Goal: Task Accomplishment & Management: Complete application form

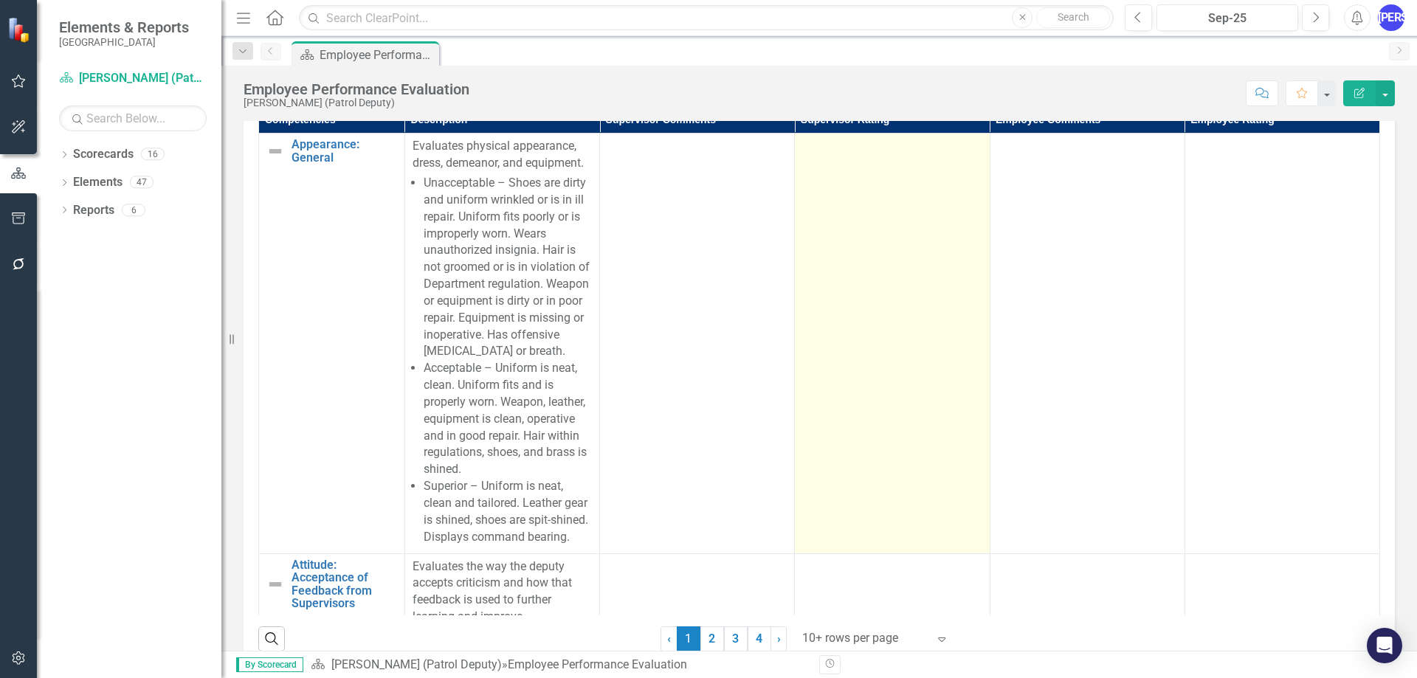
scroll to position [221, 0]
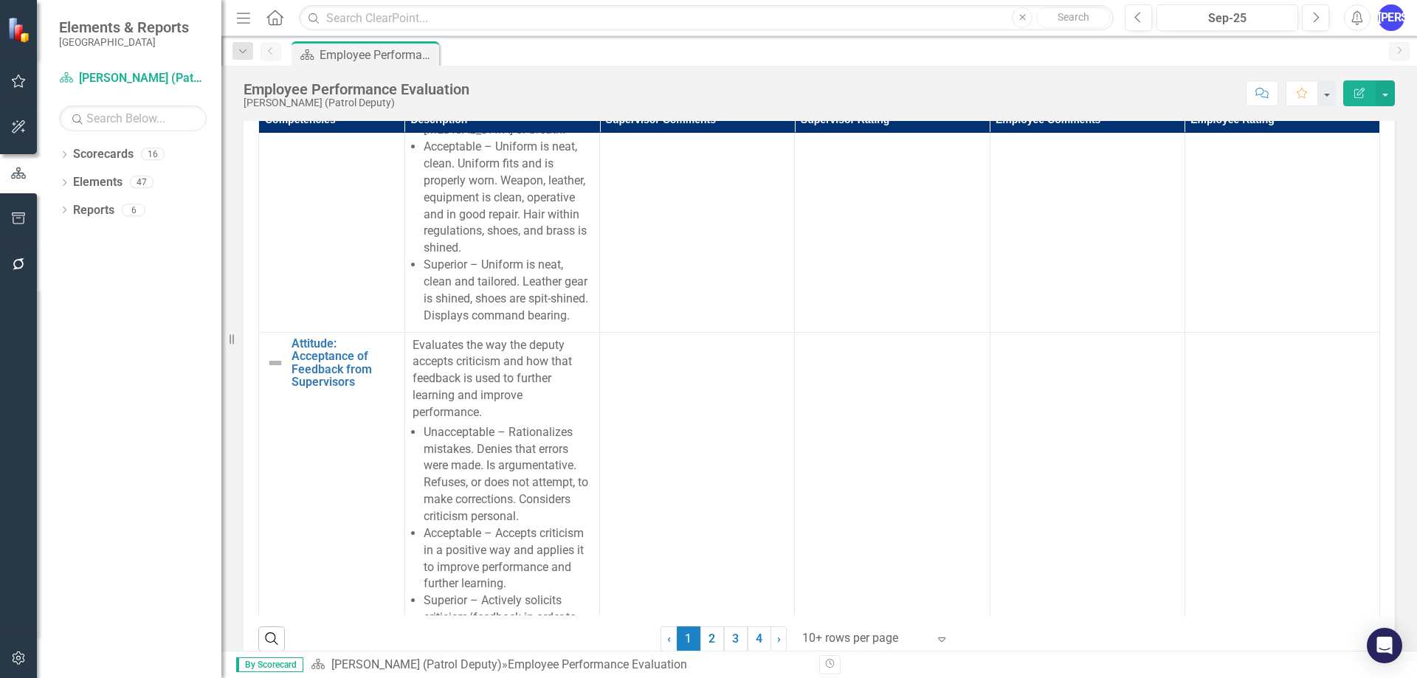
click at [842, 635] on div at bounding box center [864, 639] width 125 height 20
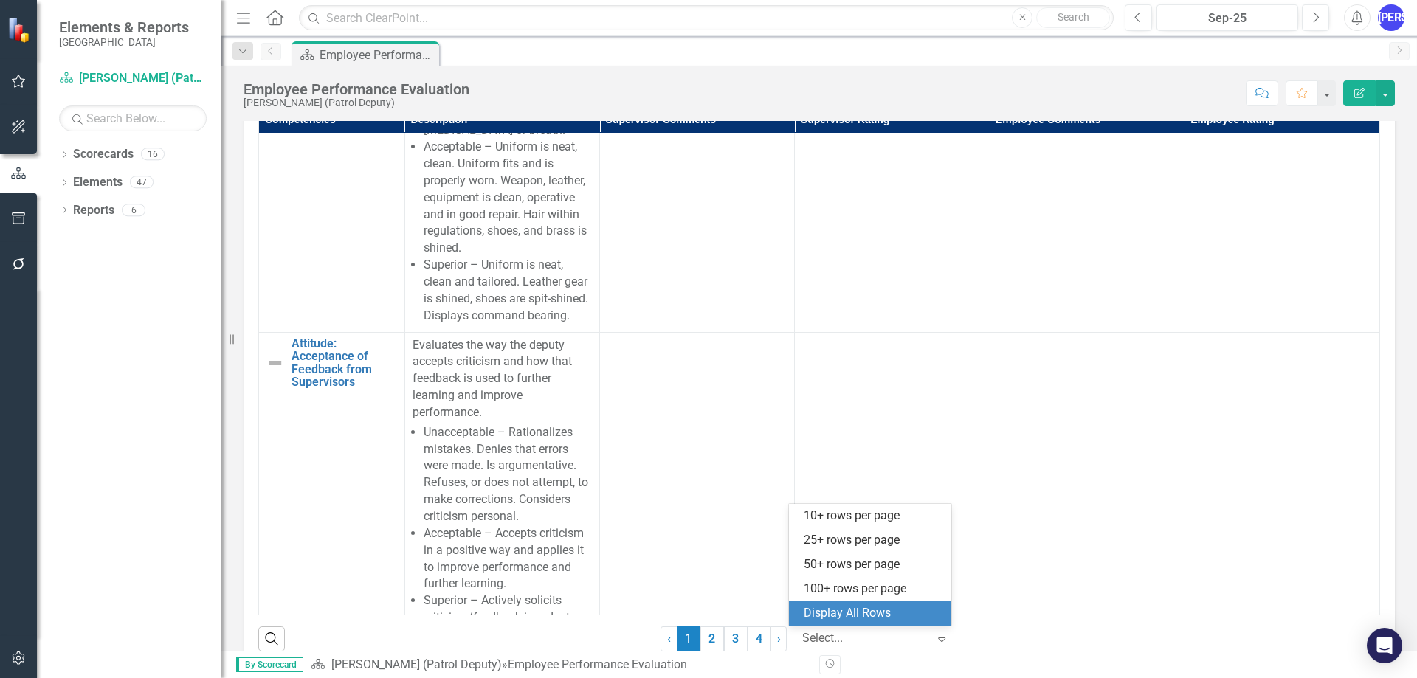
click at [868, 601] on div "Display All Rows" at bounding box center [870, 613] width 162 height 24
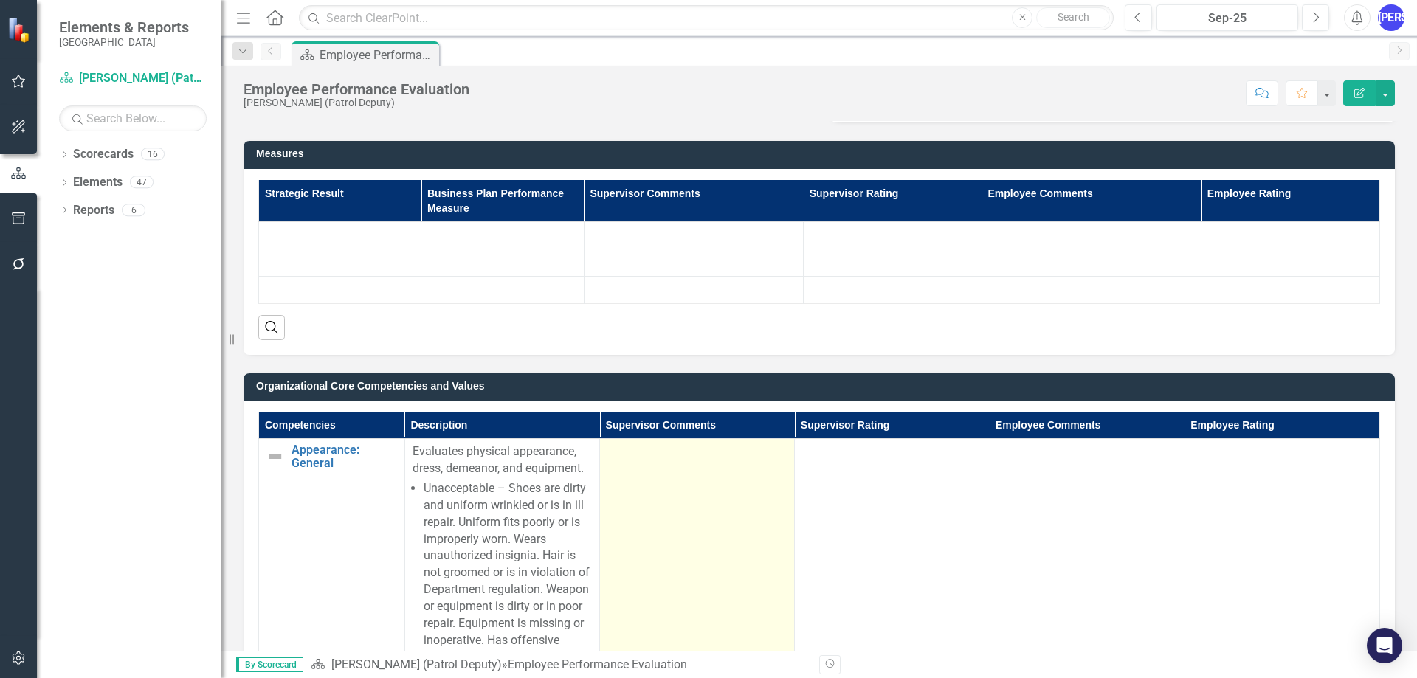
scroll to position [443, 0]
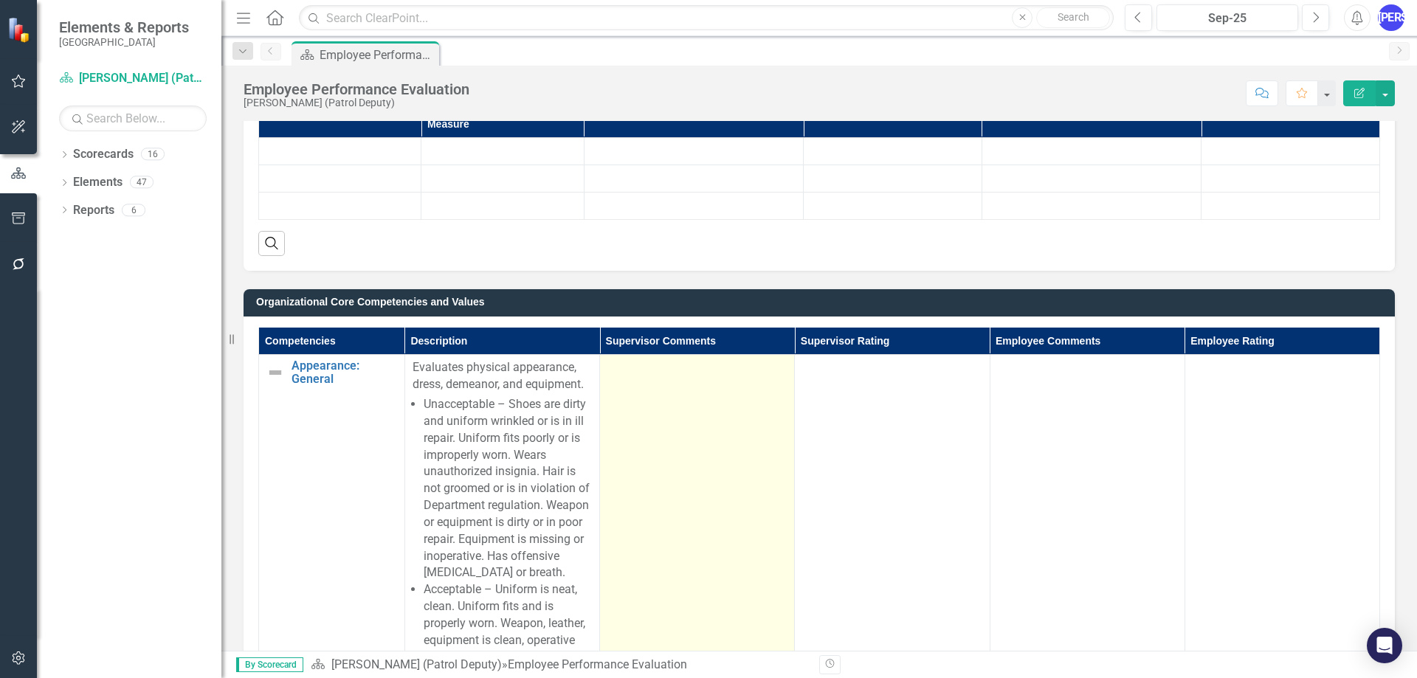
click at [685, 418] on td at bounding box center [697, 565] width 195 height 420
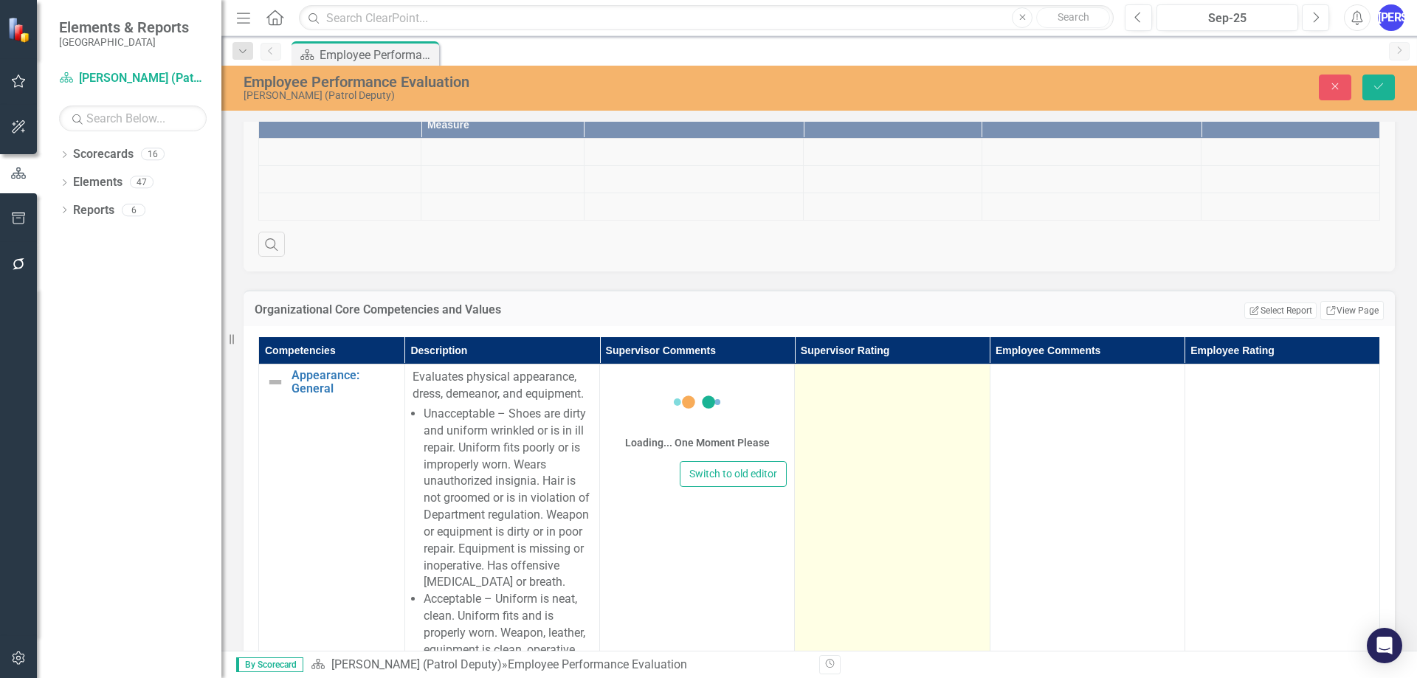
click at [874, 408] on td at bounding box center [892, 575] width 195 height 420
click at [938, 383] on div "Not Defined" at bounding box center [883, 382] width 143 height 17
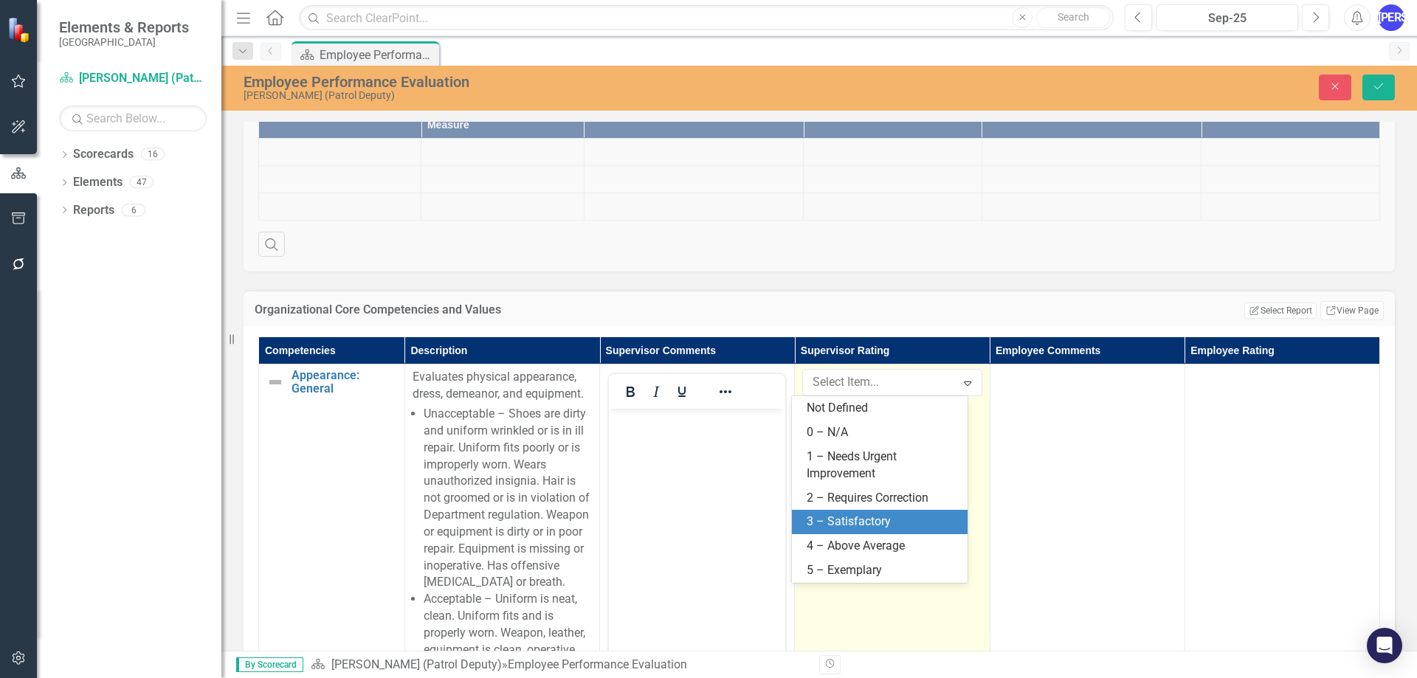
click at [902, 514] on div "3 – Satisfactory" at bounding box center [883, 522] width 152 height 17
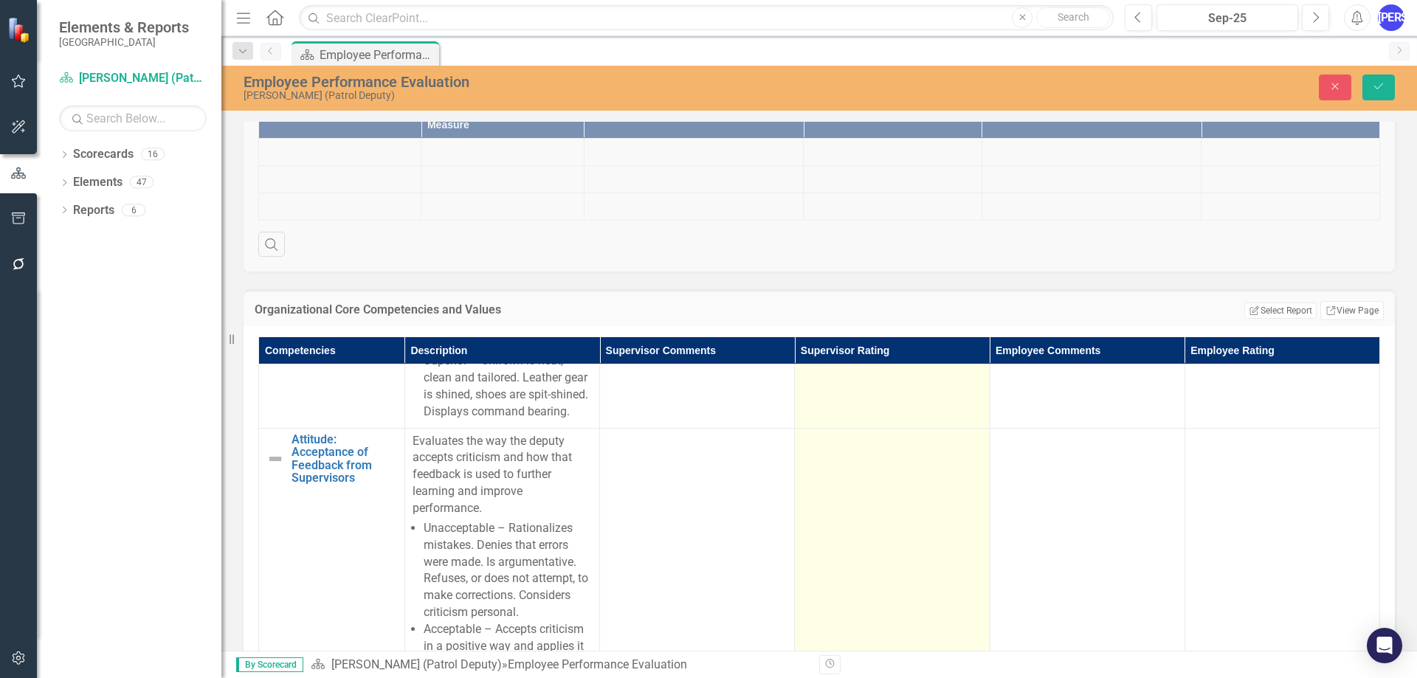
scroll to position [369, 0]
click at [891, 508] on td at bounding box center [892, 600] width 195 height 370
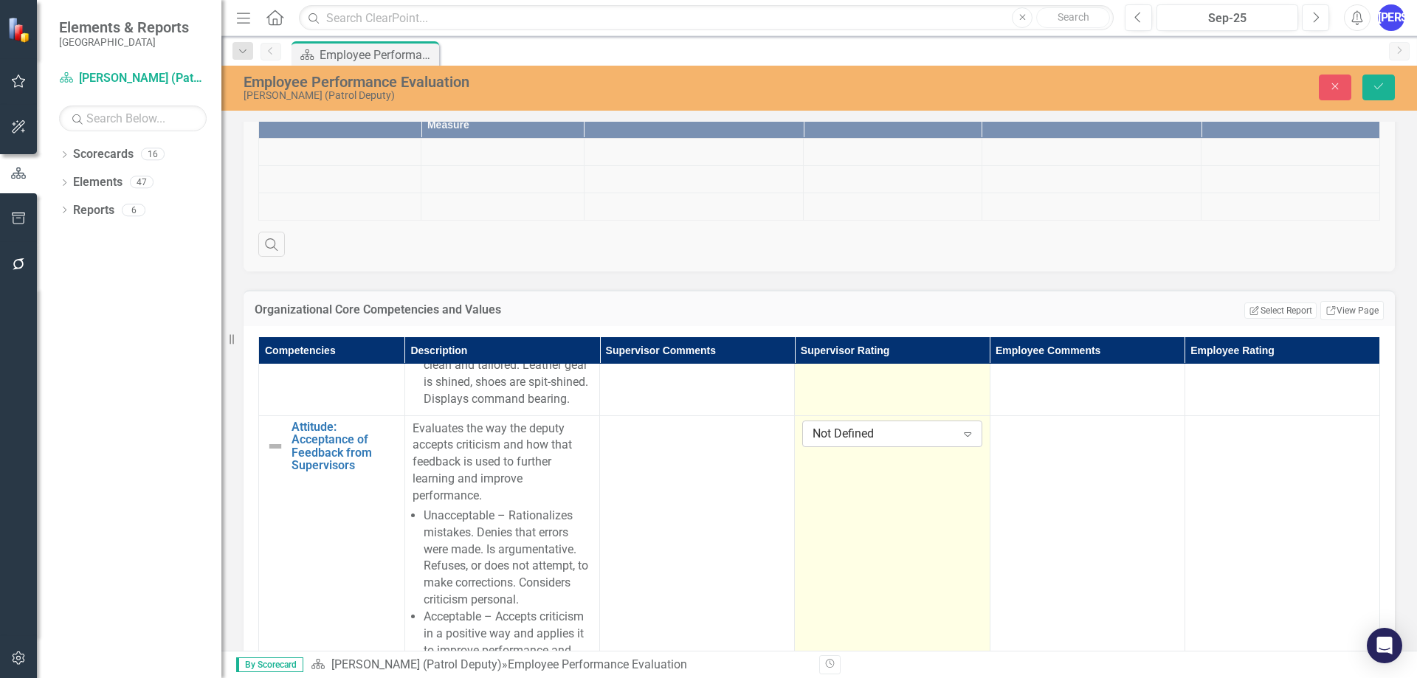
click at [878, 442] on div "Not Defined" at bounding box center [883, 433] width 143 height 17
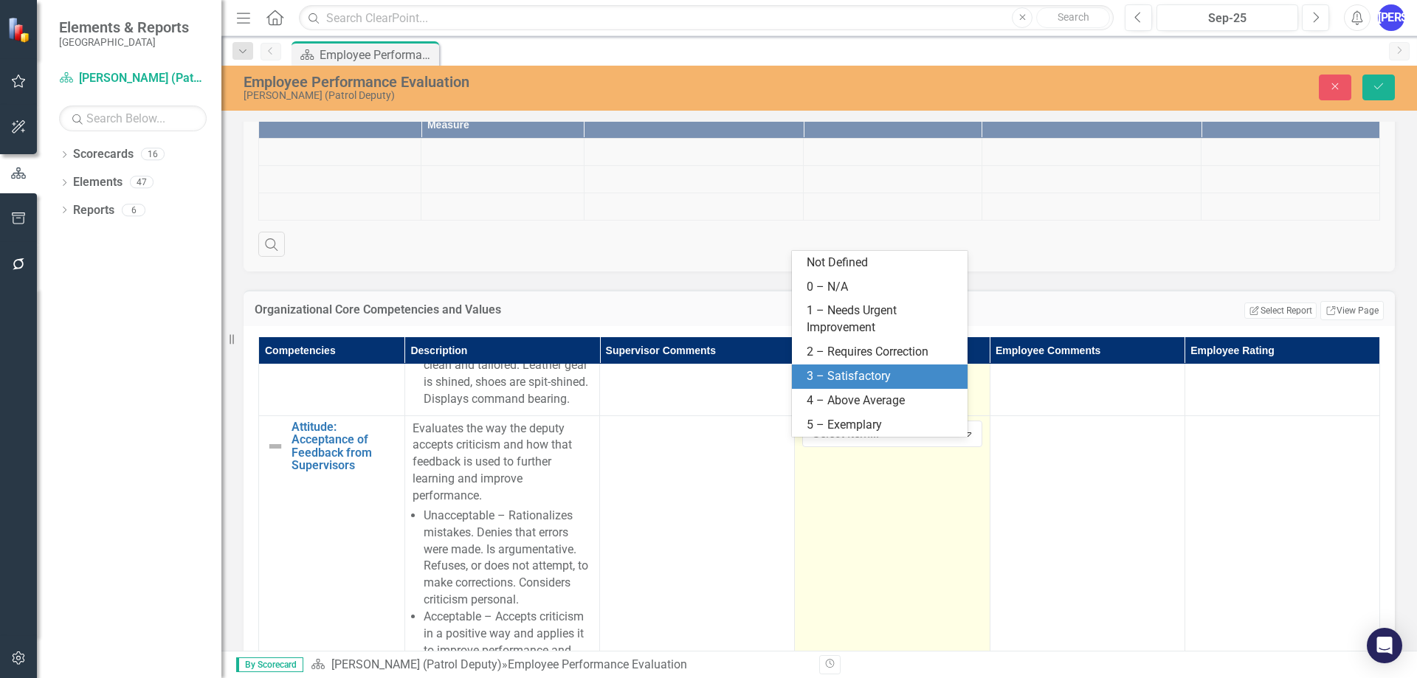
click at [872, 376] on div "3 – Satisfactory" at bounding box center [883, 376] width 152 height 17
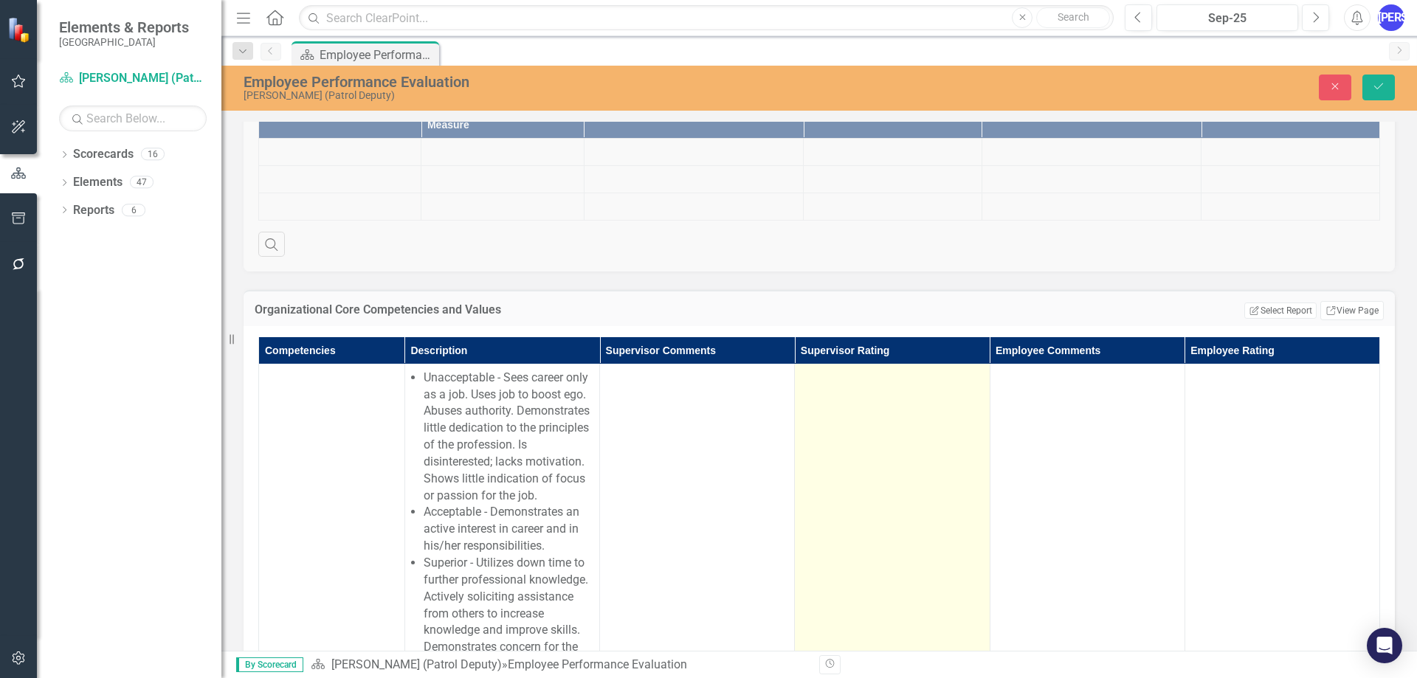
scroll to position [885, 0]
click at [866, 503] on td at bounding box center [892, 487] width 195 height 437
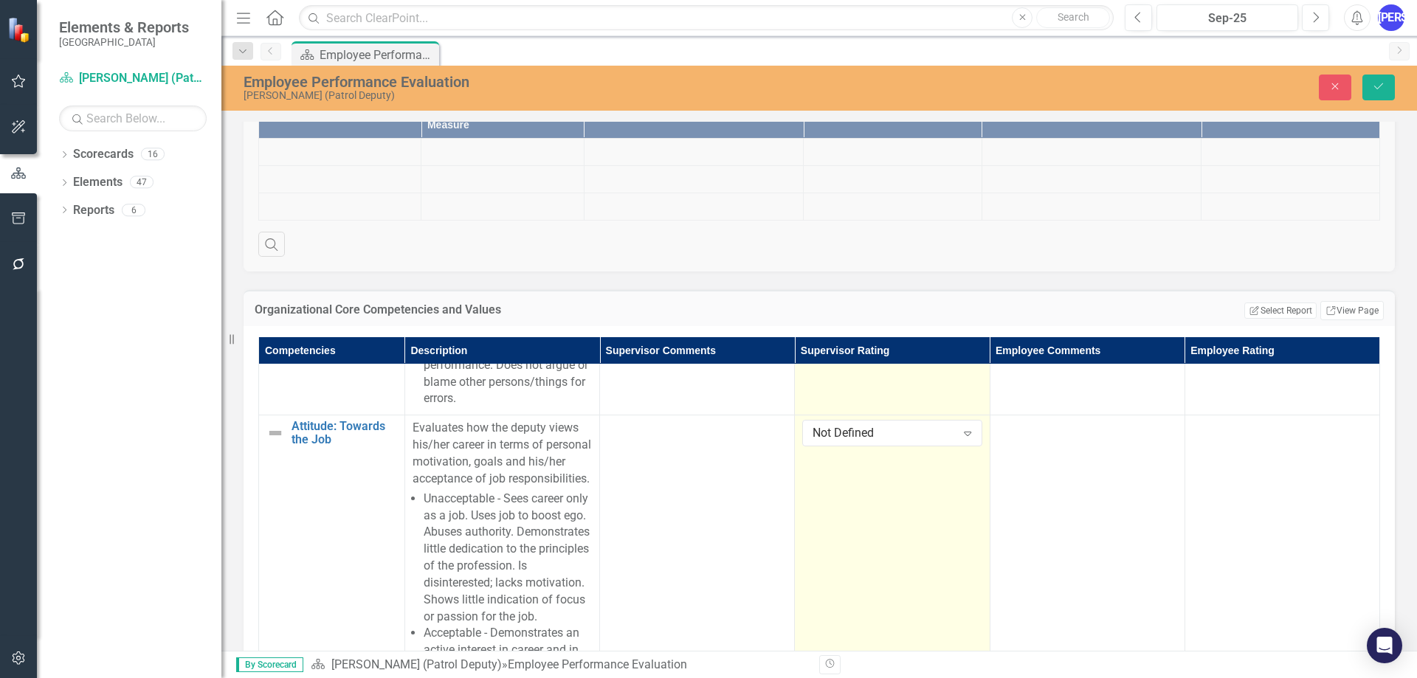
scroll to position [664, 0]
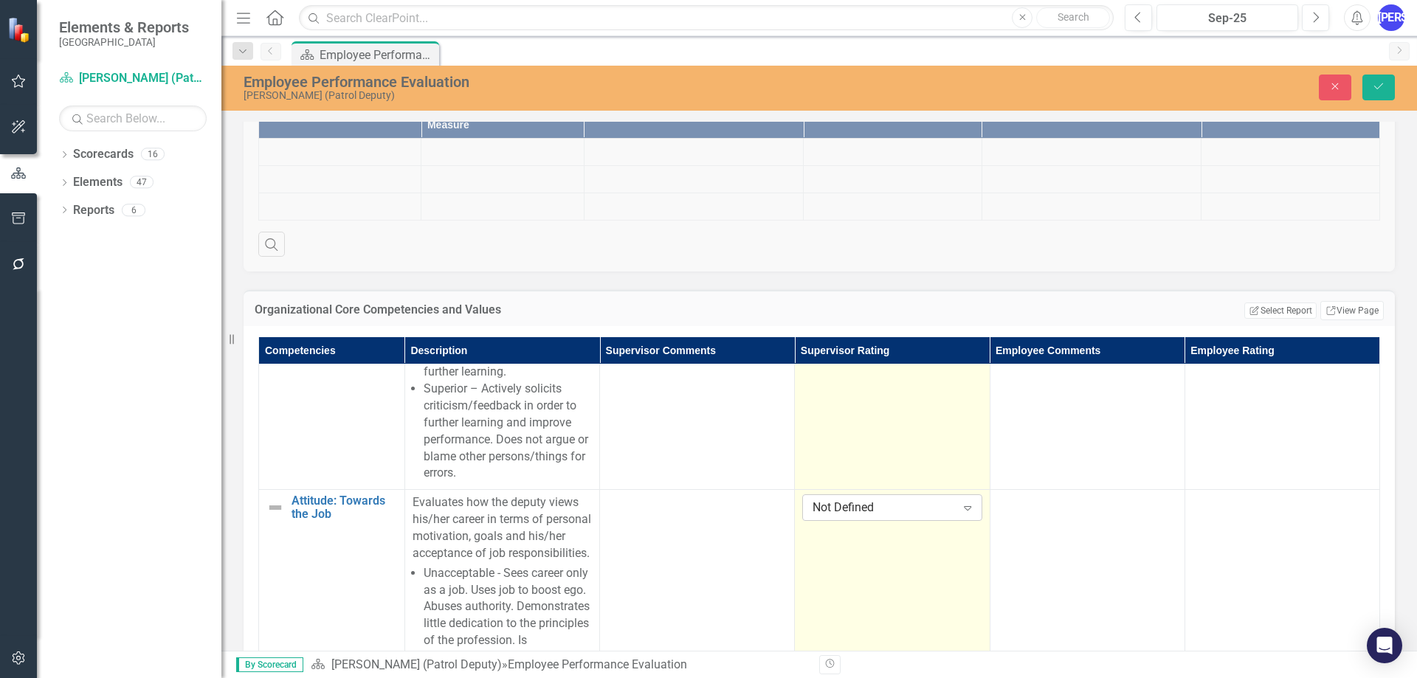
click at [866, 517] on div "Not Defined" at bounding box center [883, 508] width 143 height 17
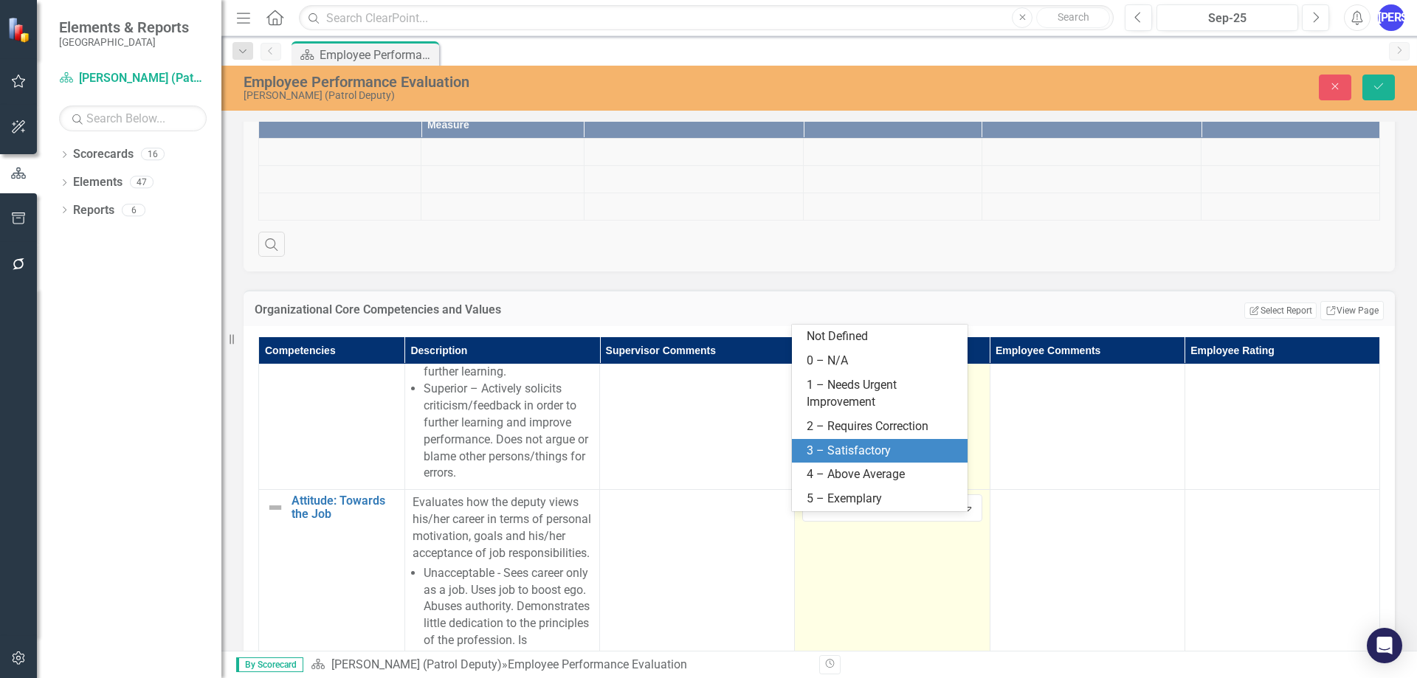
click at [871, 450] on div "3 – Satisfactory" at bounding box center [883, 451] width 152 height 17
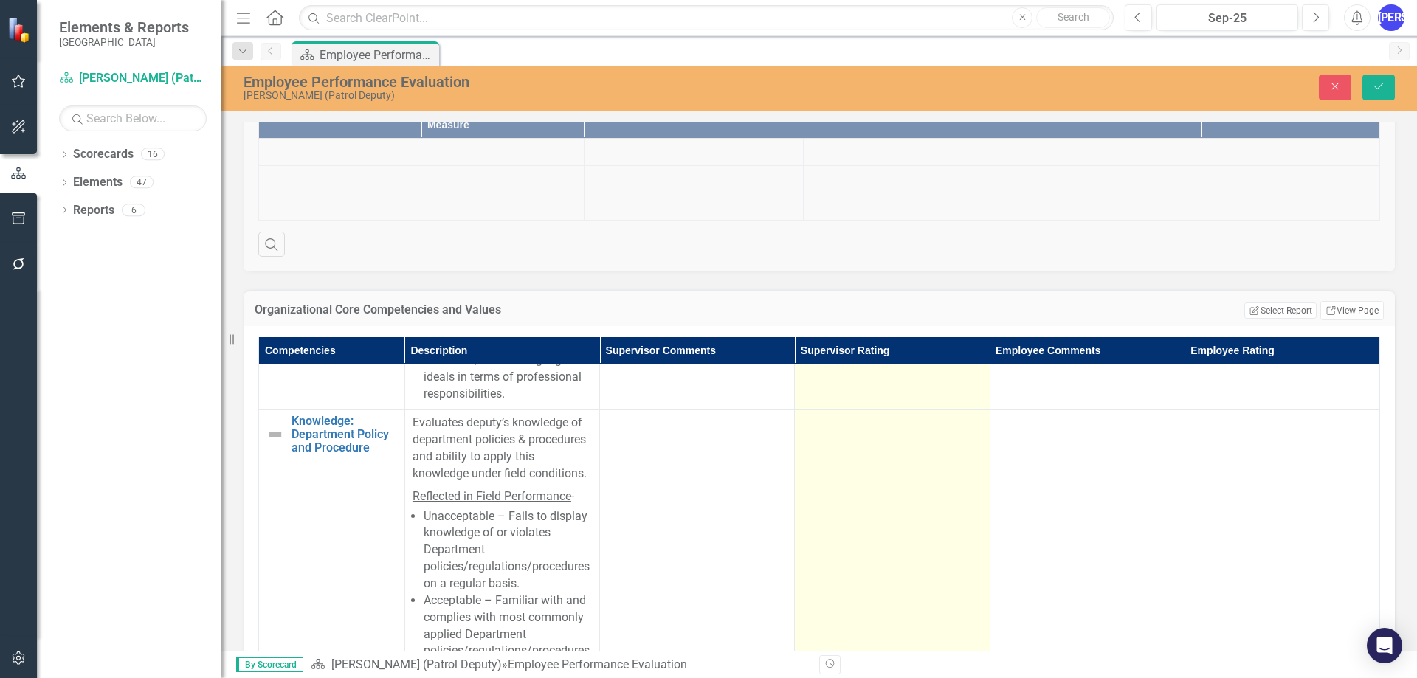
scroll to position [1033, 0]
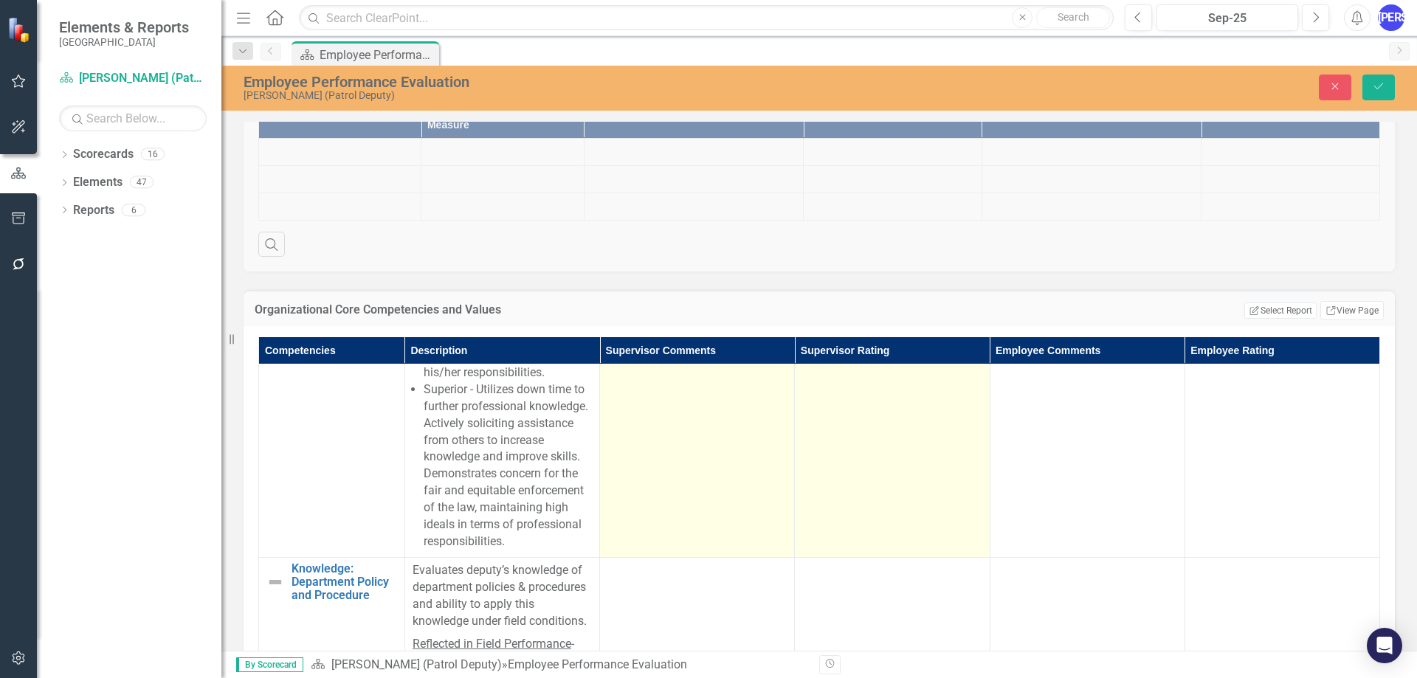
click at [725, 468] on td at bounding box center [697, 339] width 195 height 437
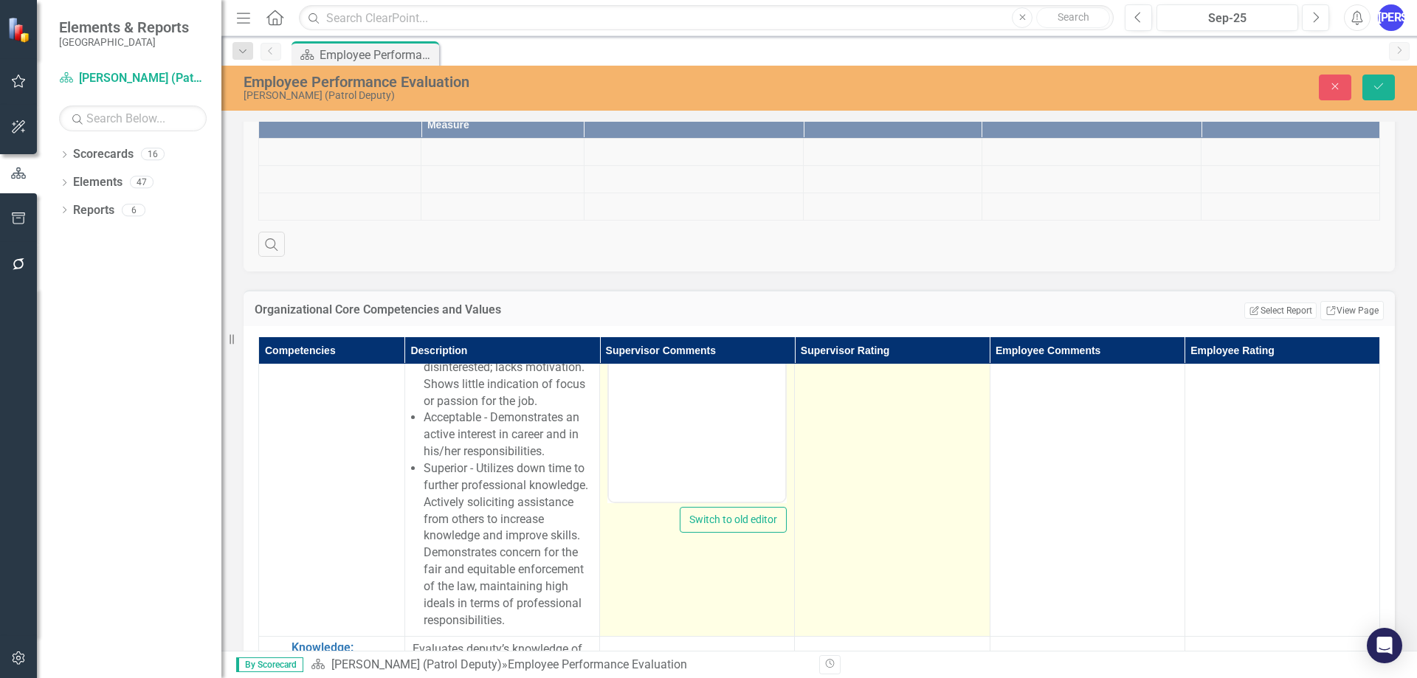
scroll to position [664, 0]
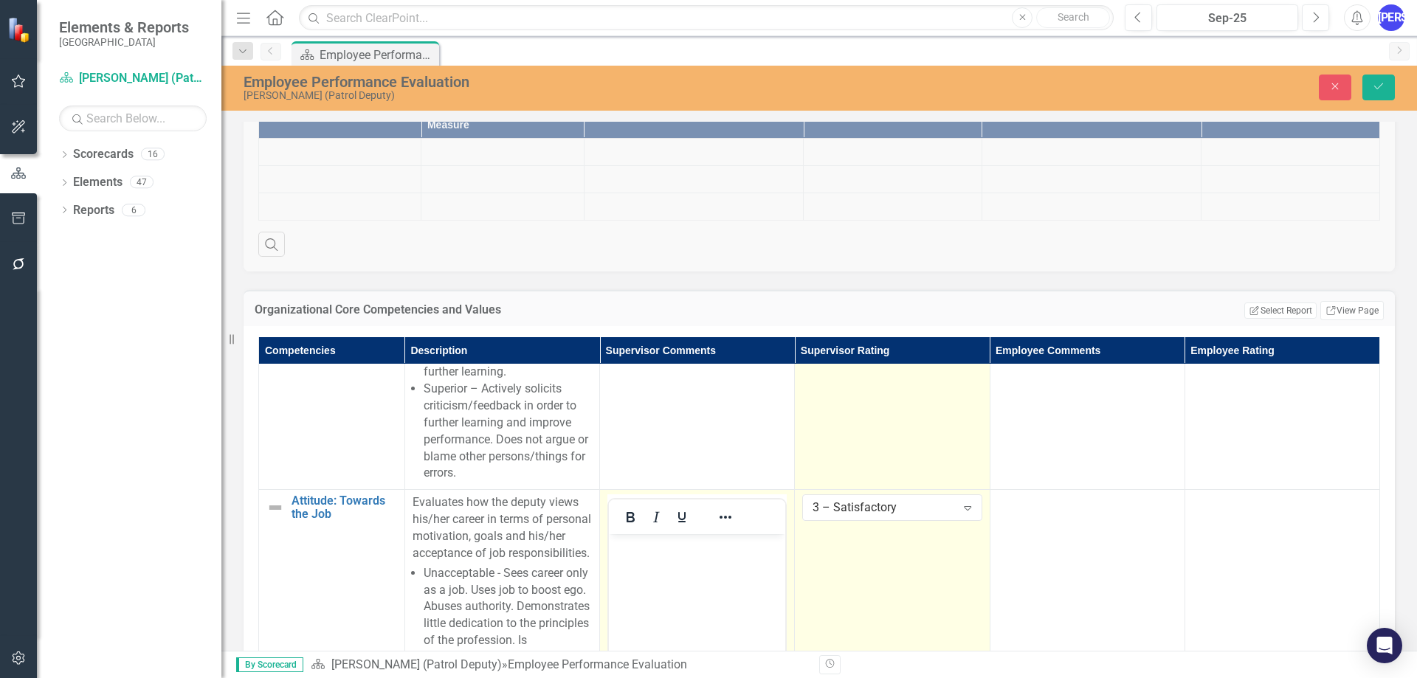
drag, startPoint x: 629, startPoint y: 546, endPoint x: 638, endPoint y: 543, distance: 10.0
click at [629, 546] on p "Rich Text Area. Press ALT-0 for help." at bounding box center [696, 547] width 169 height 18
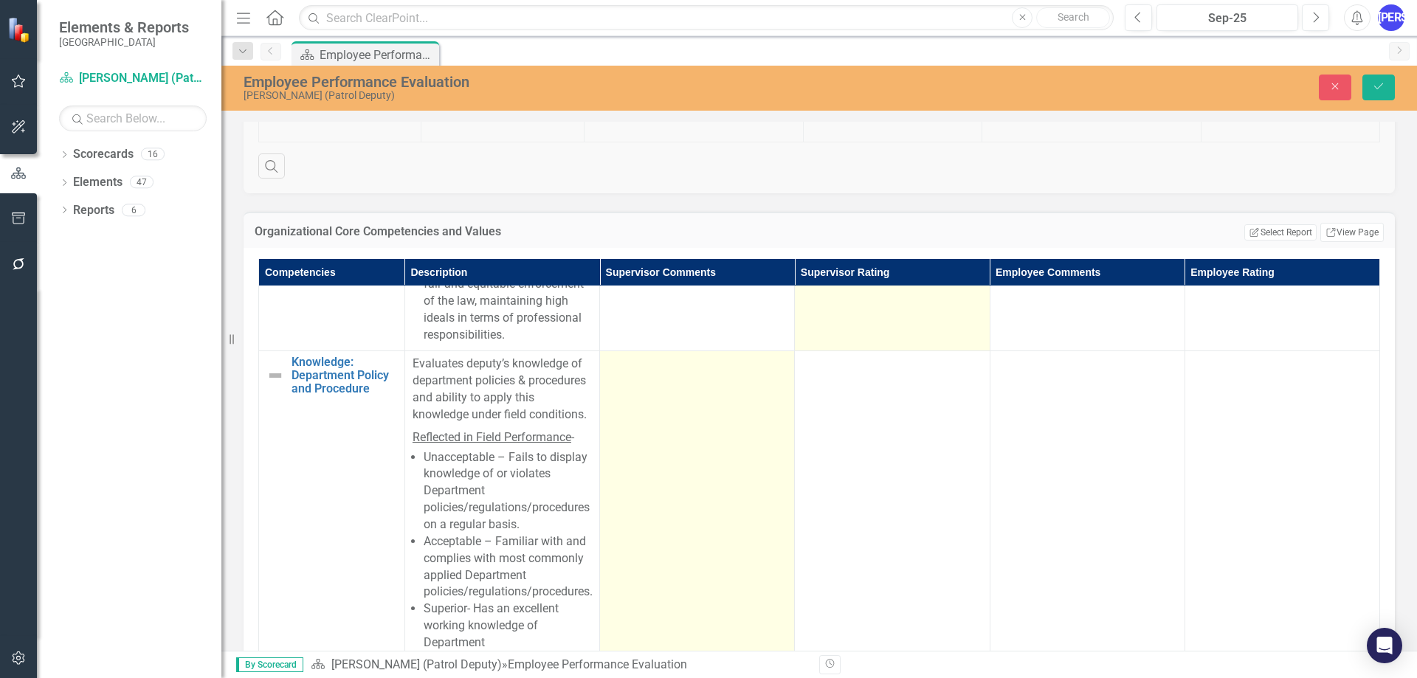
scroll to position [1254, 0]
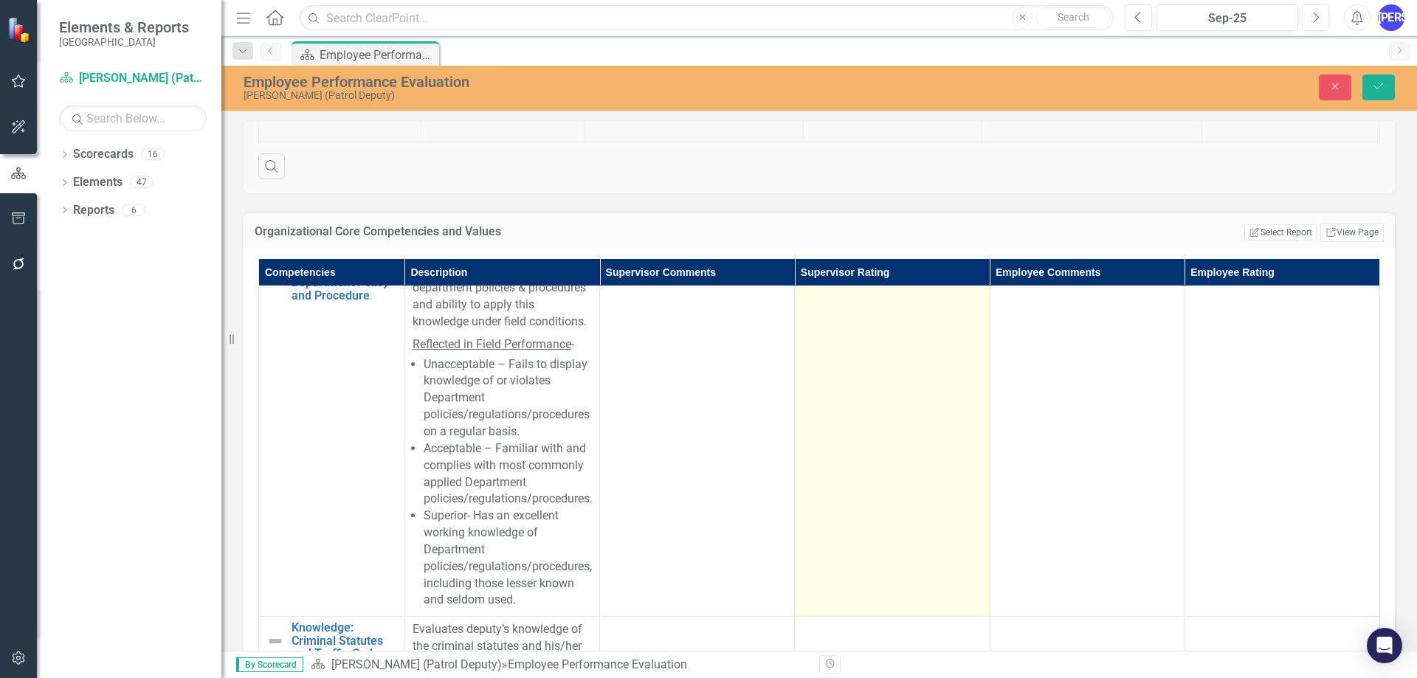
click at [916, 356] on td at bounding box center [892, 437] width 195 height 359
click at [886, 285] on div "Not Defined" at bounding box center [883, 276] width 143 height 17
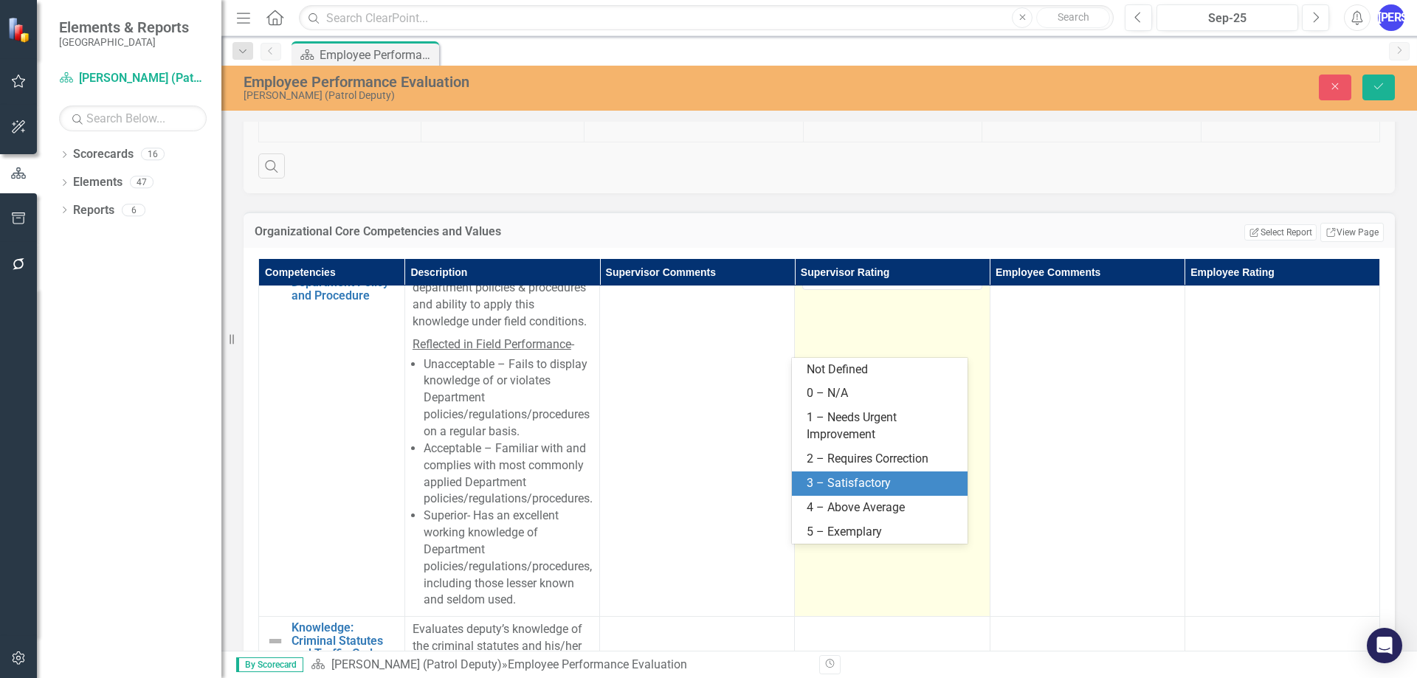
click at [888, 485] on div "3 – Satisfactory" at bounding box center [883, 483] width 152 height 17
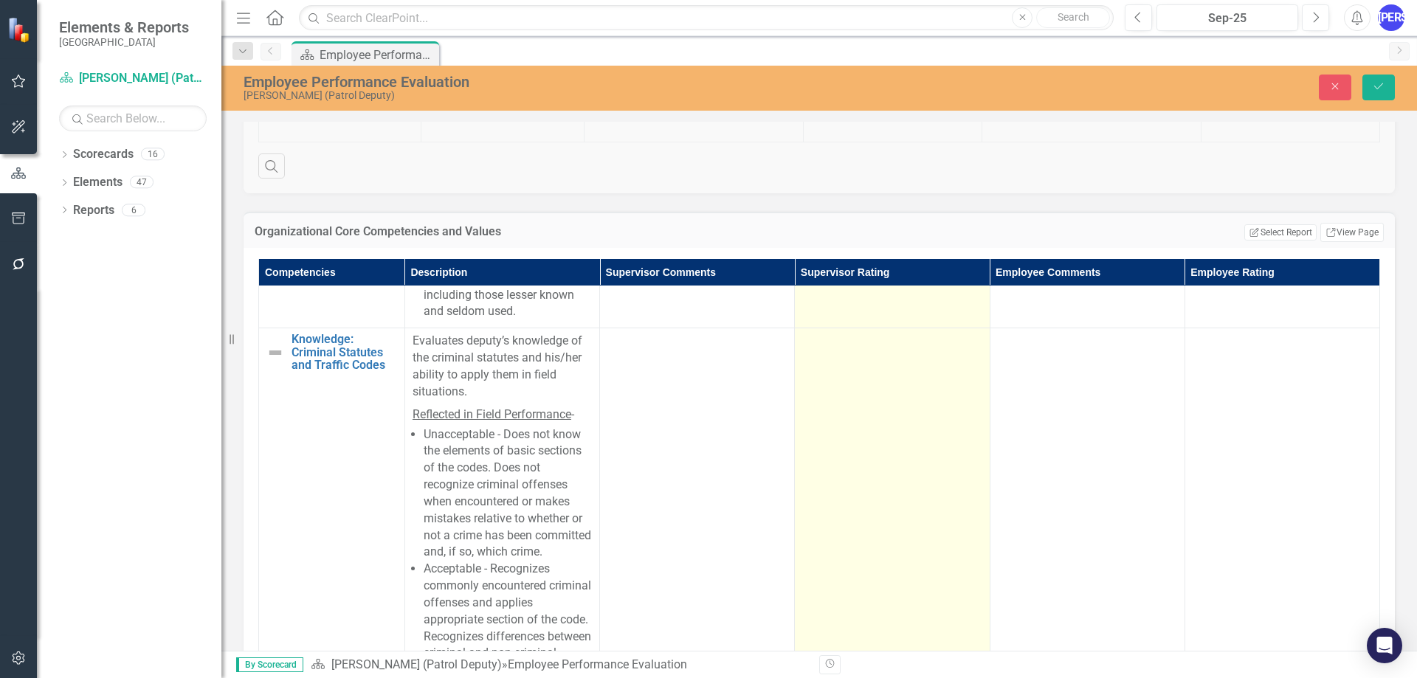
scroll to position [1550, 0]
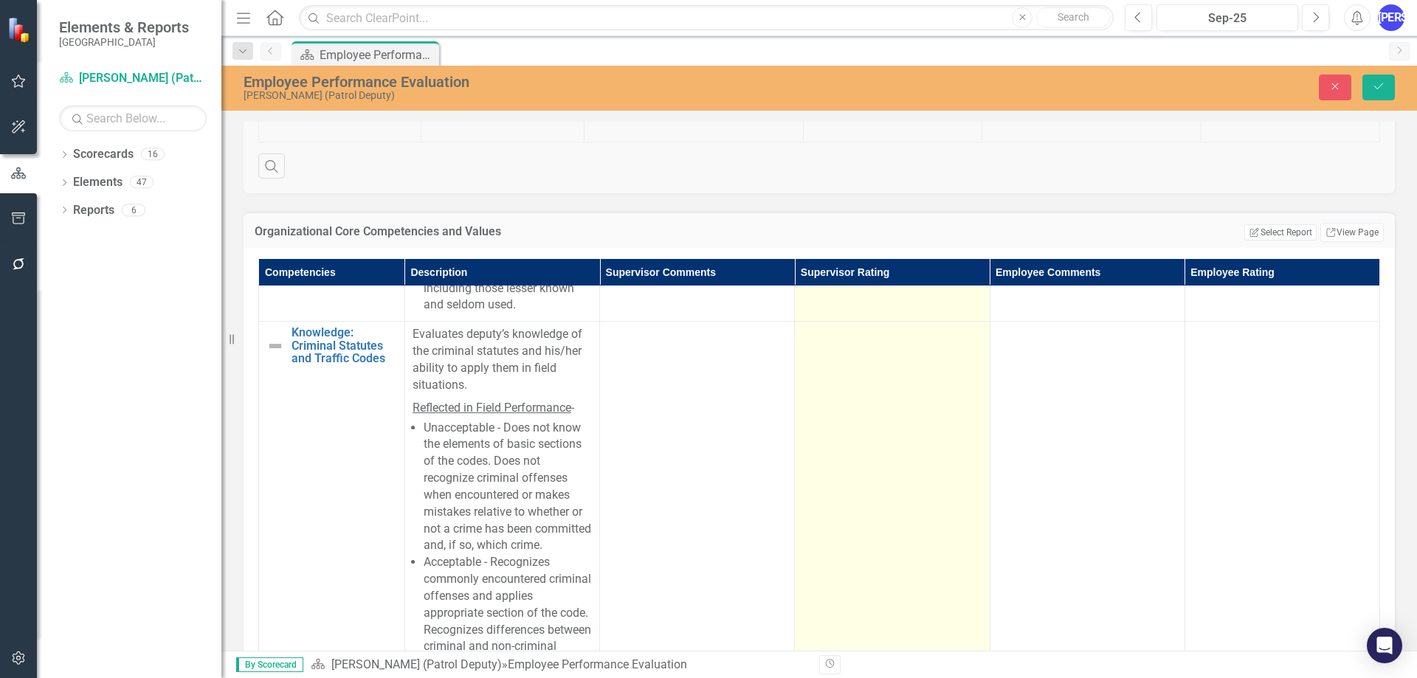
click at [843, 464] on td at bounding box center [892, 535] width 195 height 426
click at [855, 348] on div "Not Defined" at bounding box center [883, 339] width 143 height 17
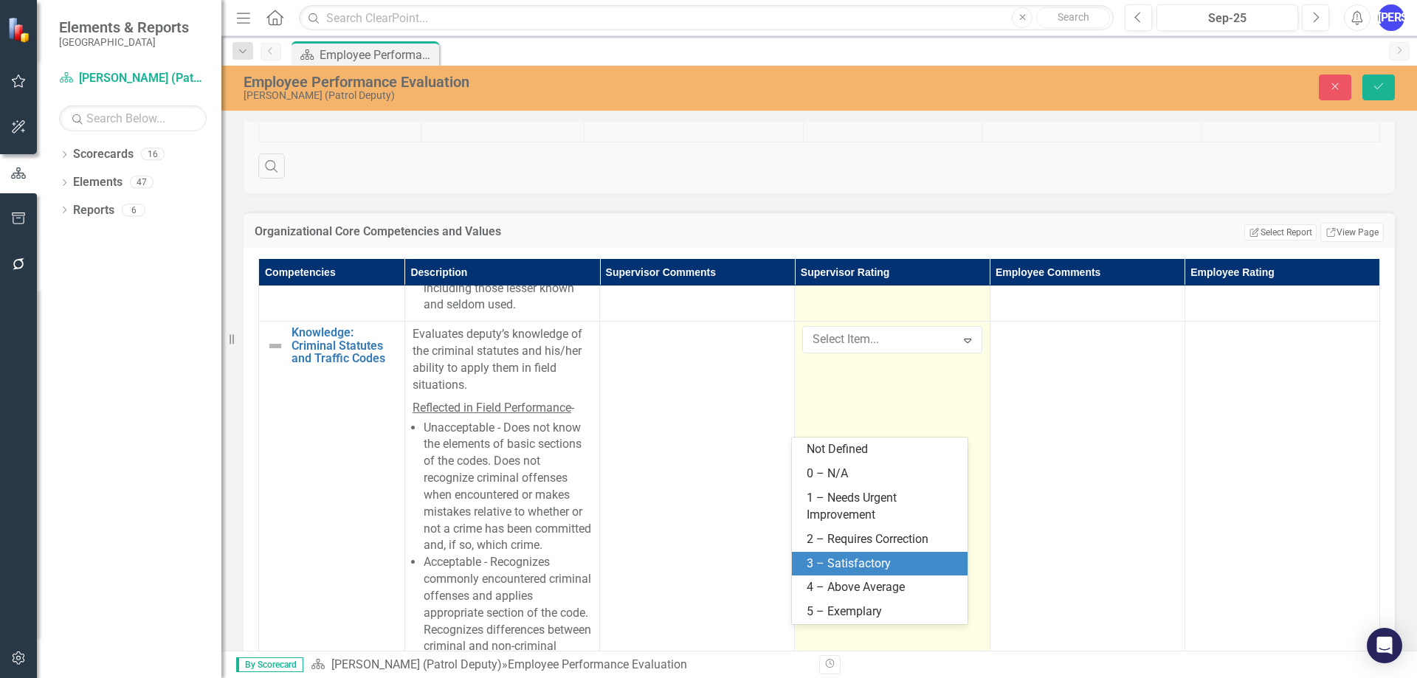
click at [859, 557] on div "3 – Satisfactory" at bounding box center [883, 564] width 152 height 17
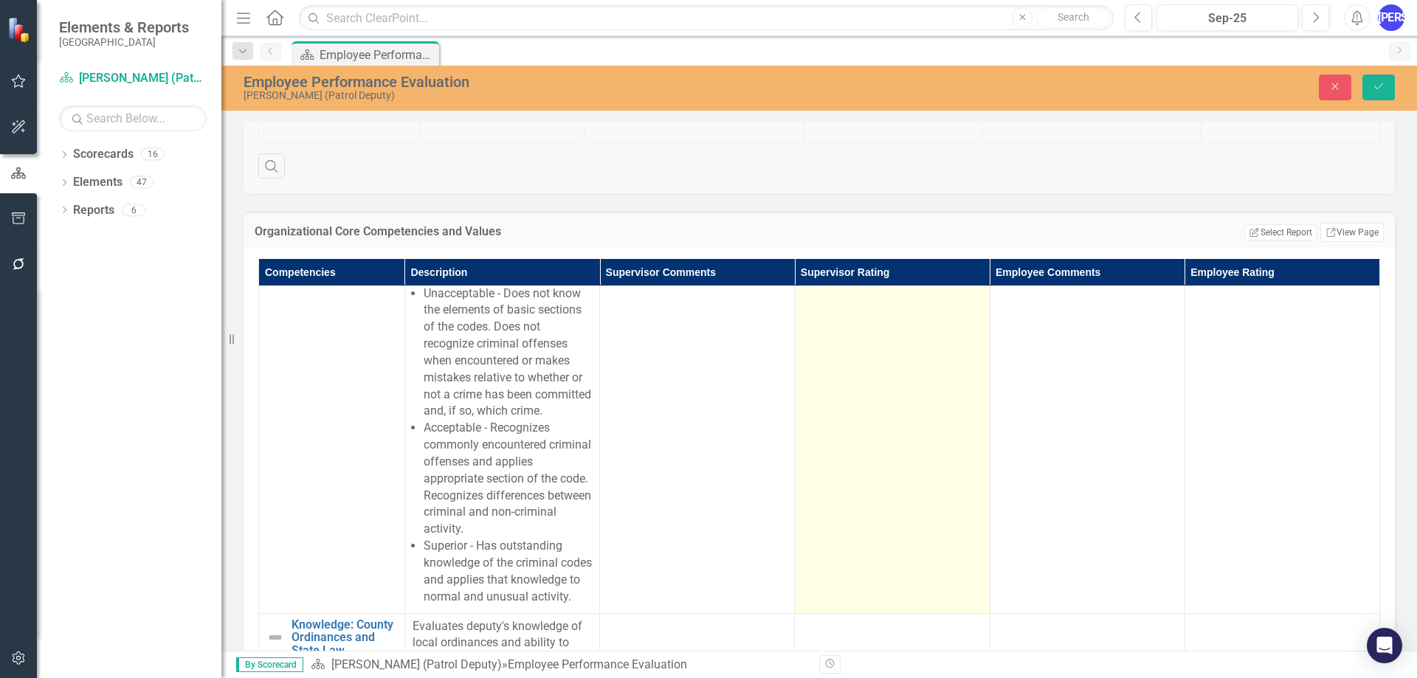
scroll to position [1623, 0]
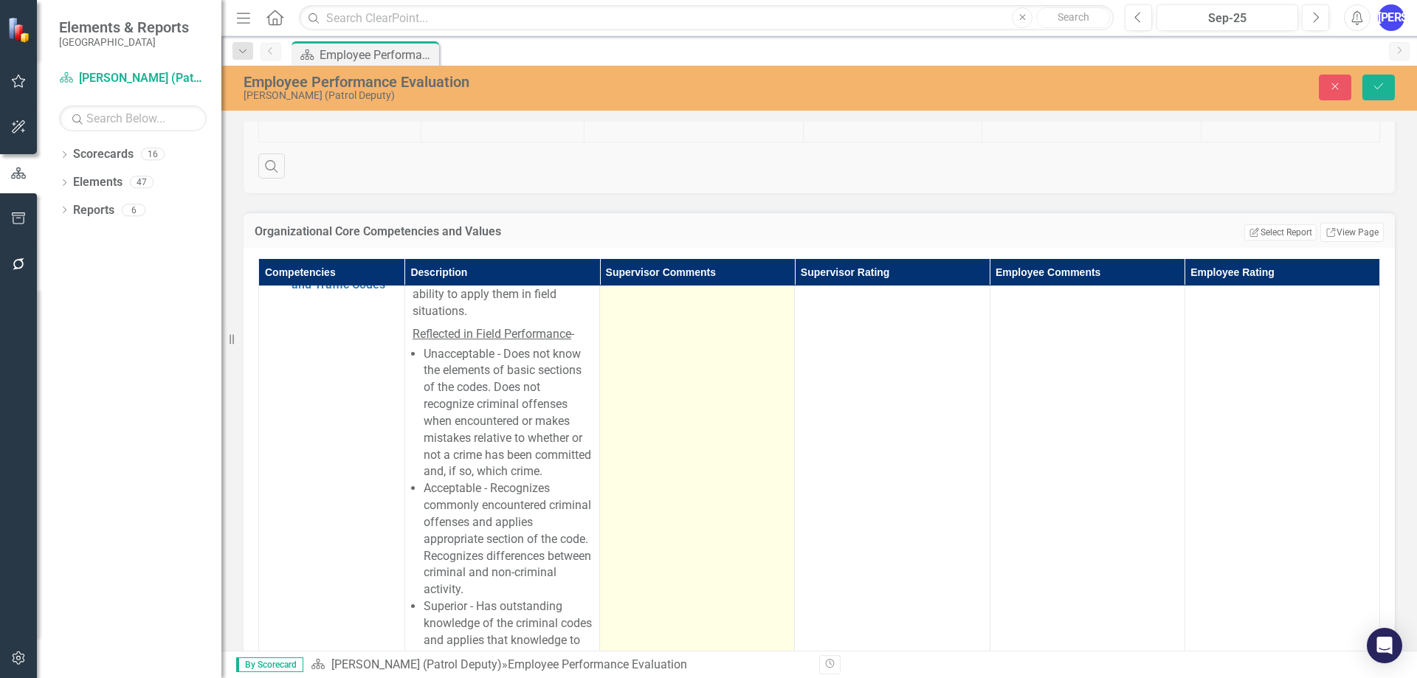
click at [606, 370] on td at bounding box center [697, 461] width 195 height 426
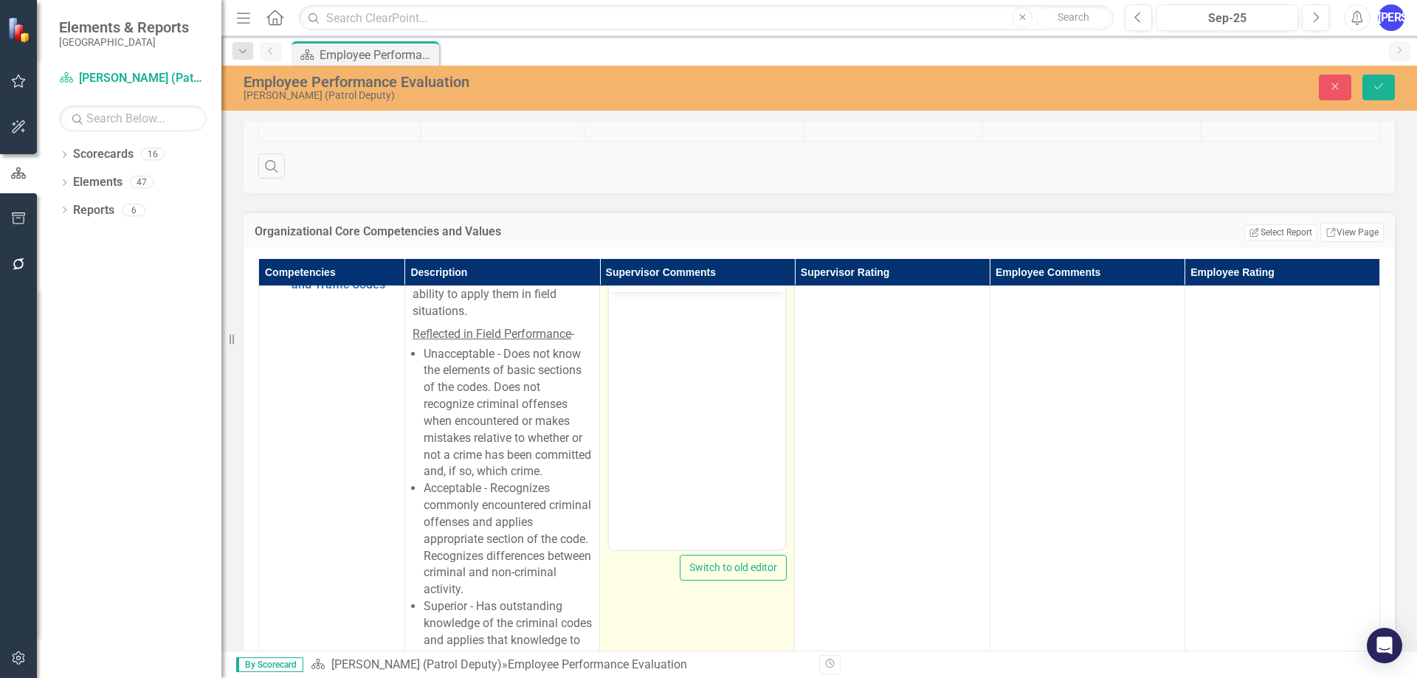
scroll to position [0, 0]
click at [649, 320] on body "Rich Text Area. Press ALT-0 for help." at bounding box center [697, 402] width 176 height 221
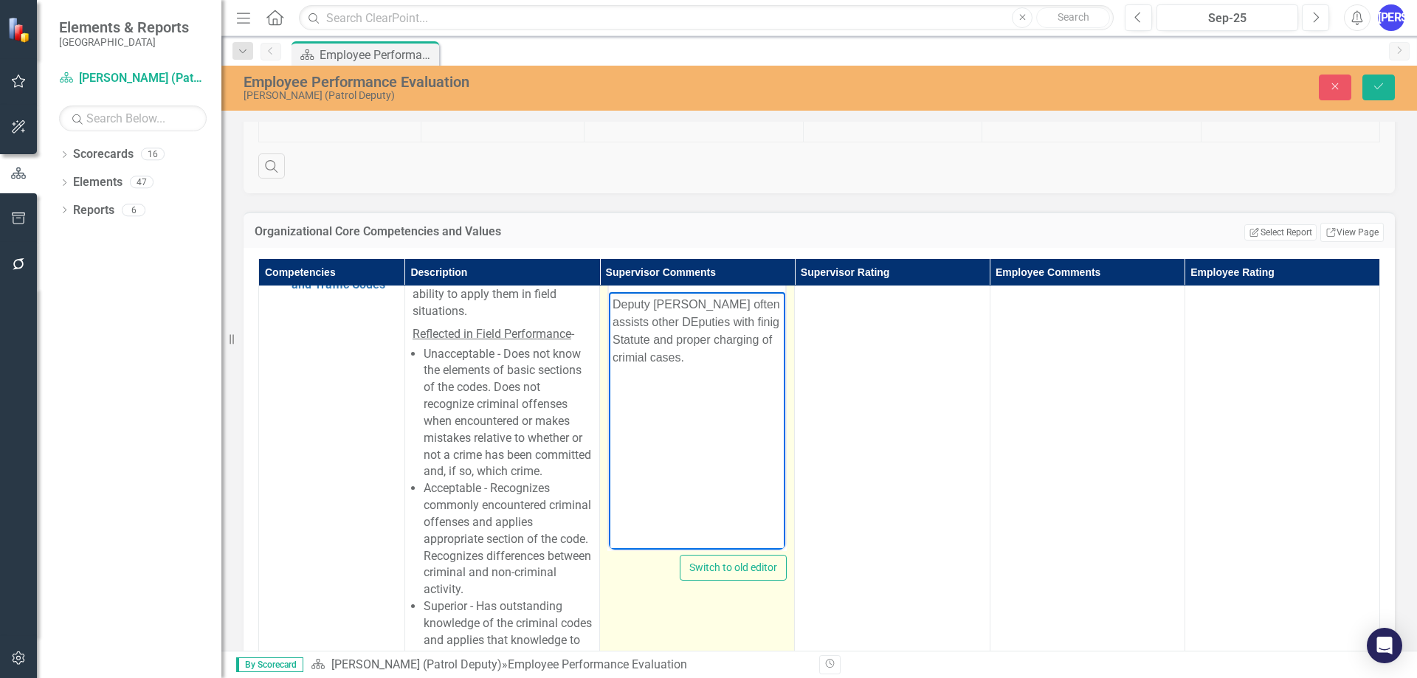
click at [673, 323] on p "Deputy [PERSON_NAME] often assists other DEputies with finig Statute and proper…" at bounding box center [696, 331] width 169 height 71
click at [657, 324] on p "Deputy [PERSON_NAME] often assists other DEputies with finig Statute and proper…" at bounding box center [696, 331] width 169 height 71
drag, startPoint x: 727, startPoint y: 325, endPoint x: 725, endPoint y: 350, distance: 25.1
click at [694, 360] on p "Deputy [PERSON_NAME] often assists other Deputies with finig Statute and proper…" at bounding box center [696, 331] width 169 height 71
click at [739, 321] on p "Deputy [PERSON_NAME] often assists other Deputies with finig Statute and proper…" at bounding box center [696, 331] width 169 height 71
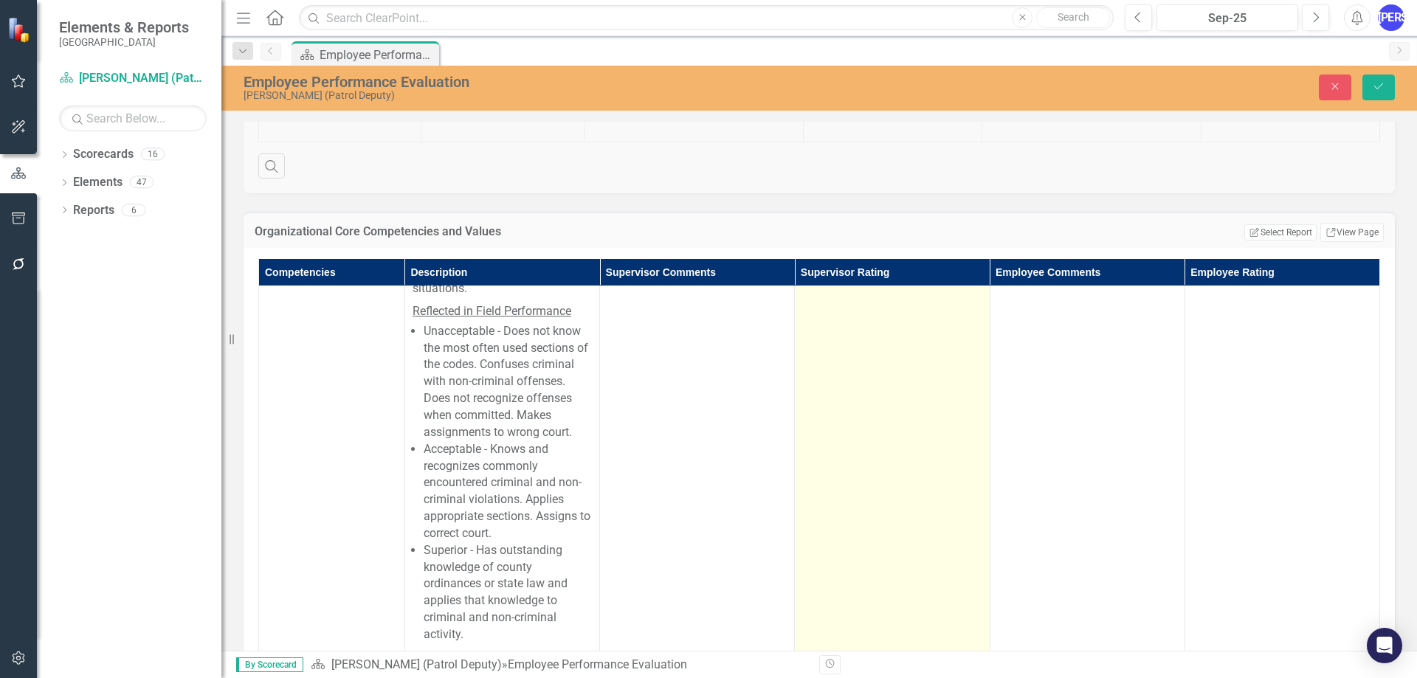
scroll to position [2066, 0]
click at [888, 431] on td at bounding box center [892, 444] width 195 height 426
click at [876, 258] on div "Not Defined" at bounding box center [883, 249] width 143 height 17
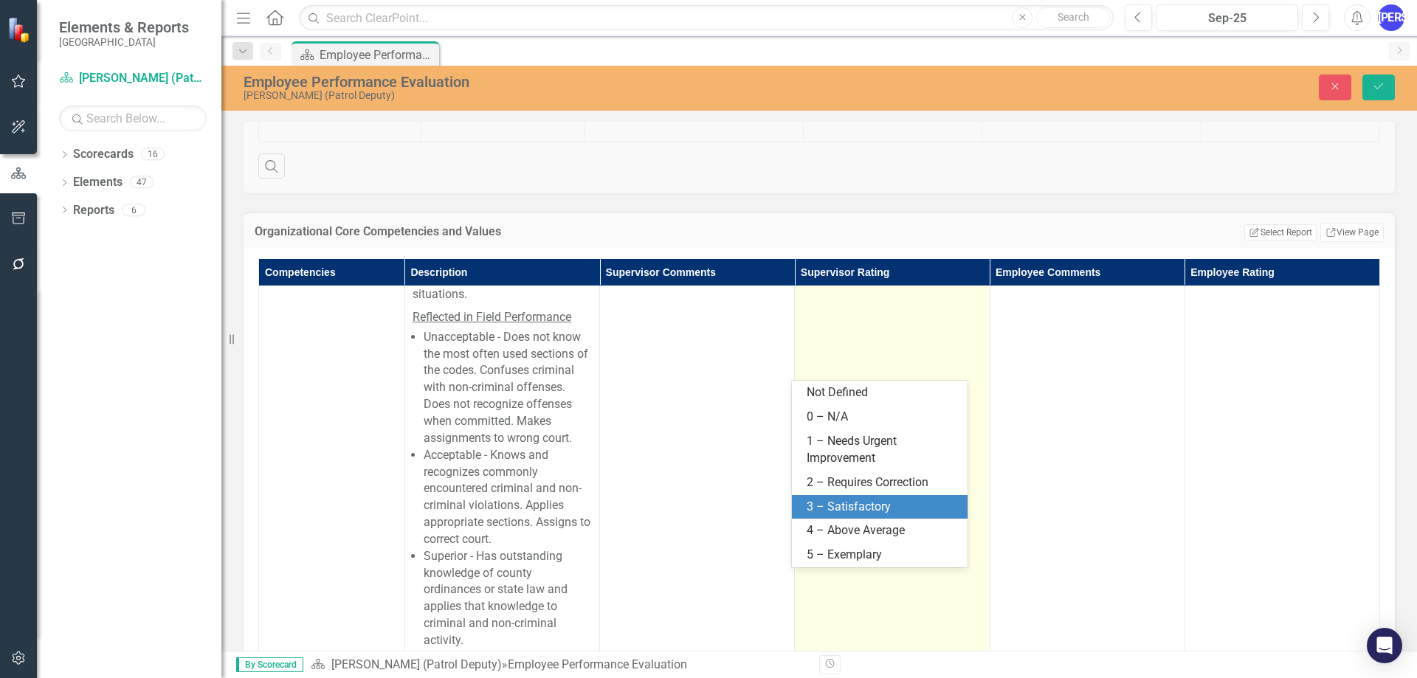
click at [889, 504] on div "3 – Satisfactory" at bounding box center [883, 507] width 152 height 17
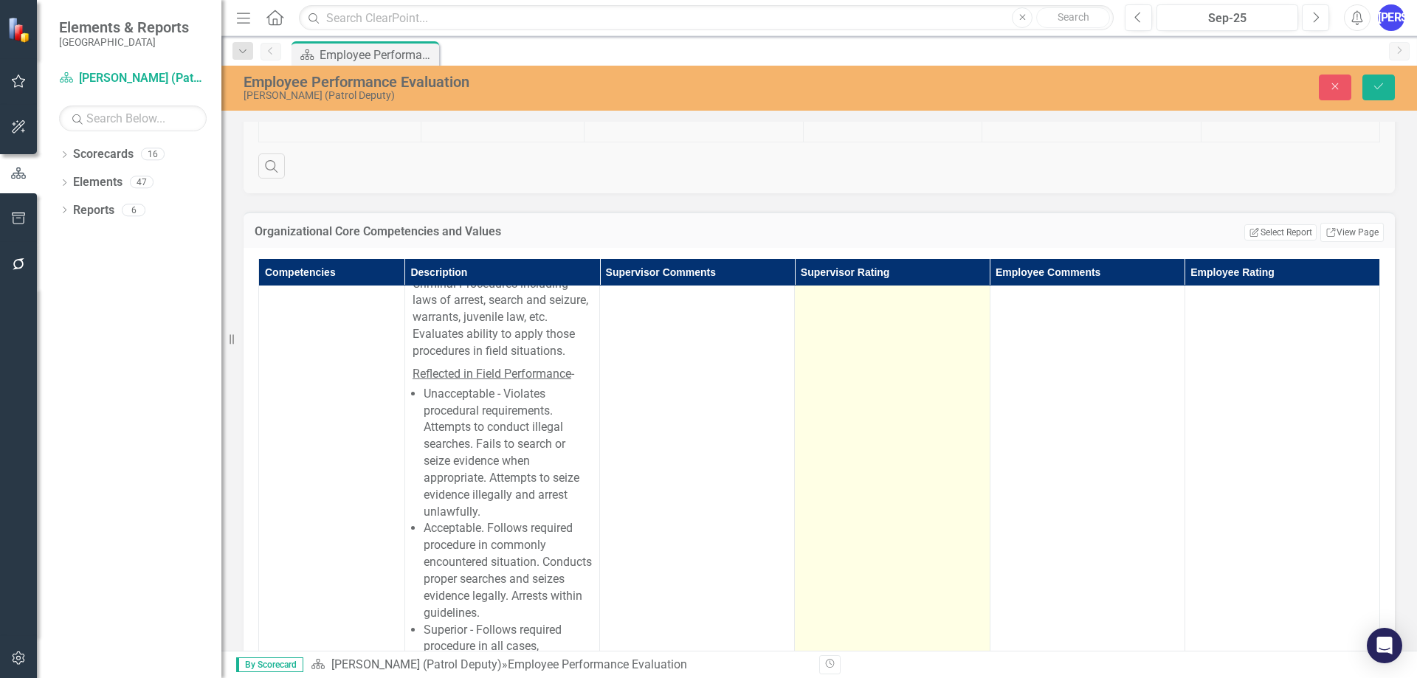
scroll to position [2509, 0]
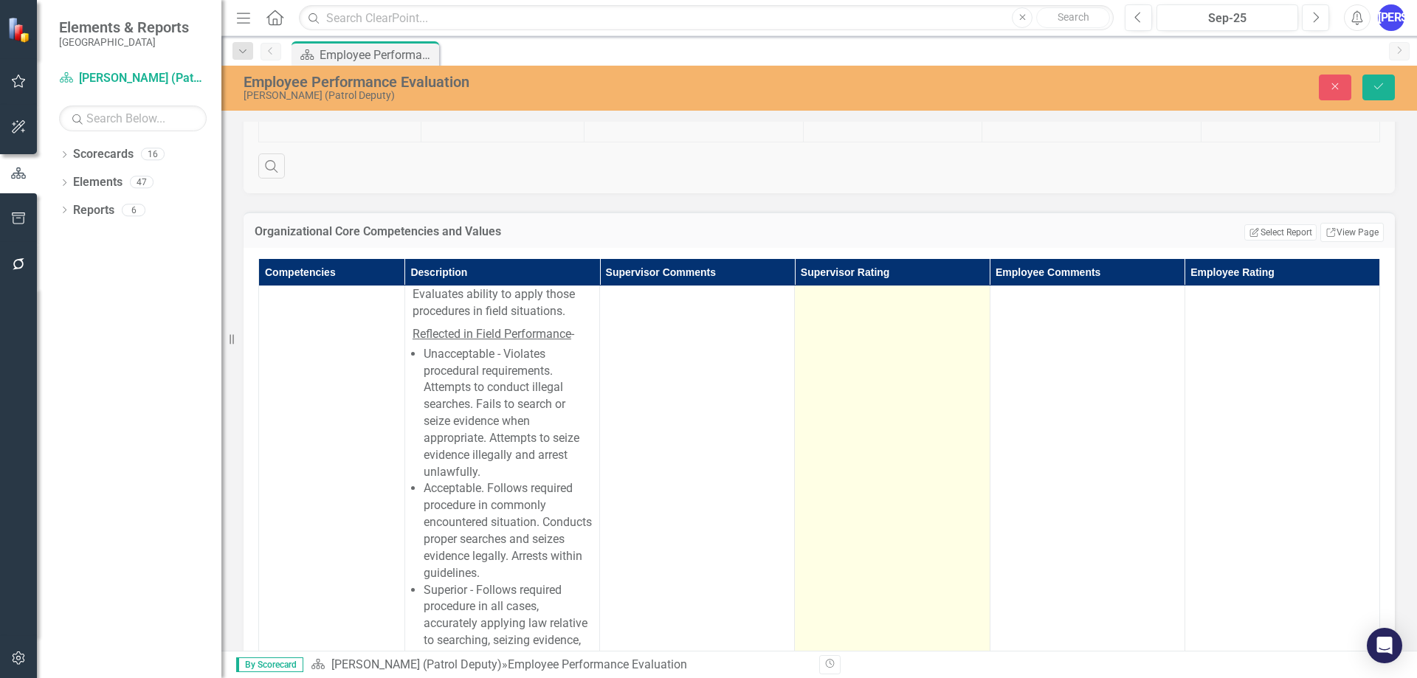
click at [852, 423] on td at bounding box center [892, 452] width 195 height 477
click at [851, 241] on div "Not Defined" at bounding box center [883, 232] width 143 height 17
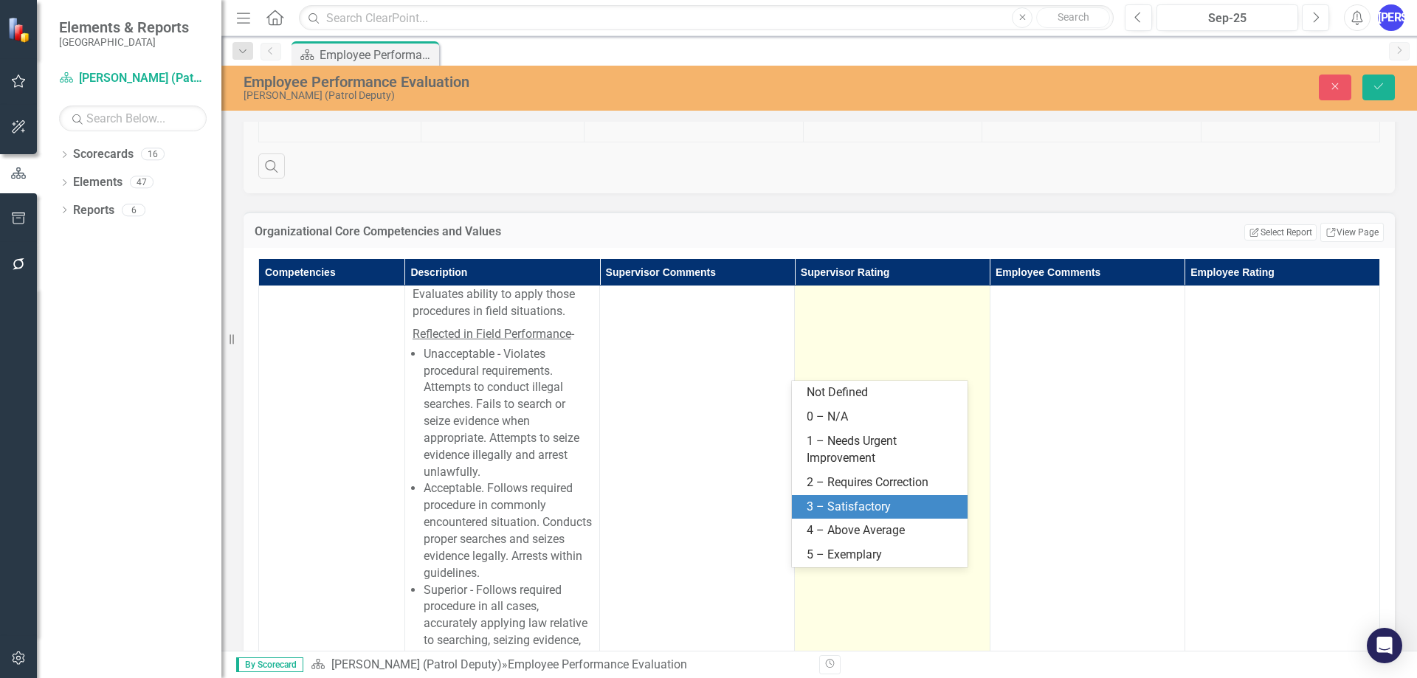
click at [852, 505] on div "3 – Satisfactory" at bounding box center [883, 507] width 152 height 17
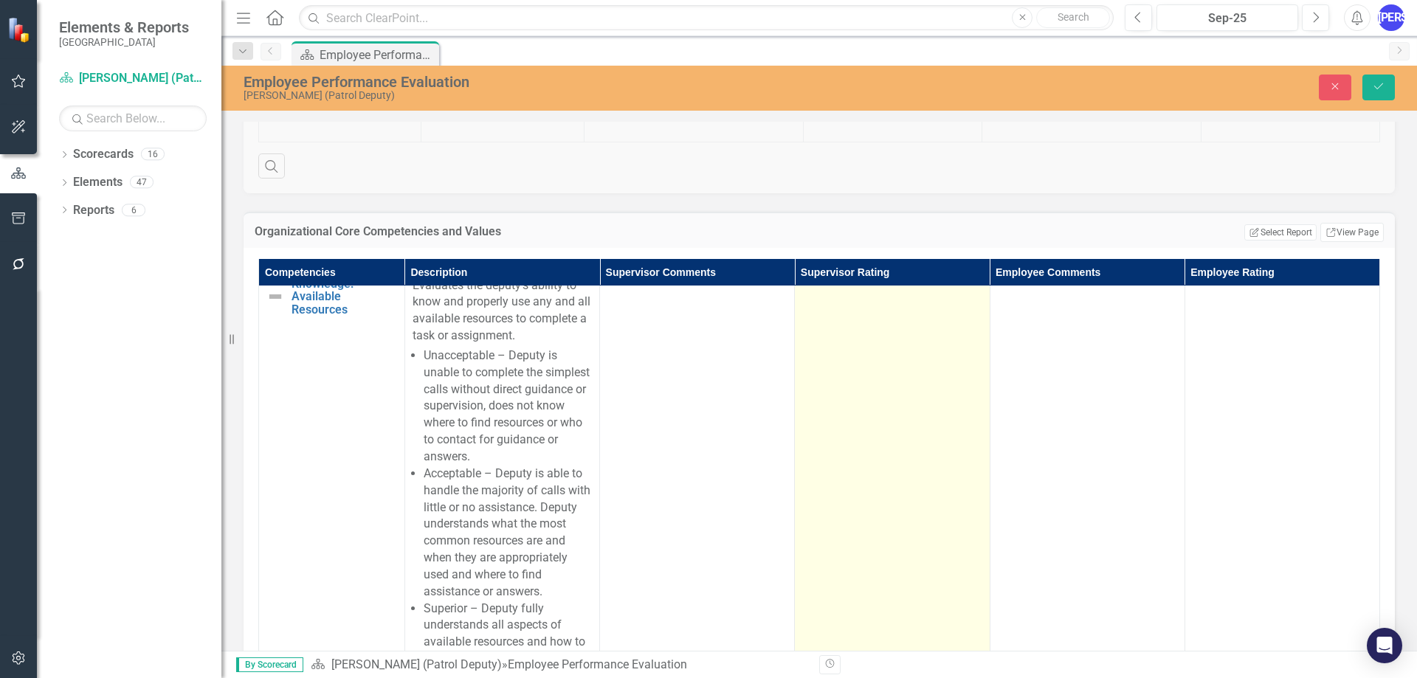
scroll to position [2952, 0]
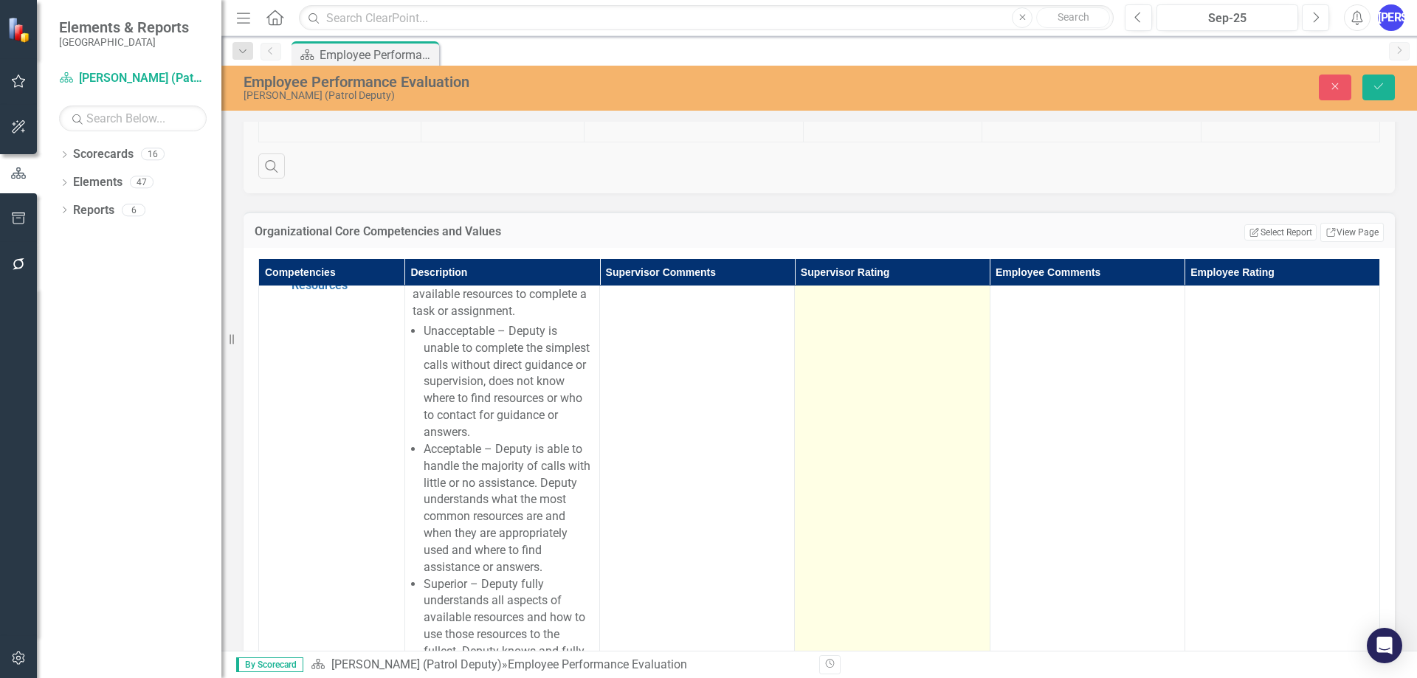
click at [879, 443] on td at bounding box center [892, 517] width 195 height 538
drag, startPoint x: 866, startPoint y: 421, endPoint x: 860, endPoint y: 414, distance: 8.9
click at [860, 274] on div "Not Defined" at bounding box center [883, 266] width 143 height 17
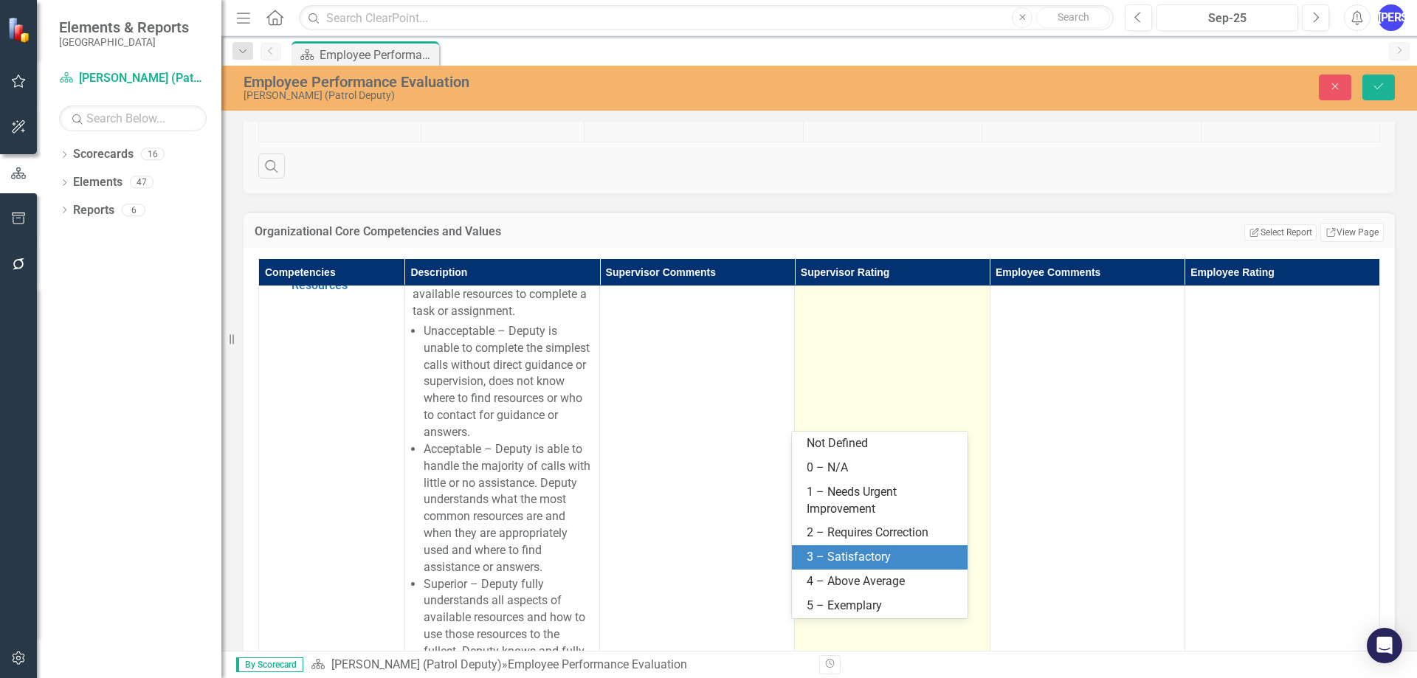
click at [879, 553] on div "3 – Satisfactory" at bounding box center [883, 557] width 152 height 17
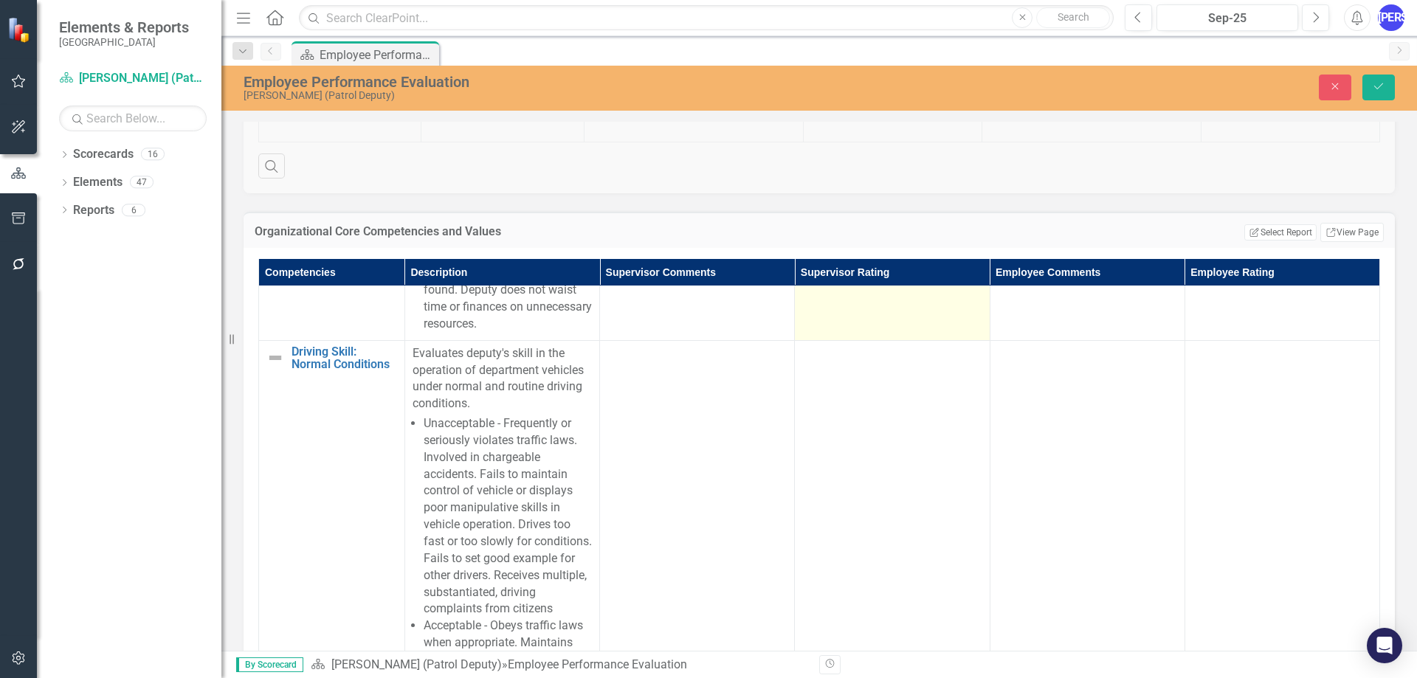
scroll to position [3468, 0]
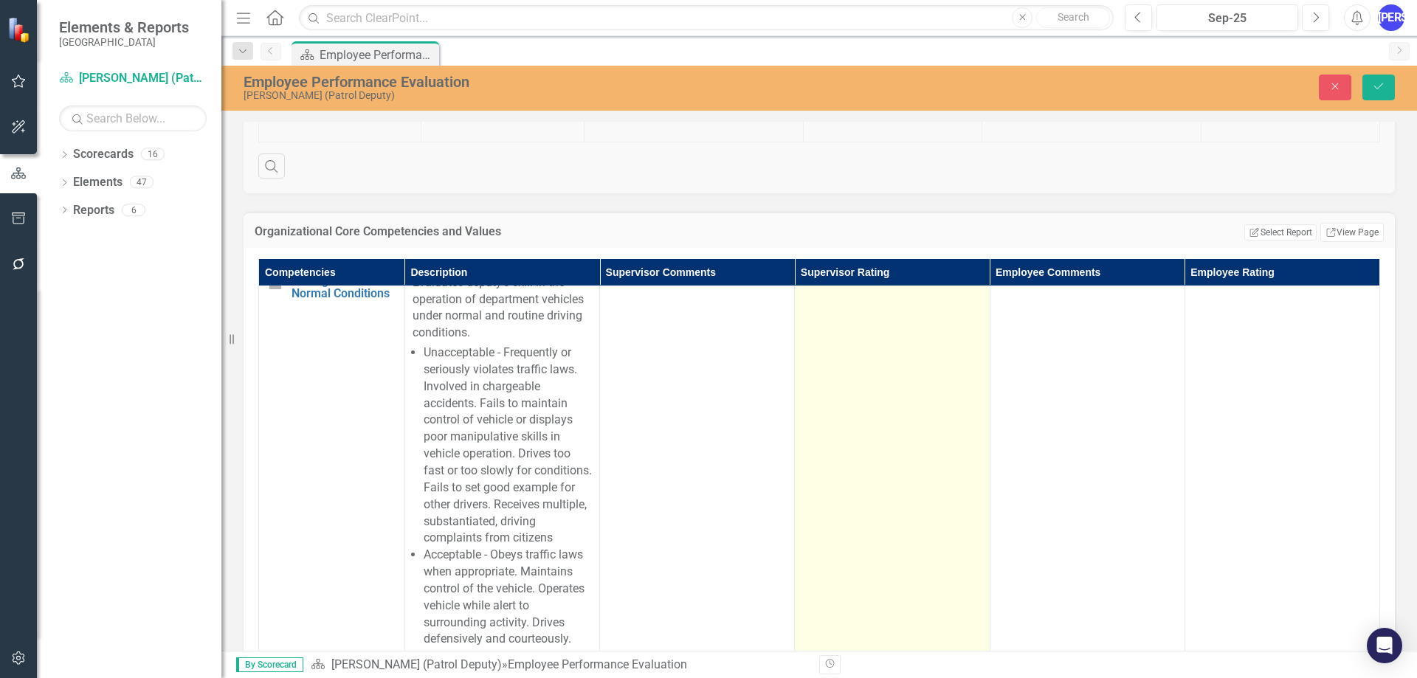
click at [848, 477] on td at bounding box center [892, 538] width 195 height 538
click at [863, 296] on div "Not Defined" at bounding box center [883, 287] width 143 height 17
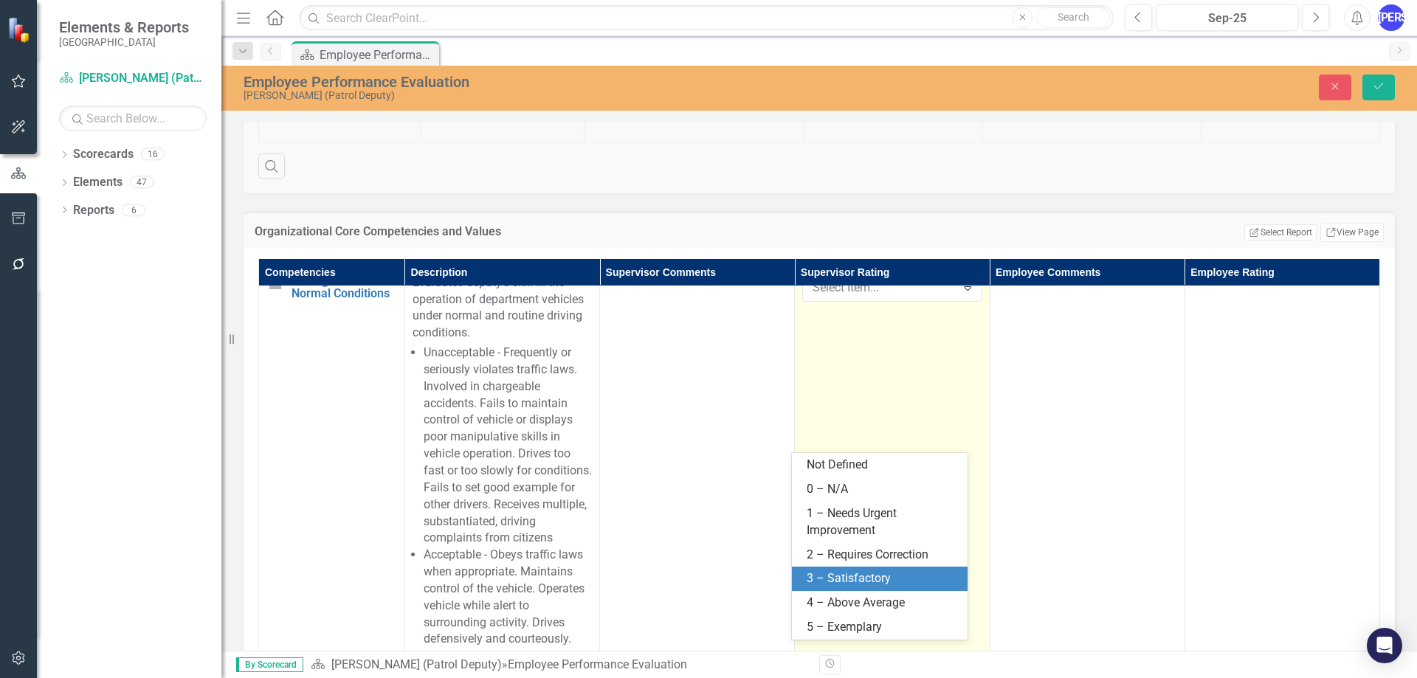
click at [864, 568] on div "3 – Satisfactory" at bounding box center [880, 579] width 176 height 24
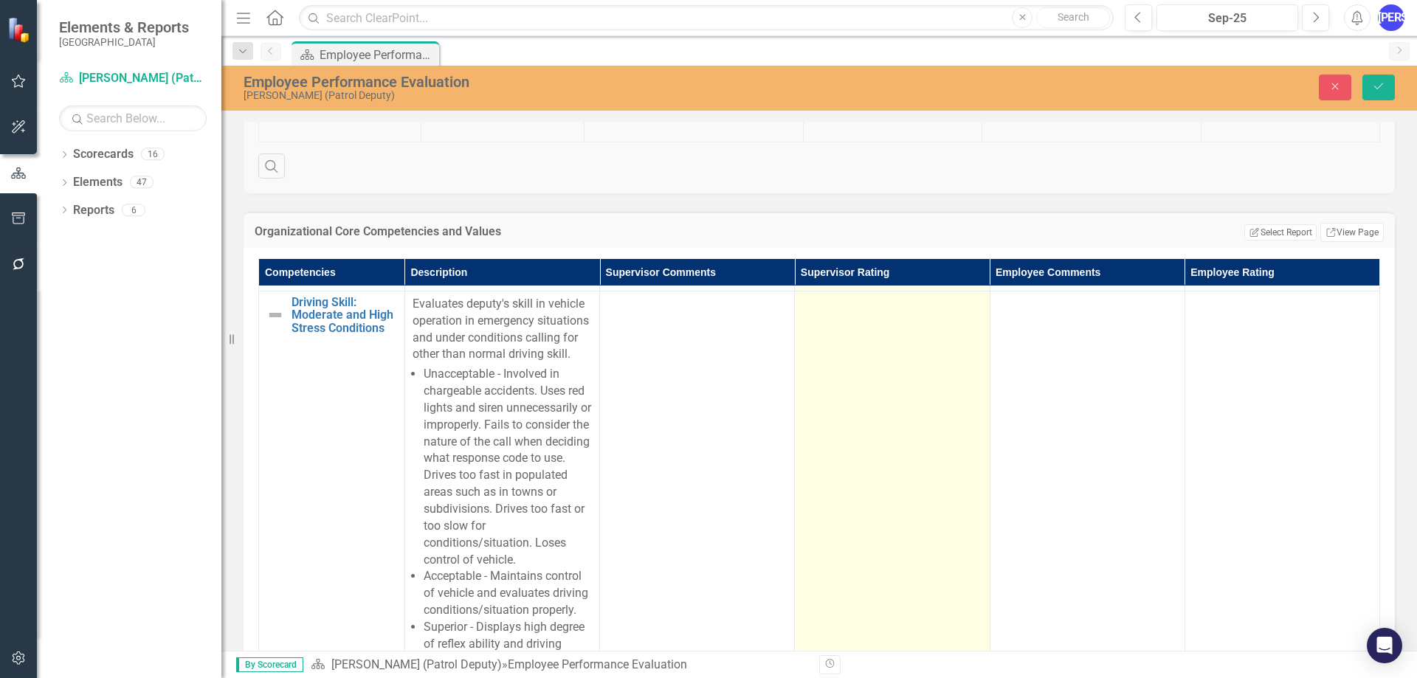
scroll to position [4058, 0]
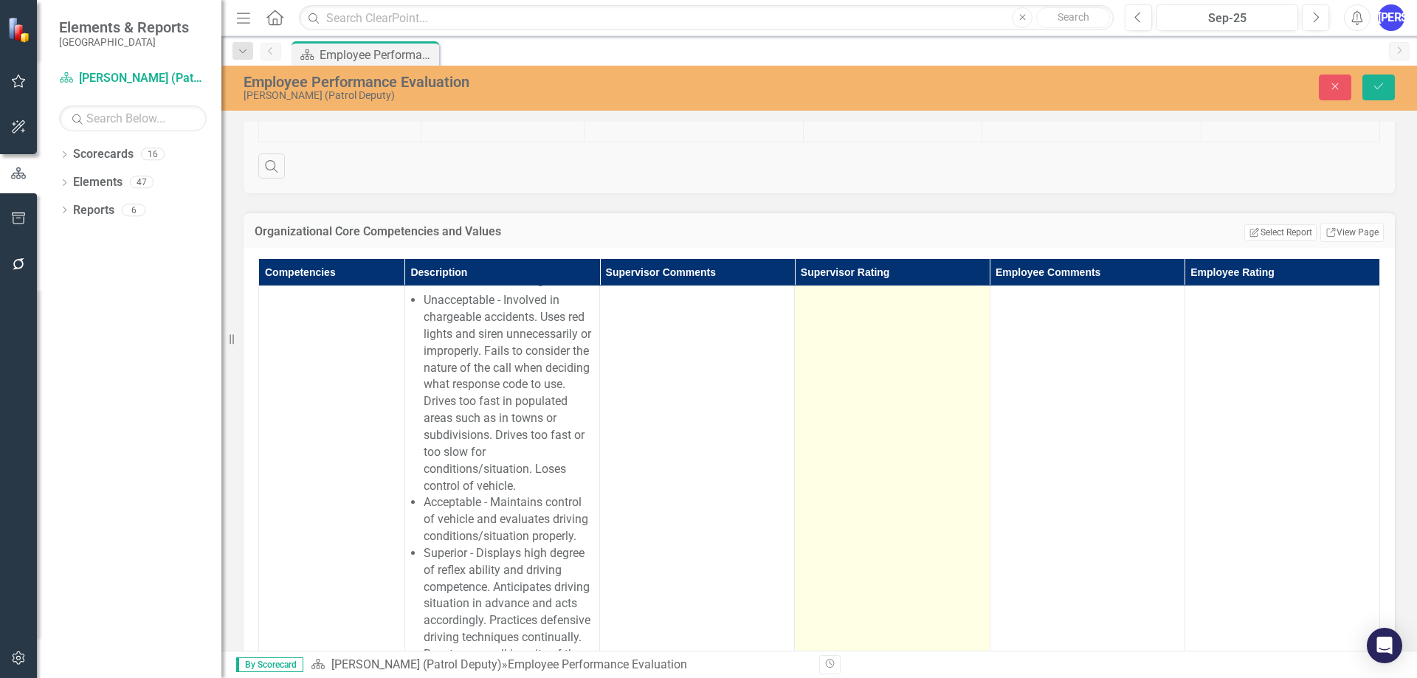
click at [910, 505] on td at bounding box center [892, 452] width 195 height 471
click at [883, 244] on div "Not Defined" at bounding box center [883, 235] width 143 height 17
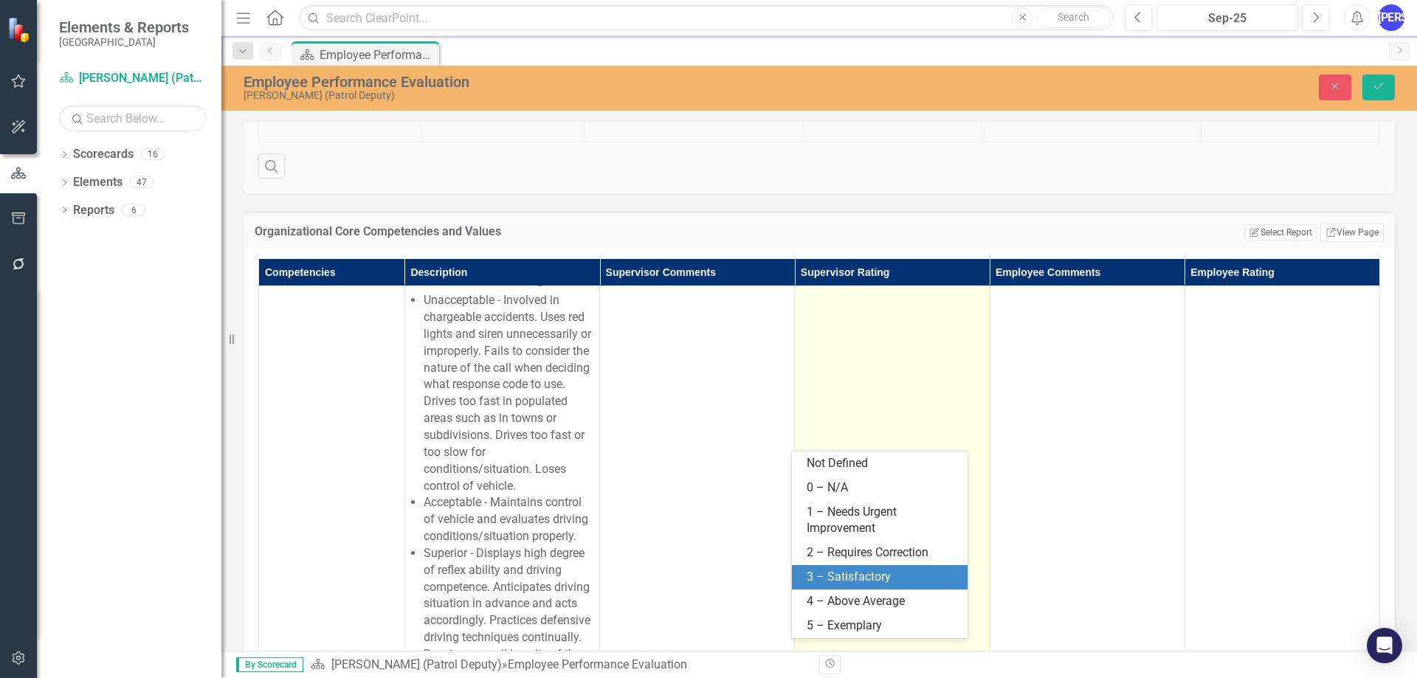
click at [872, 576] on div "3 – Satisfactory" at bounding box center [883, 577] width 152 height 17
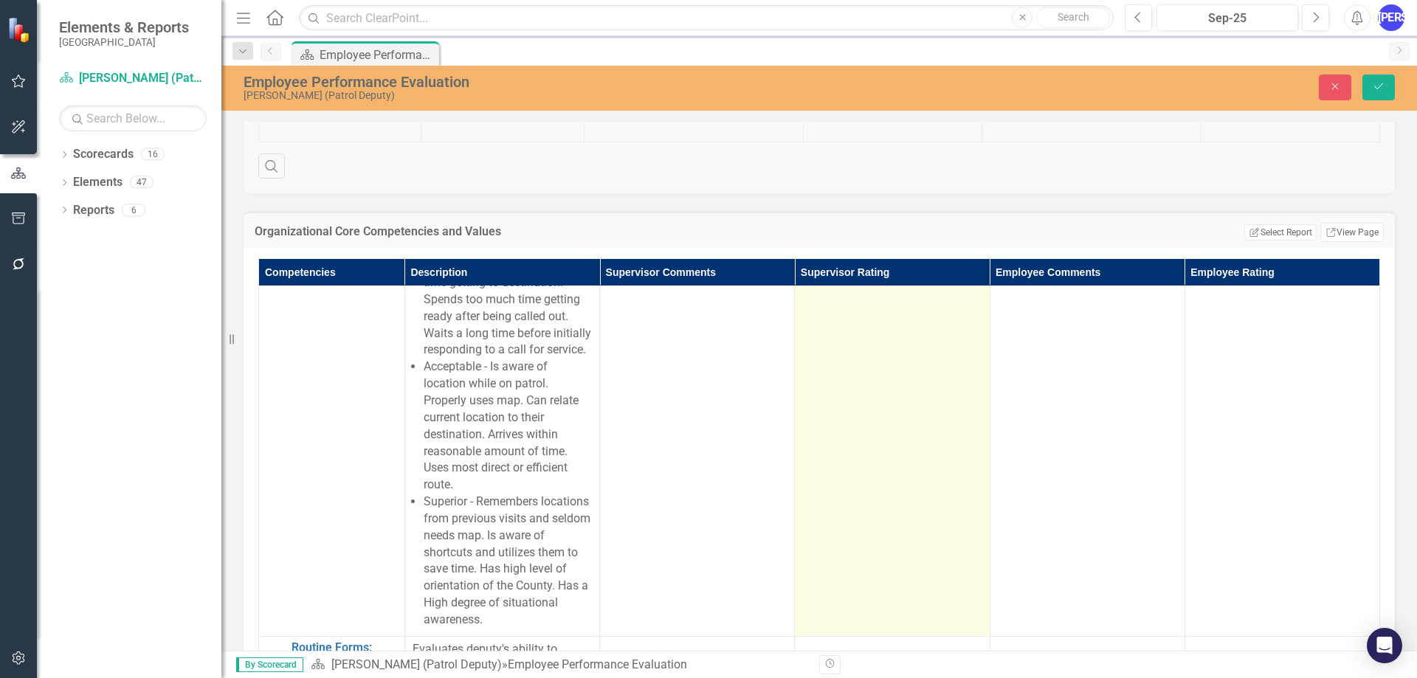
scroll to position [4649, 0]
click at [843, 480] on td at bounding box center [892, 366] width 195 height 538
click at [853, 124] on div "Not Defined" at bounding box center [883, 115] width 143 height 17
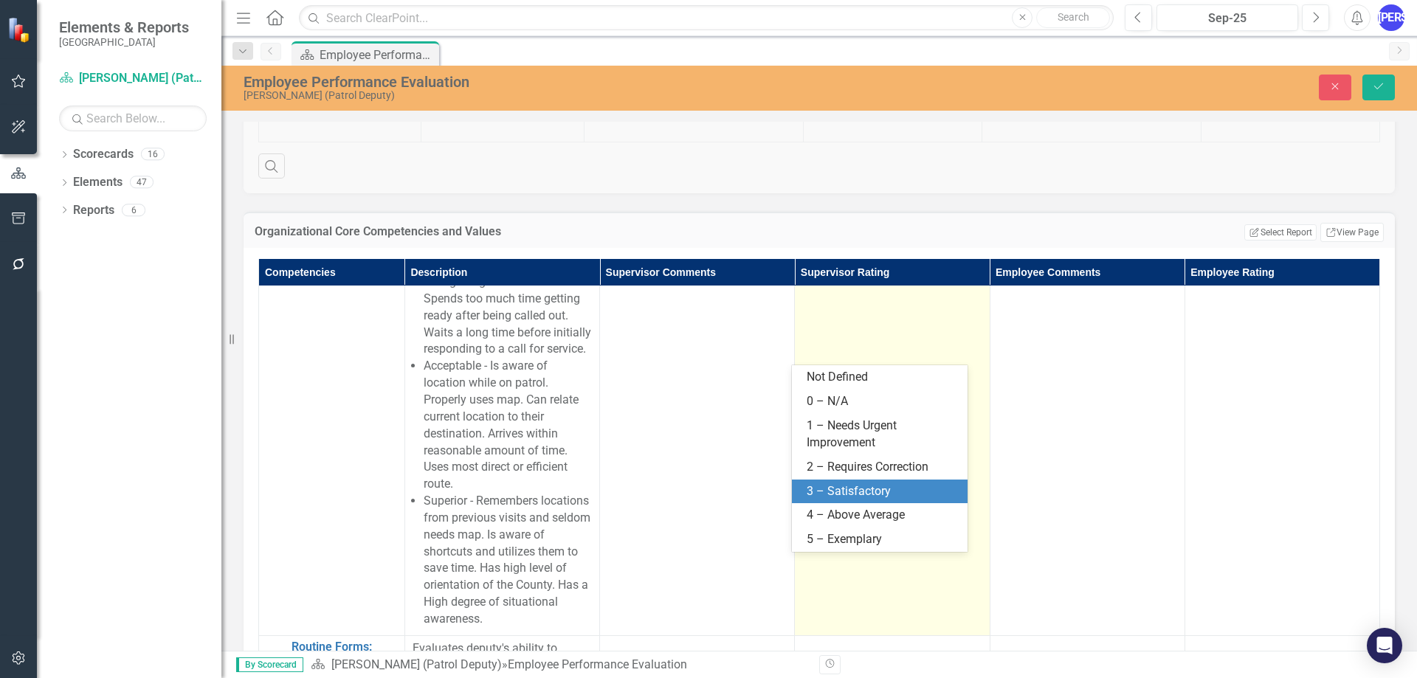
click at [847, 486] on div "3 – Satisfactory" at bounding box center [883, 491] width 152 height 17
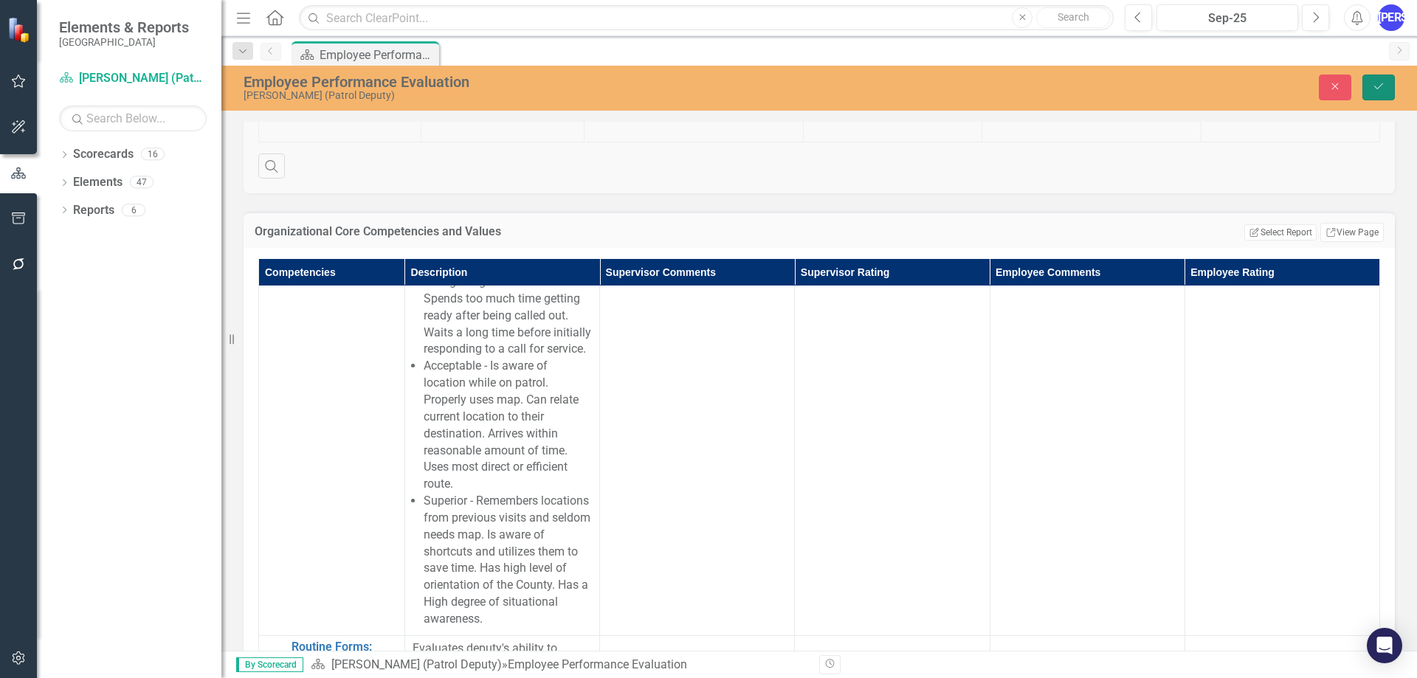
click at [1387, 78] on button "Save" at bounding box center [1378, 88] width 32 height 26
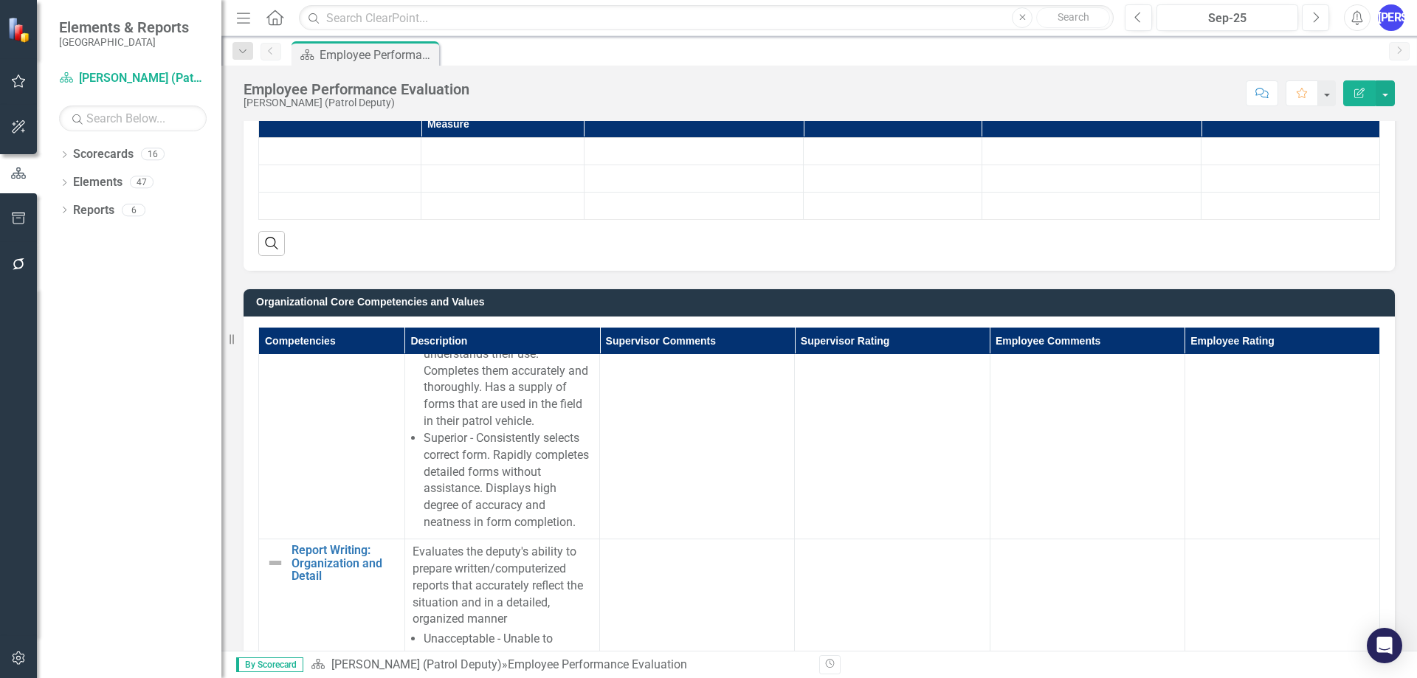
scroll to position [5239, 0]
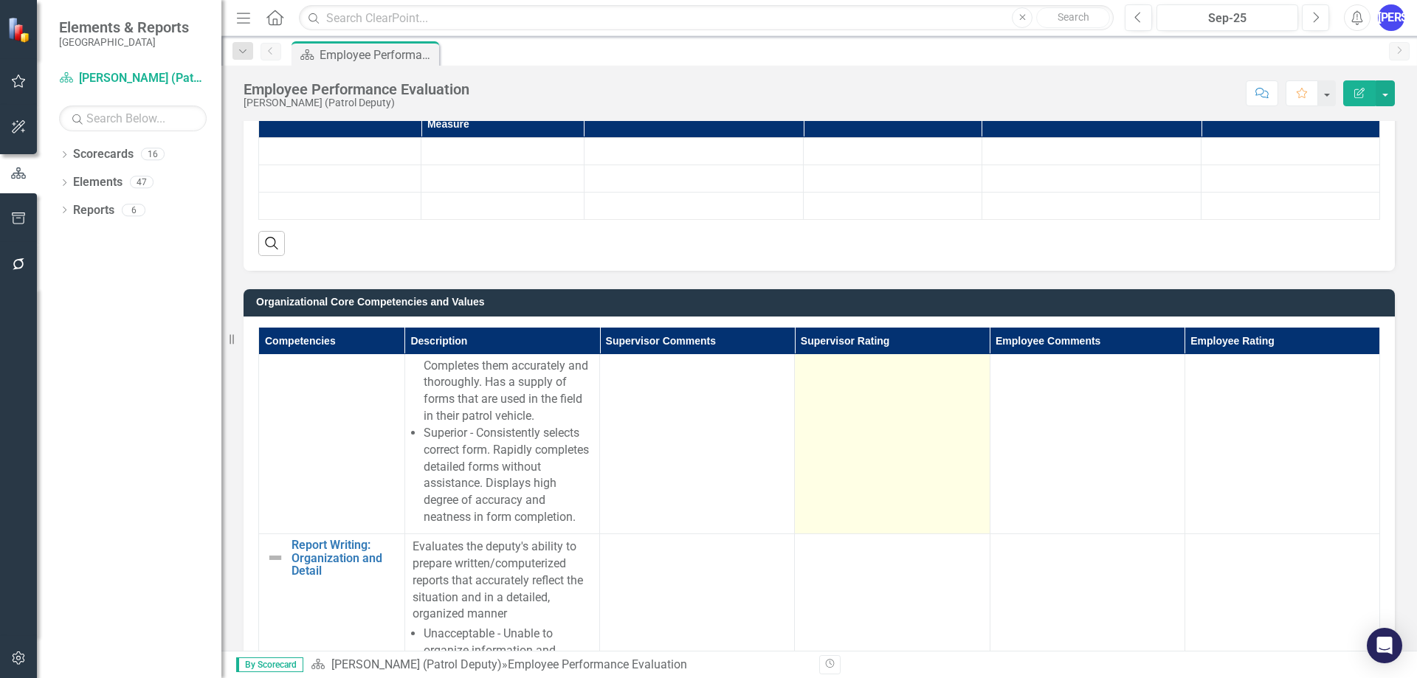
click at [882, 432] on td at bounding box center [892, 324] width 195 height 420
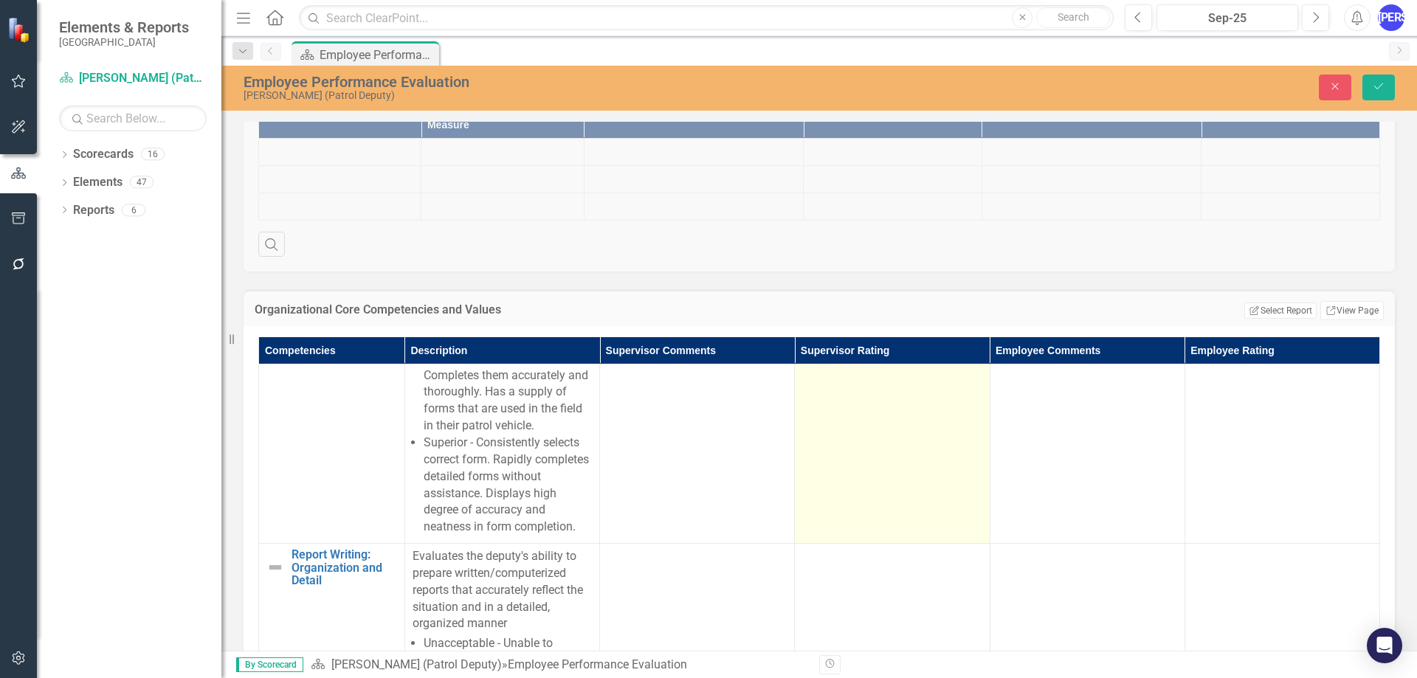
click at [858, 150] on div "Not Defined" at bounding box center [883, 141] width 143 height 17
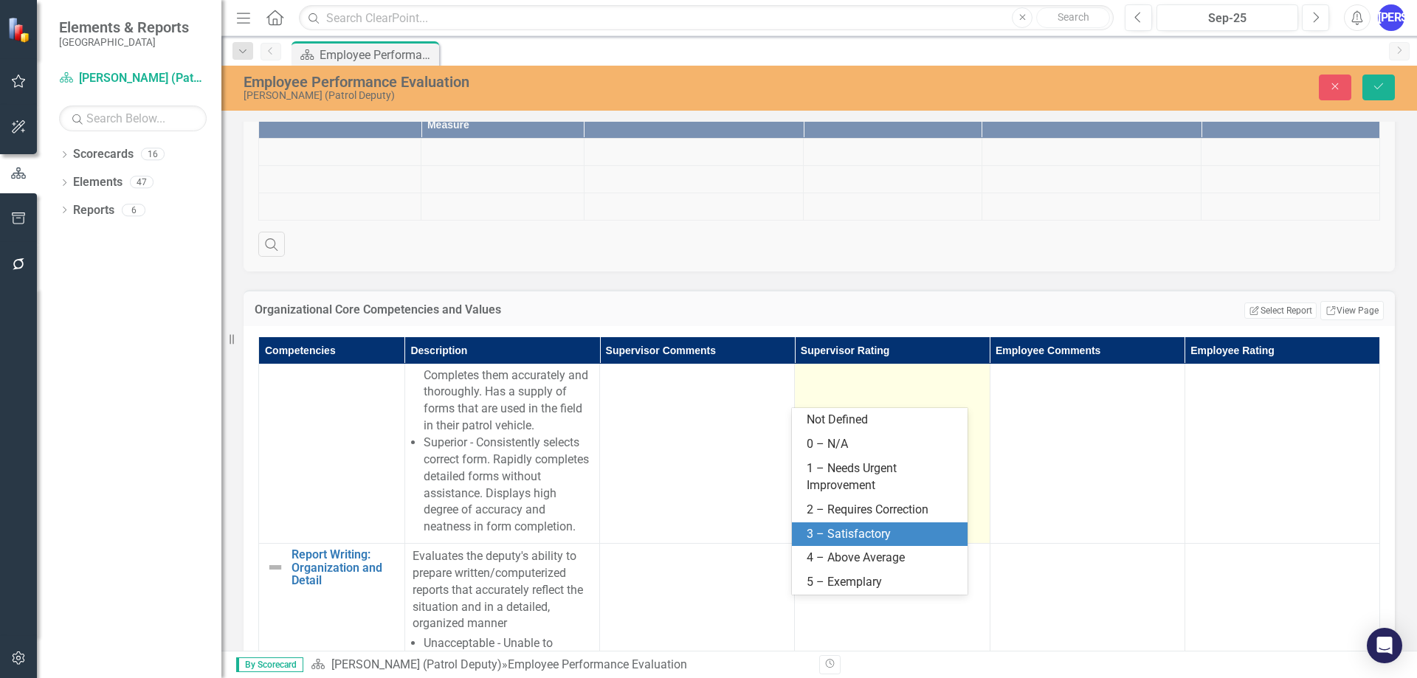
click at [857, 536] on div "3 – Satisfactory" at bounding box center [883, 534] width 152 height 17
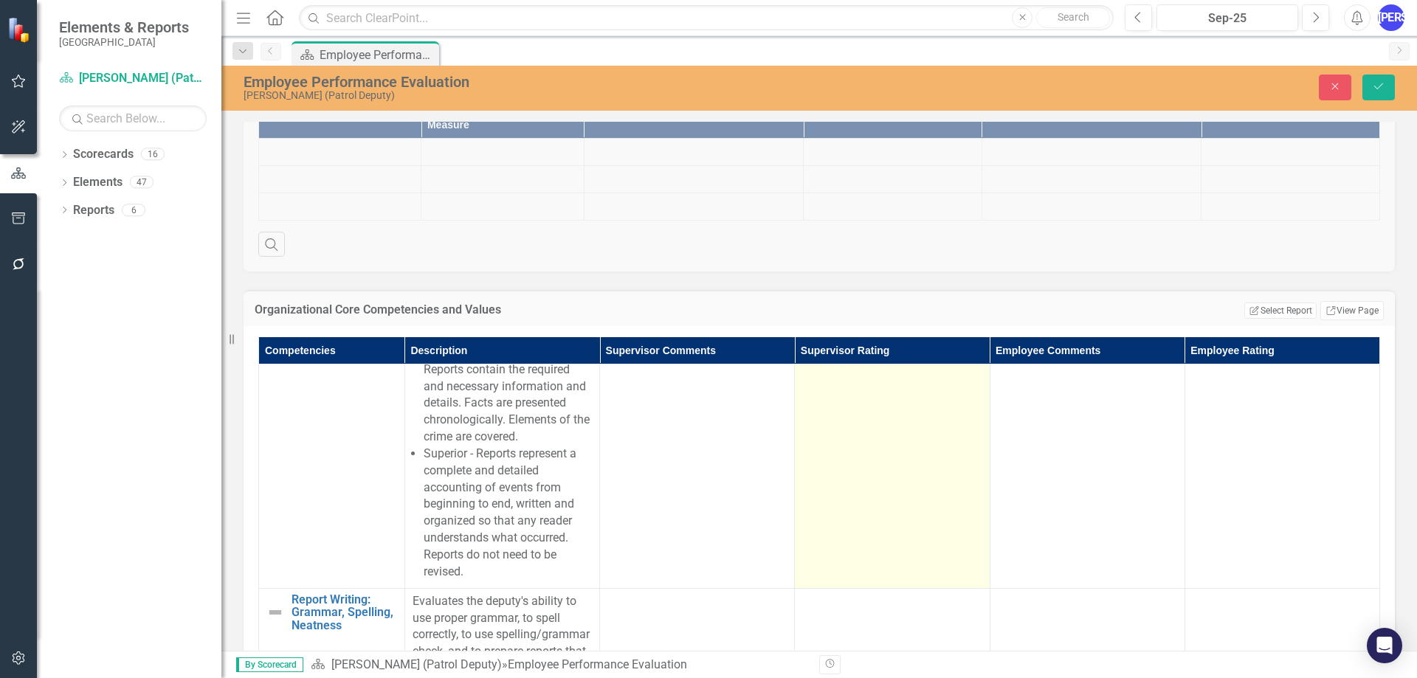
scroll to position [5608, 0]
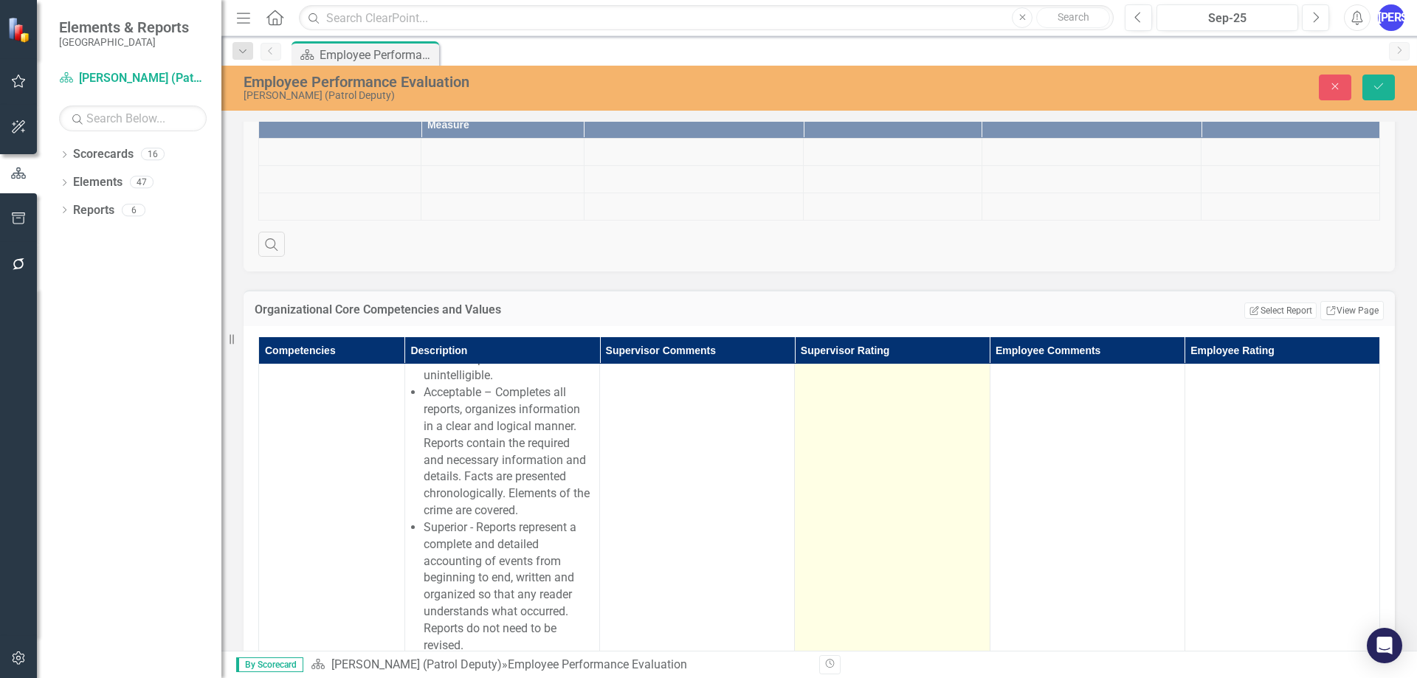
click at [836, 498] on td at bounding box center [892, 419] width 195 height 488
click at [836, 201] on div "Not Defined" at bounding box center [883, 192] width 143 height 17
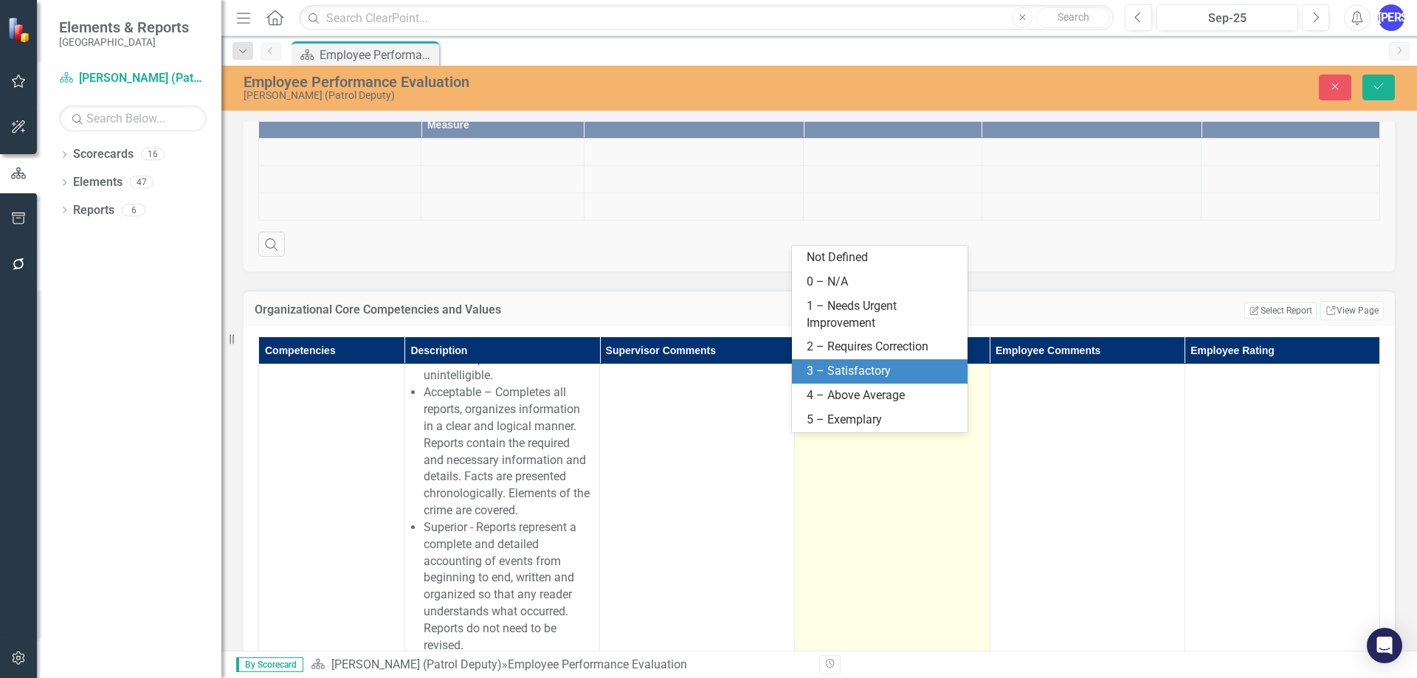
click at [855, 370] on div "3 – Satisfactory" at bounding box center [883, 371] width 152 height 17
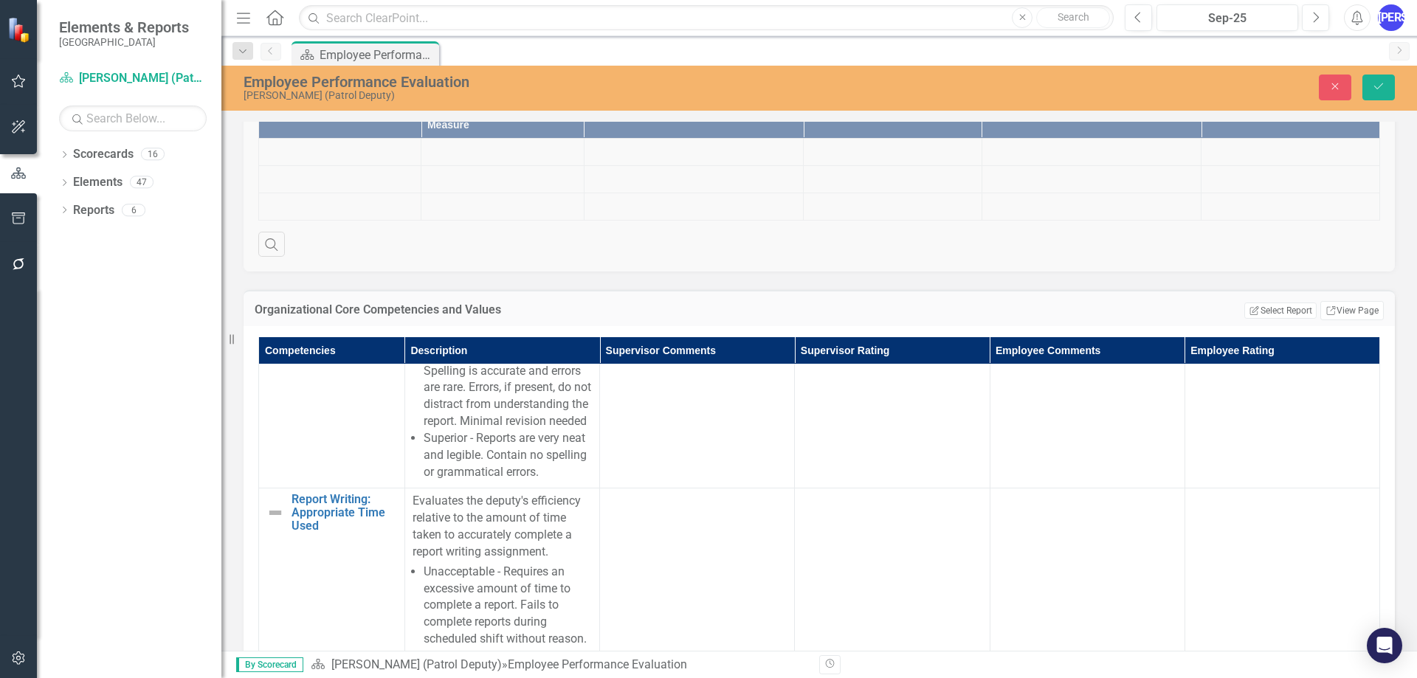
scroll to position [6124, 0]
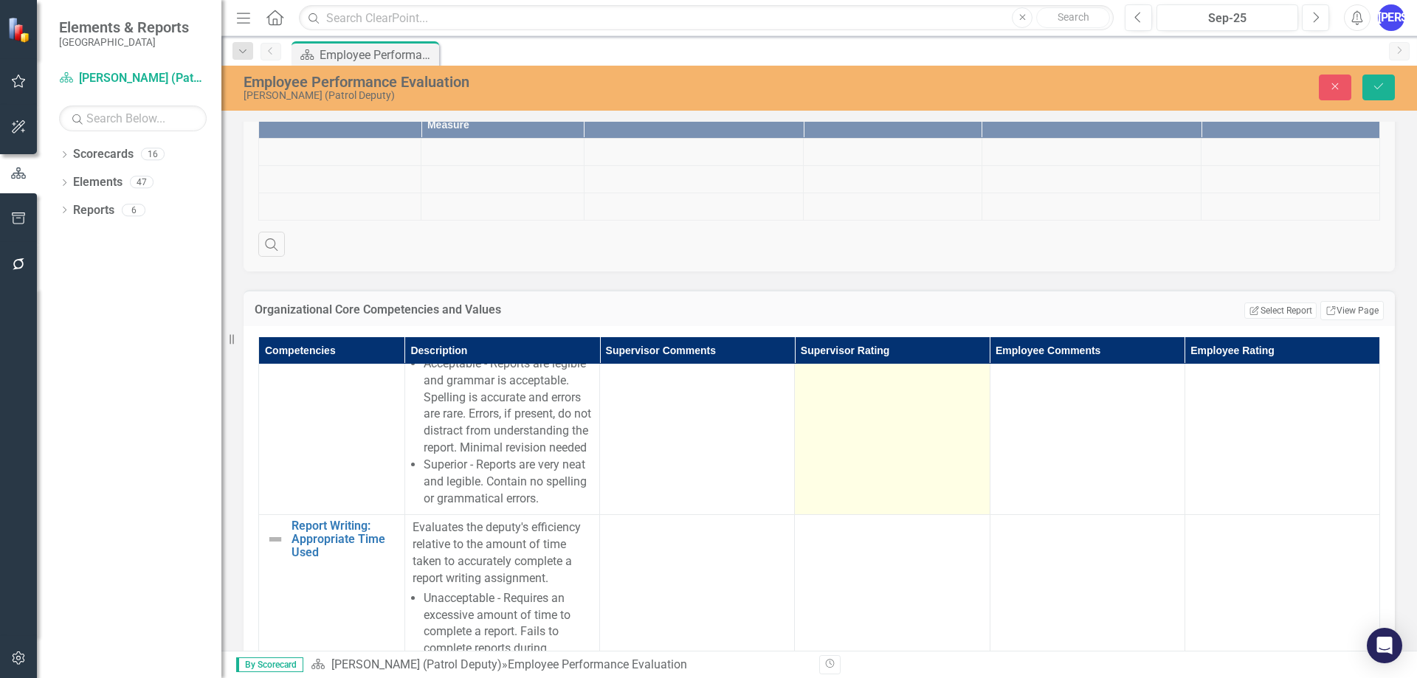
click at [840, 463] on td at bounding box center [892, 330] width 195 height 370
click at [848, 172] on div "Not Defined" at bounding box center [883, 163] width 143 height 17
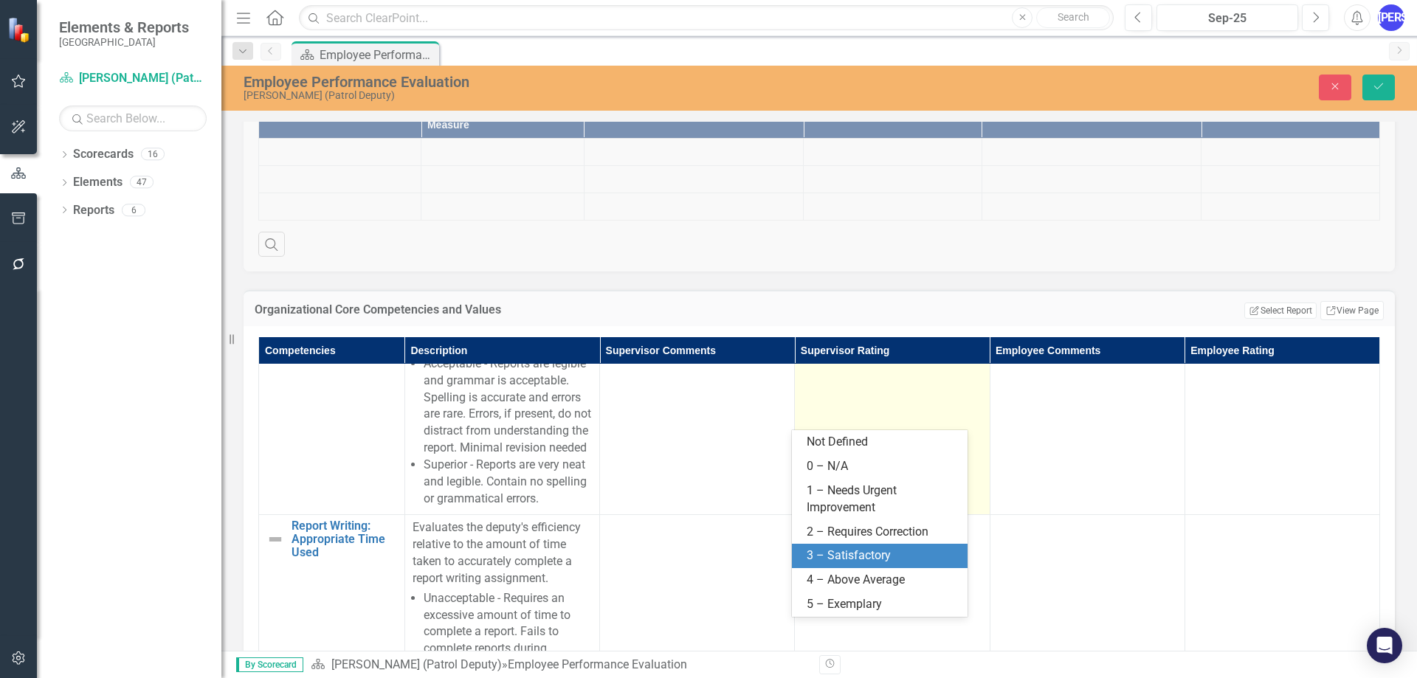
click at [860, 556] on div "3 – Satisfactory" at bounding box center [883, 556] width 152 height 17
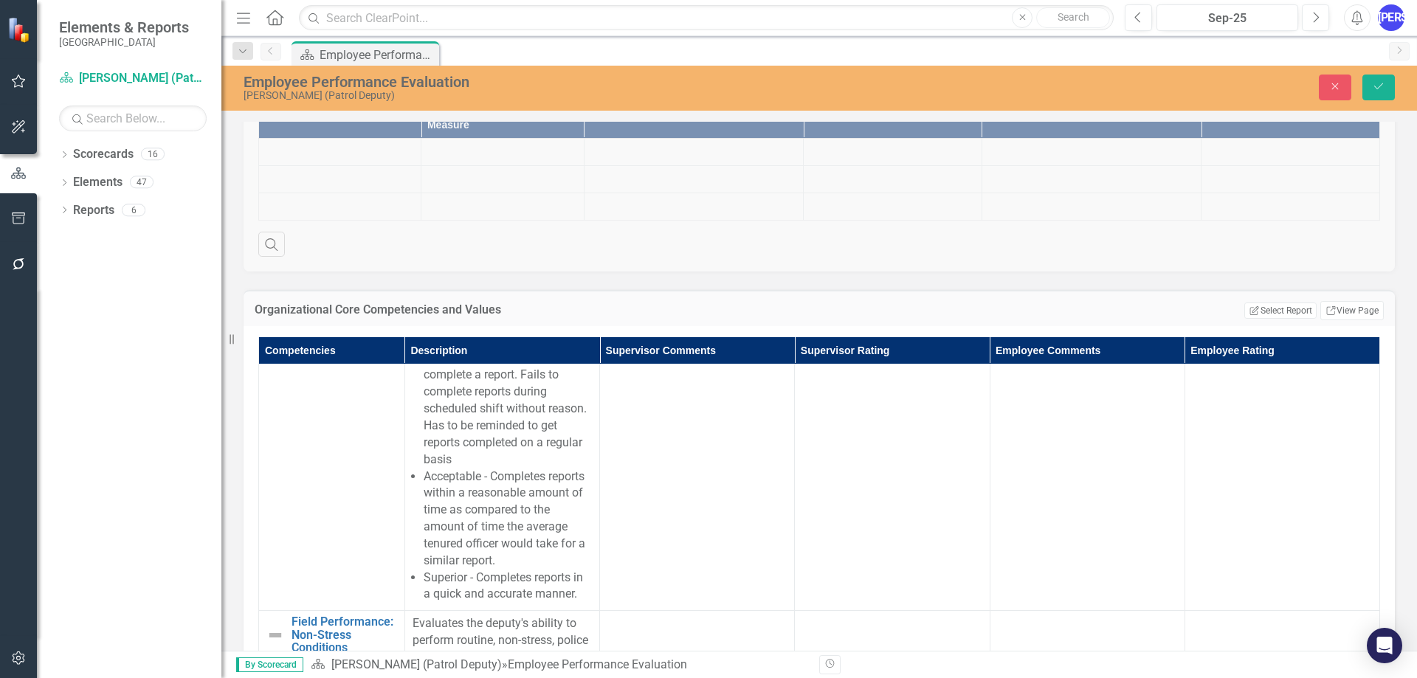
scroll to position [6493, 0]
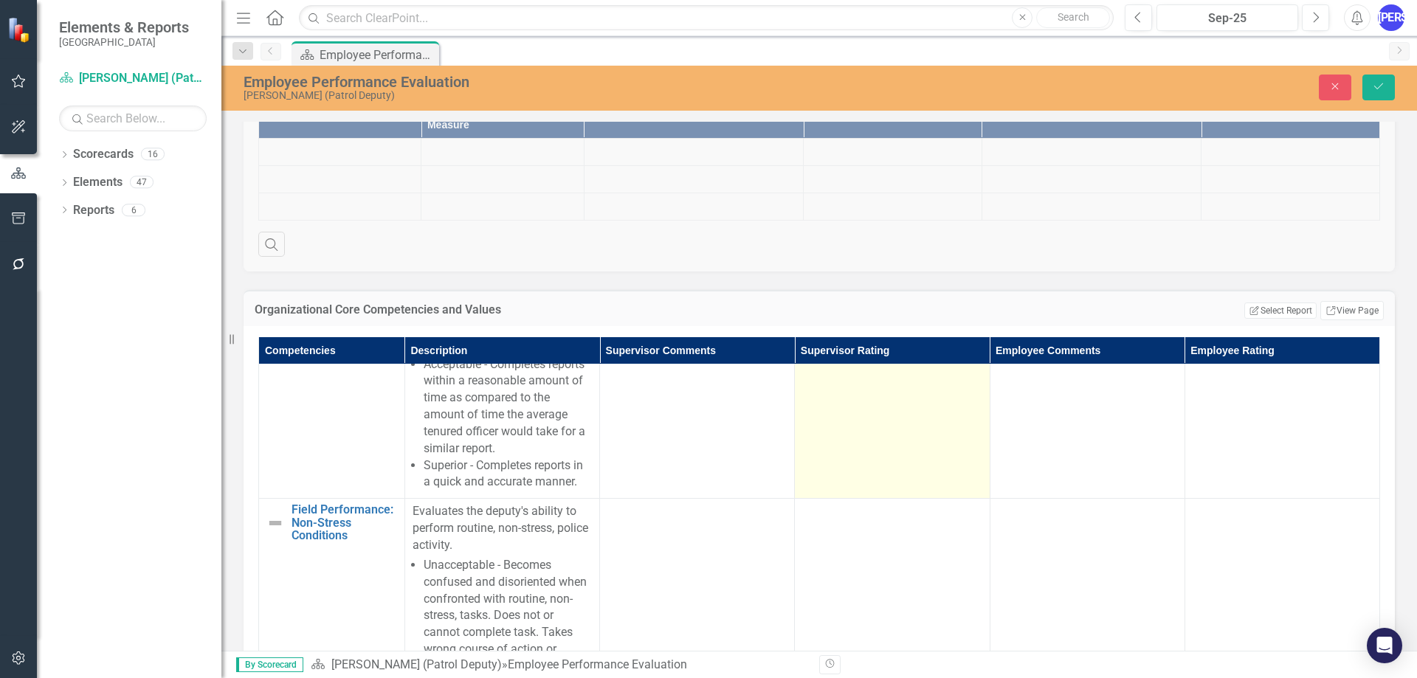
click at [836, 499] on td at bounding box center [892, 322] width 195 height 353
click at [847, 173] on div "Not Defined" at bounding box center [883, 164] width 143 height 17
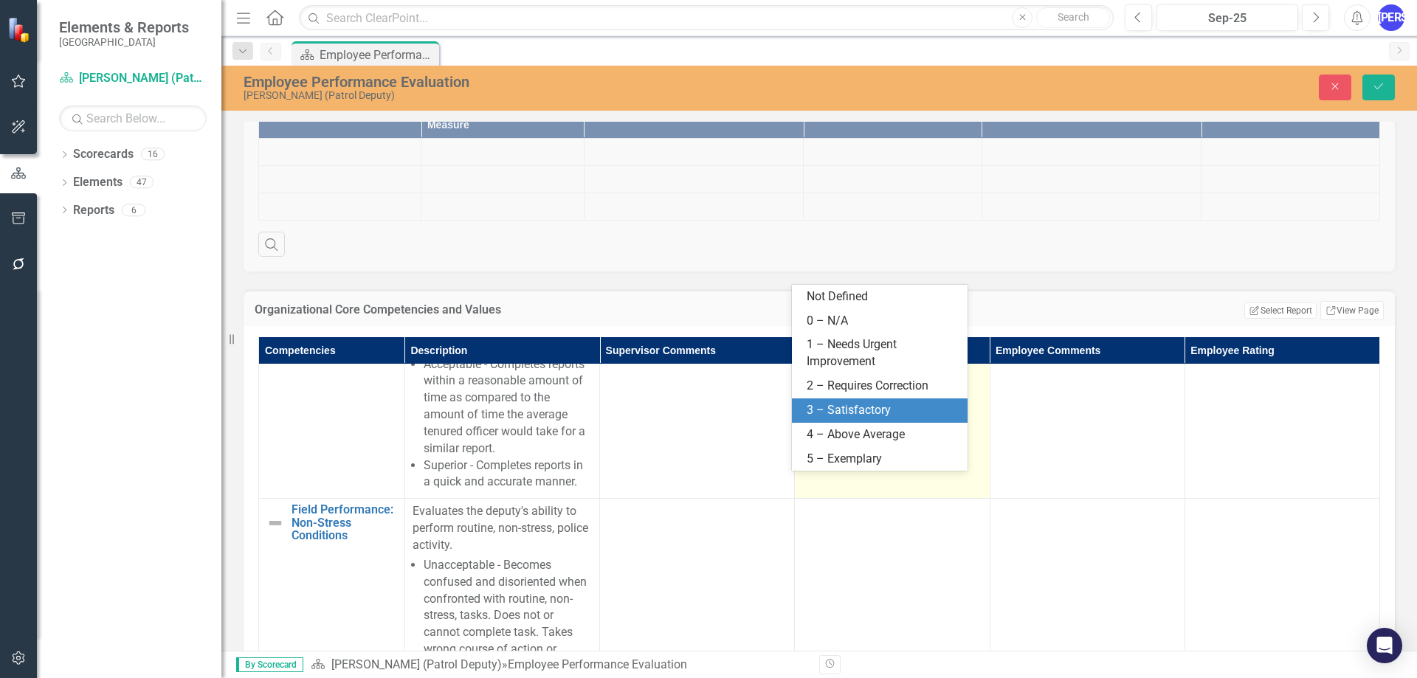
click at [830, 409] on div "3 – Satisfactory" at bounding box center [883, 410] width 152 height 17
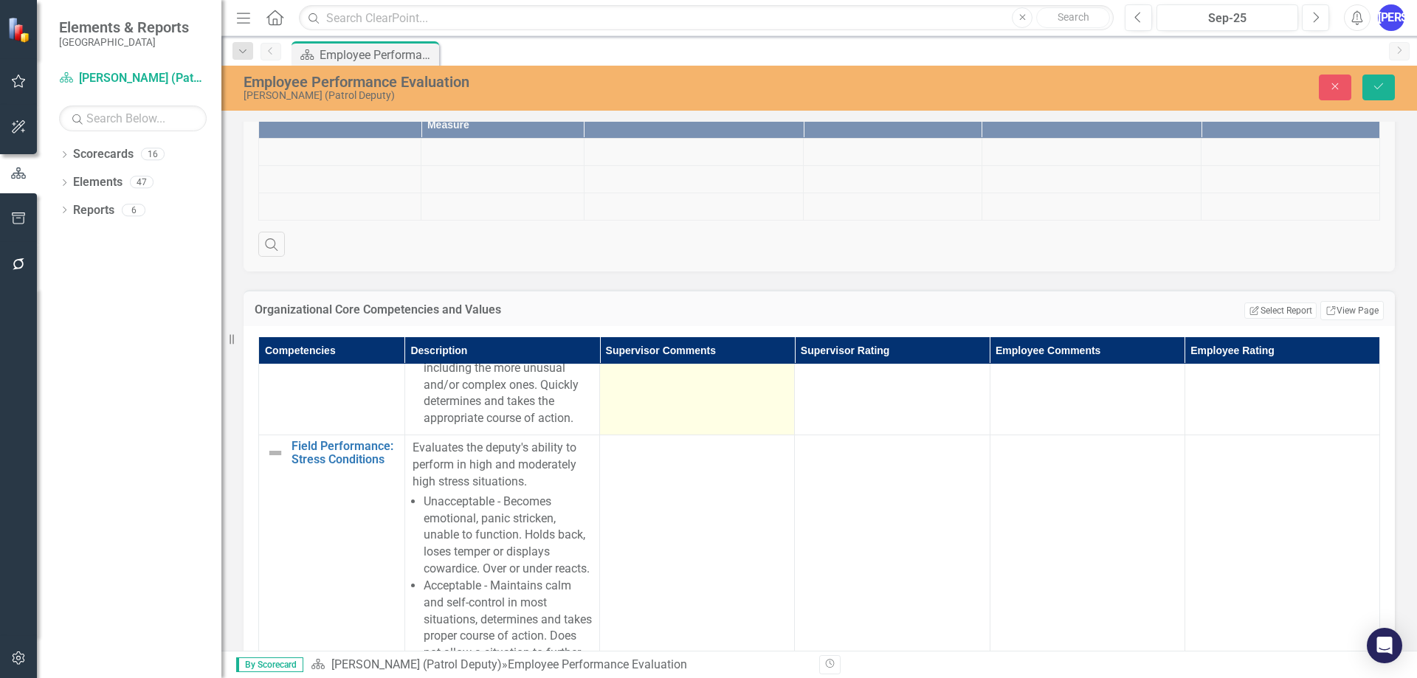
scroll to position [6936, 0]
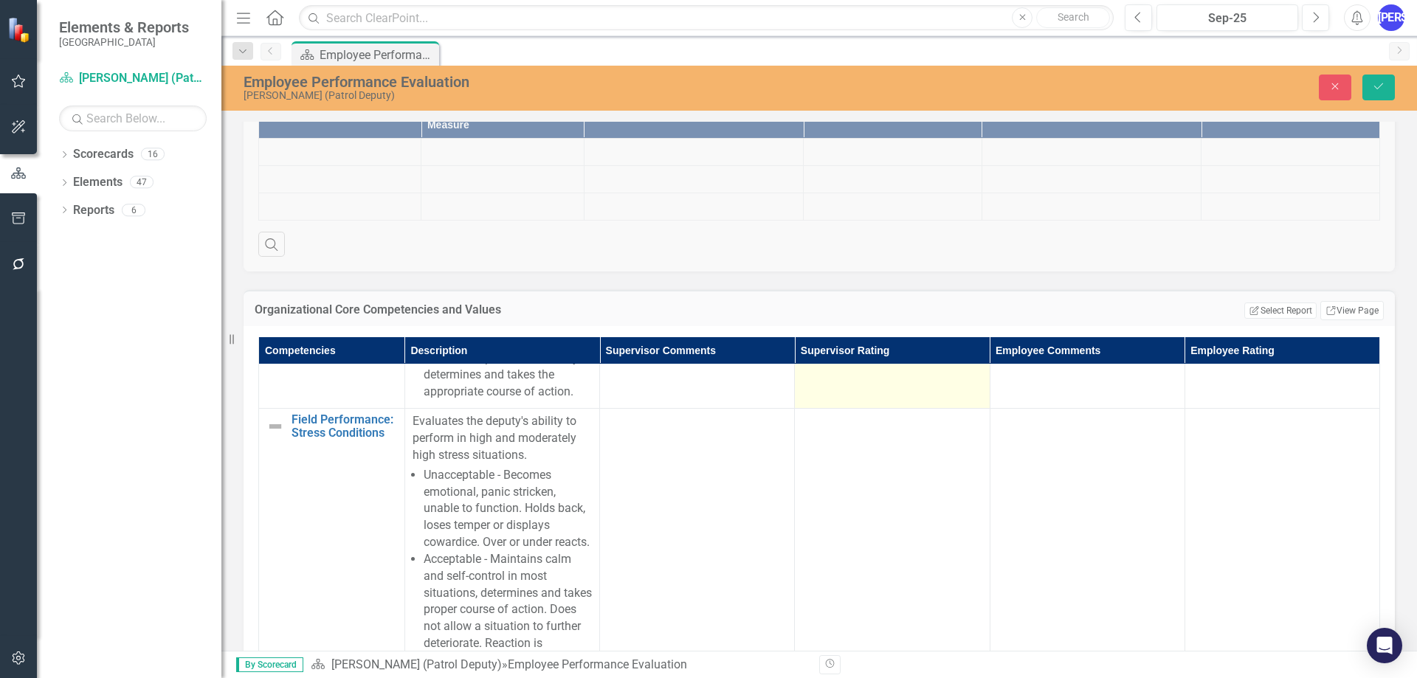
click at [863, 409] on td at bounding box center [892, 232] width 195 height 353
click at [860, 83] on div "Not Defined" at bounding box center [883, 74] width 143 height 17
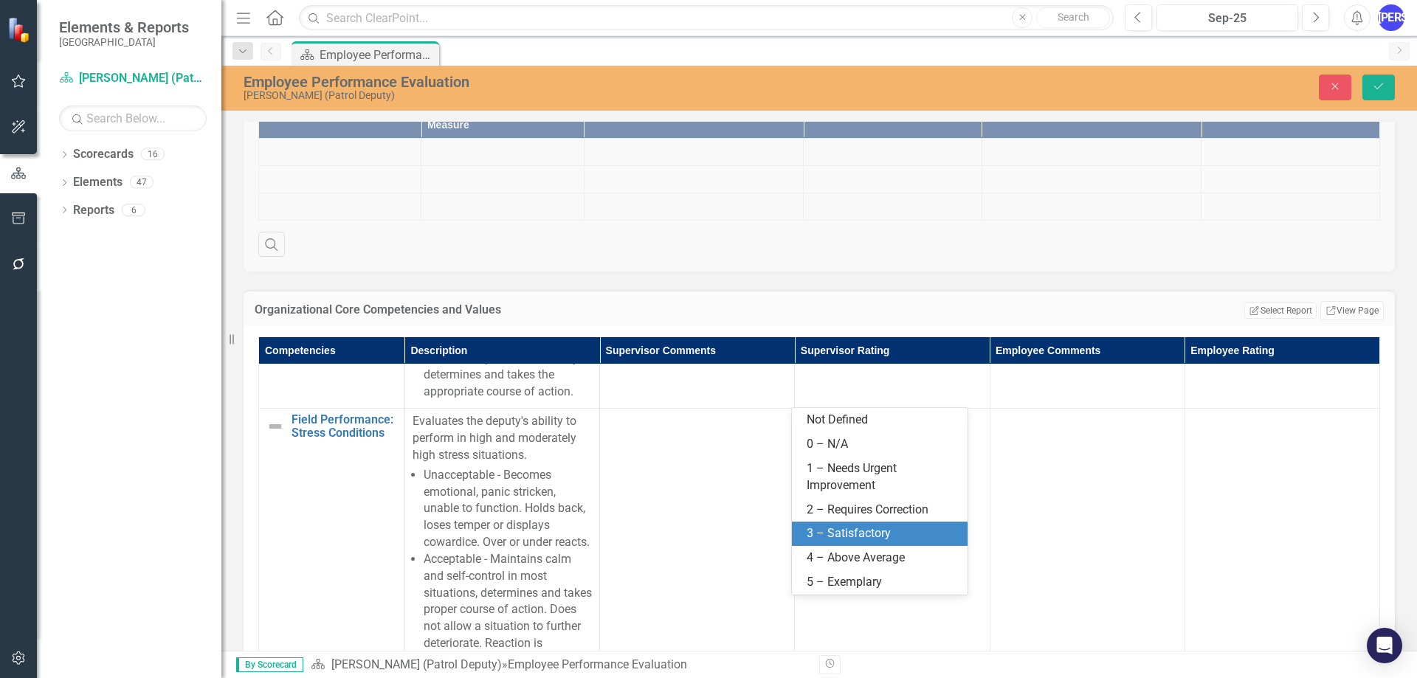
click at [844, 529] on div "3 – Satisfactory" at bounding box center [883, 533] width 152 height 17
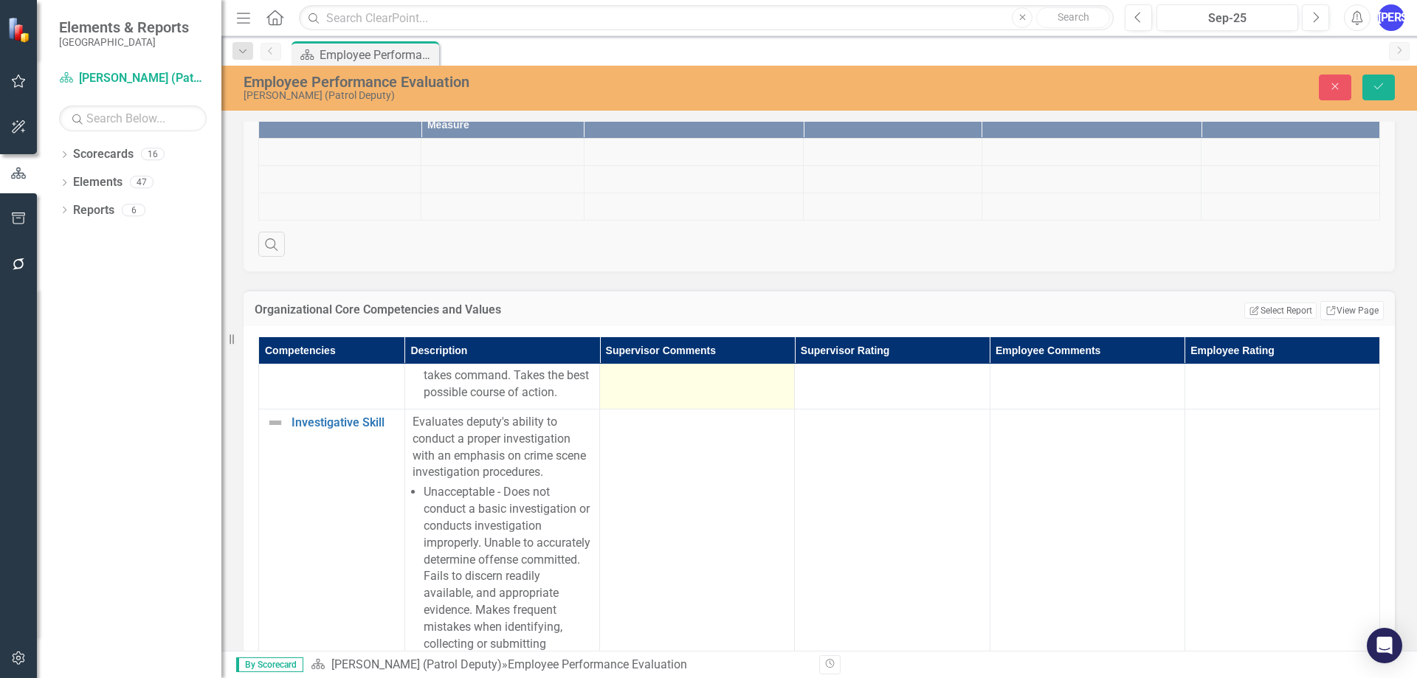
scroll to position [7231, 0]
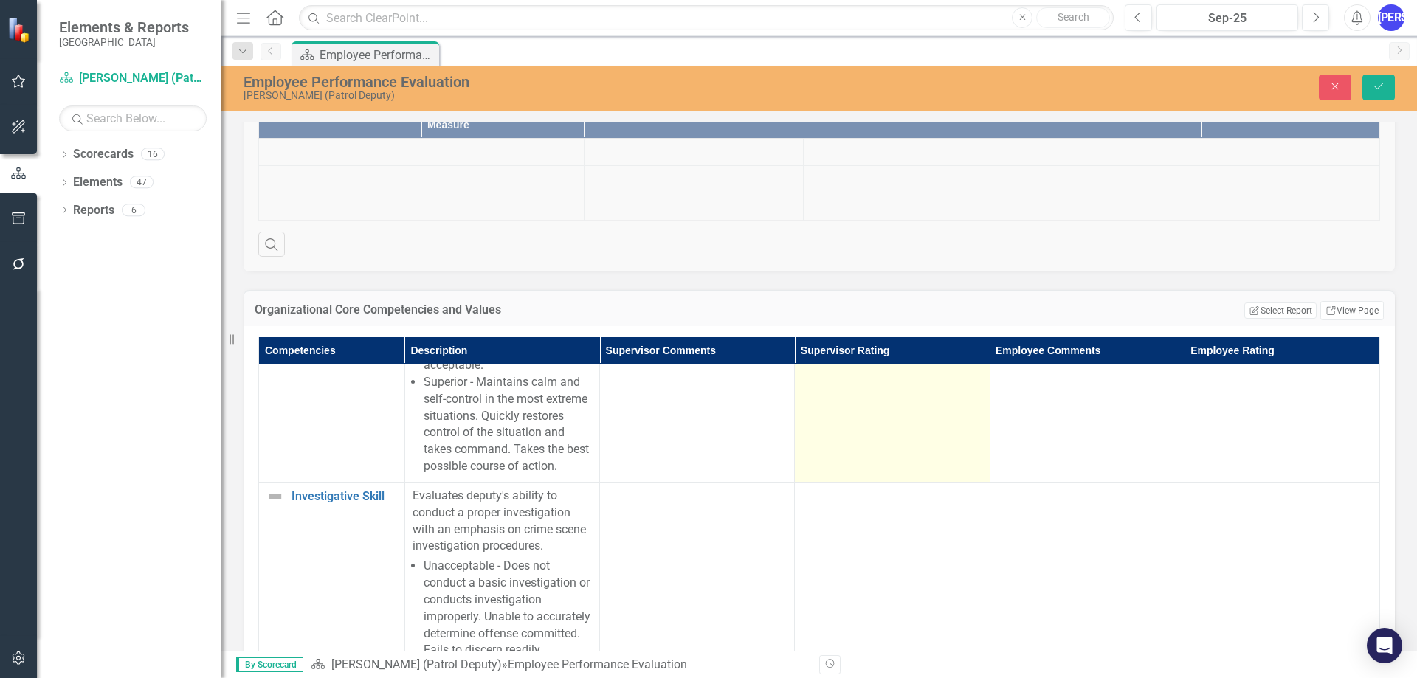
click at [858, 483] on td at bounding box center [892, 299] width 195 height 370
click at [866, 140] on div "Not Defined" at bounding box center [883, 131] width 143 height 17
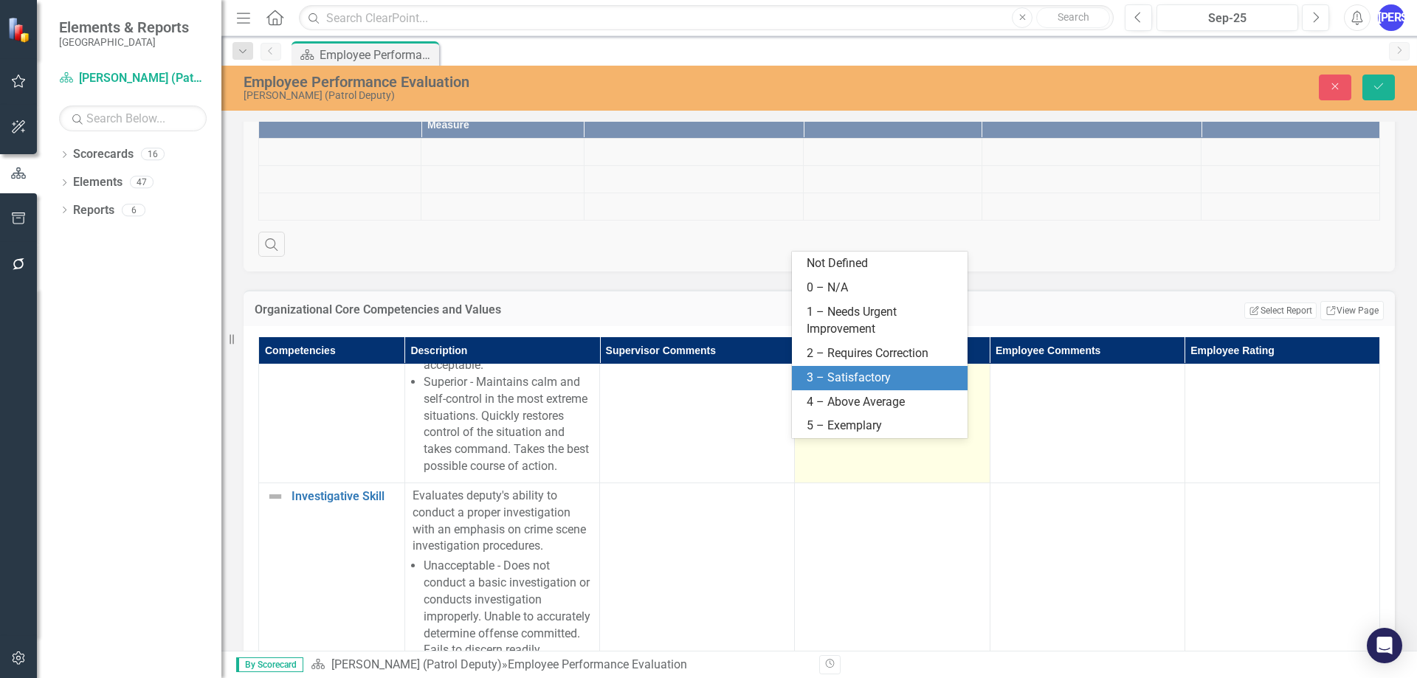
click at [877, 383] on div "3 – Satisfactory" at bounding box center [883, 378] width 152 height 17
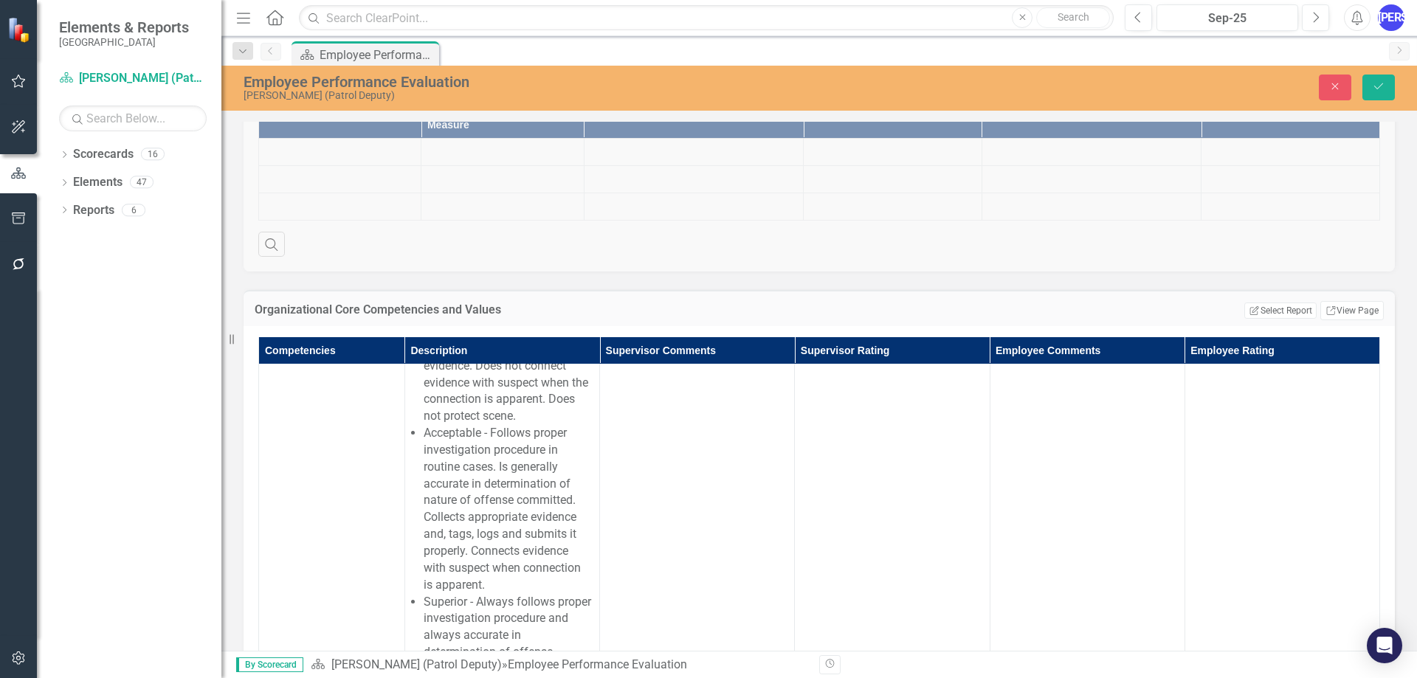
scroll to position [7674, 0]
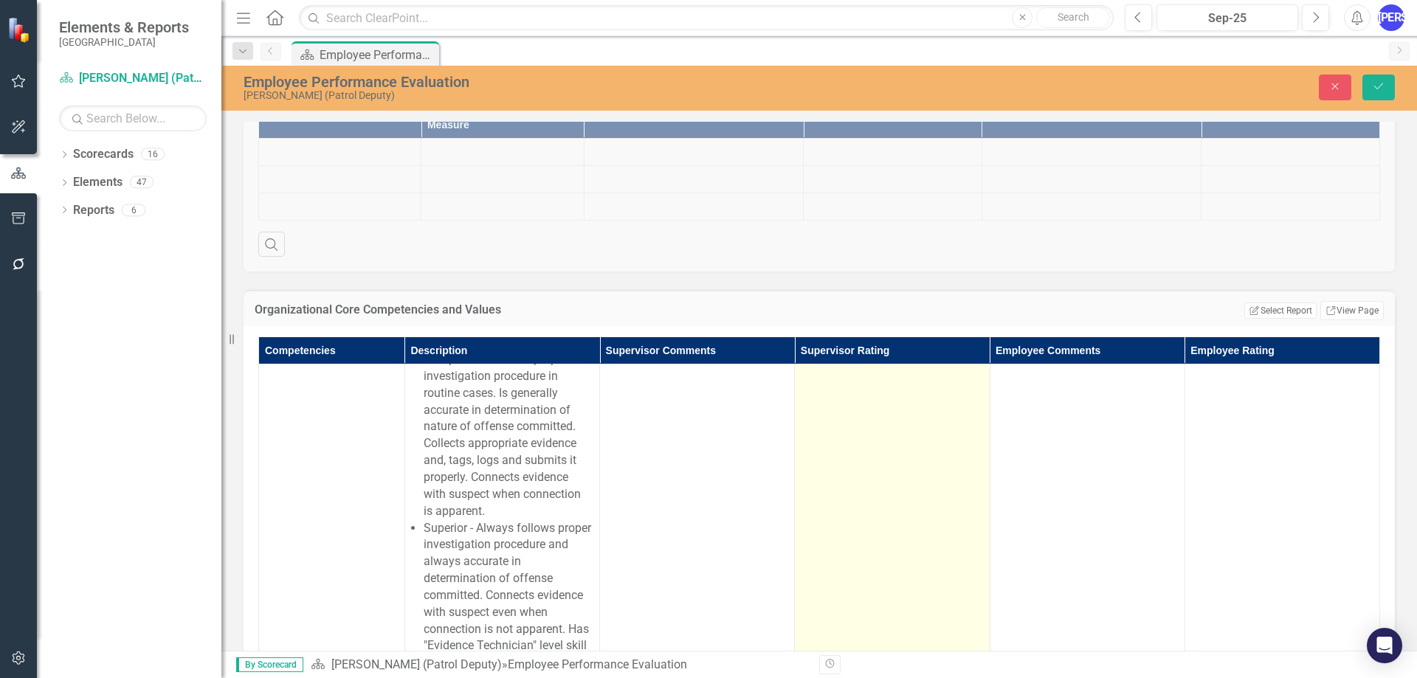
click at [852, 483] on td at bounding box center [892, 368] width 195 height 656
click at [852, 482] on td at bounding box center [892, 368] width 195 height 656
click at [861, 67] on div "Not Defined" at bounding box center [883, 58] width 143 height 17
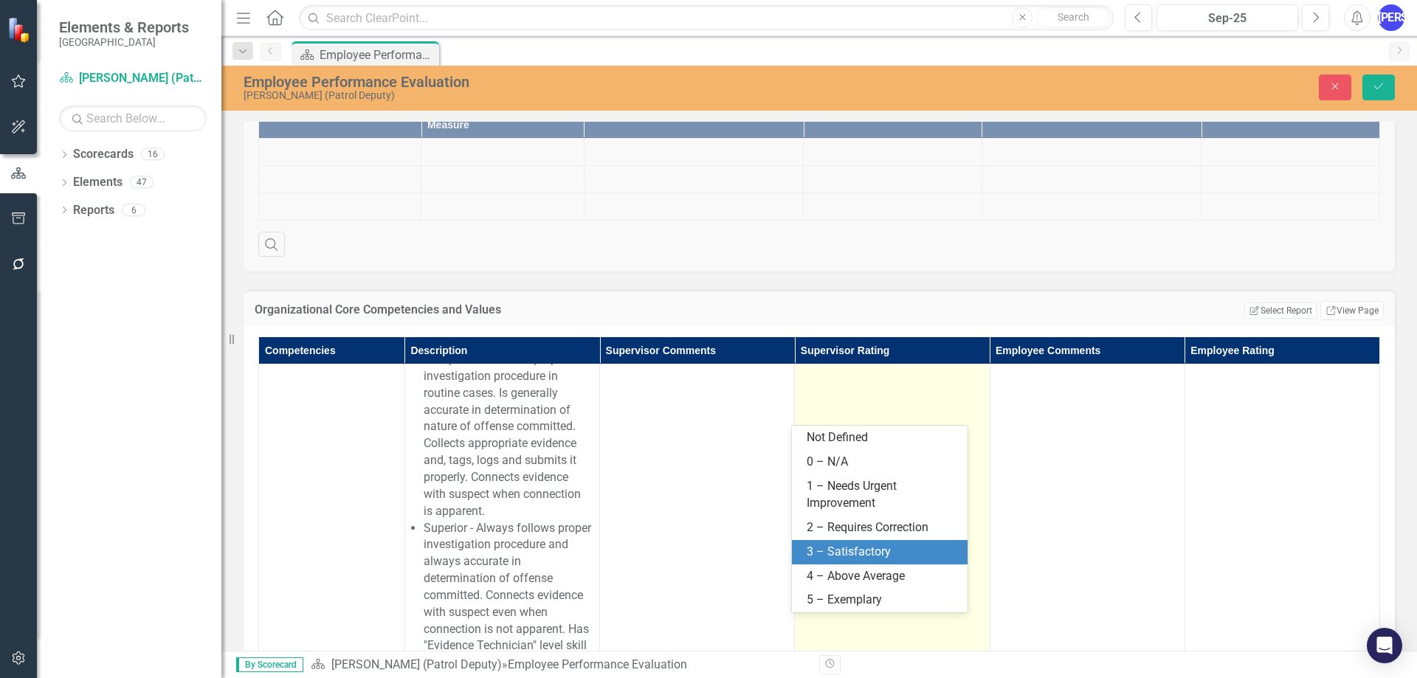
click at [871, 553] on div "3 – Satisfactory" at bounding box center [883, 552] width 152 height 17
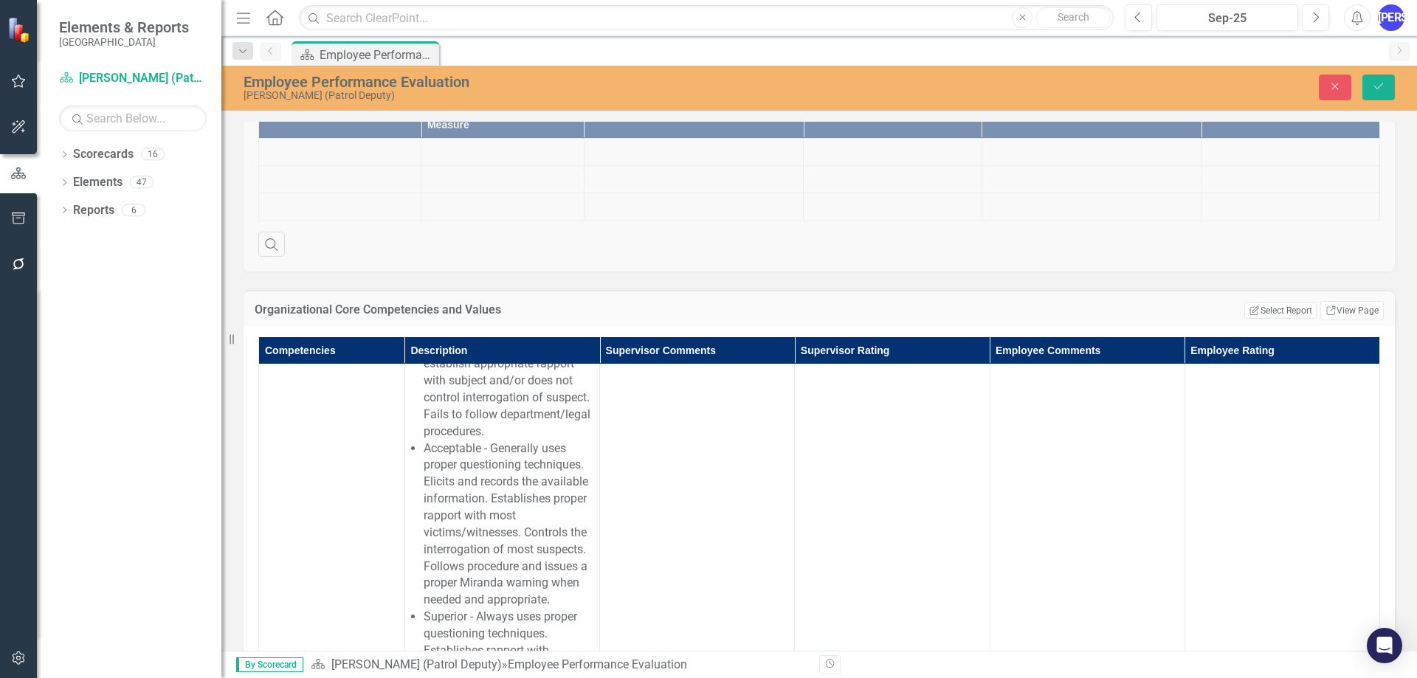
scroll to position [8338, 0]
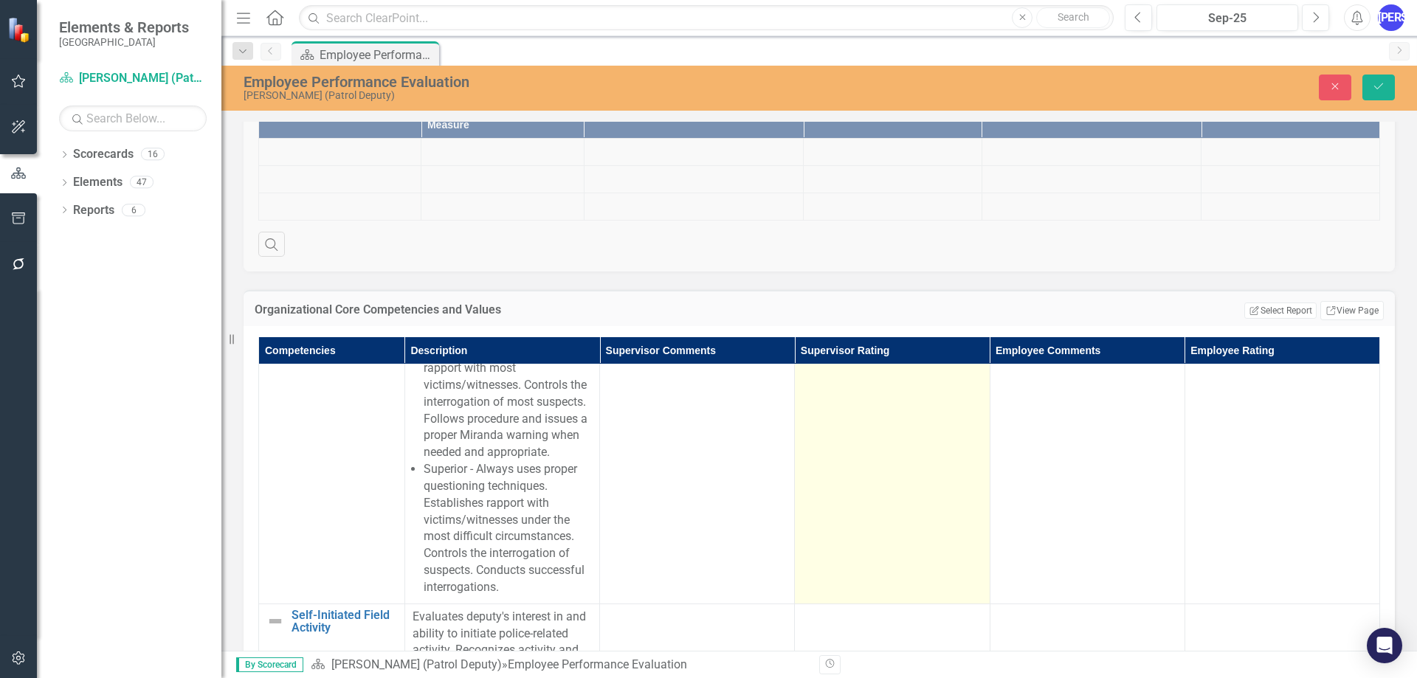
click at [843, 496] on td at bounding box center [892, 318] width 195 height 572
click at [859, 59] on div "Not Defined" at bounding box center [883, 50] width 143 height 17
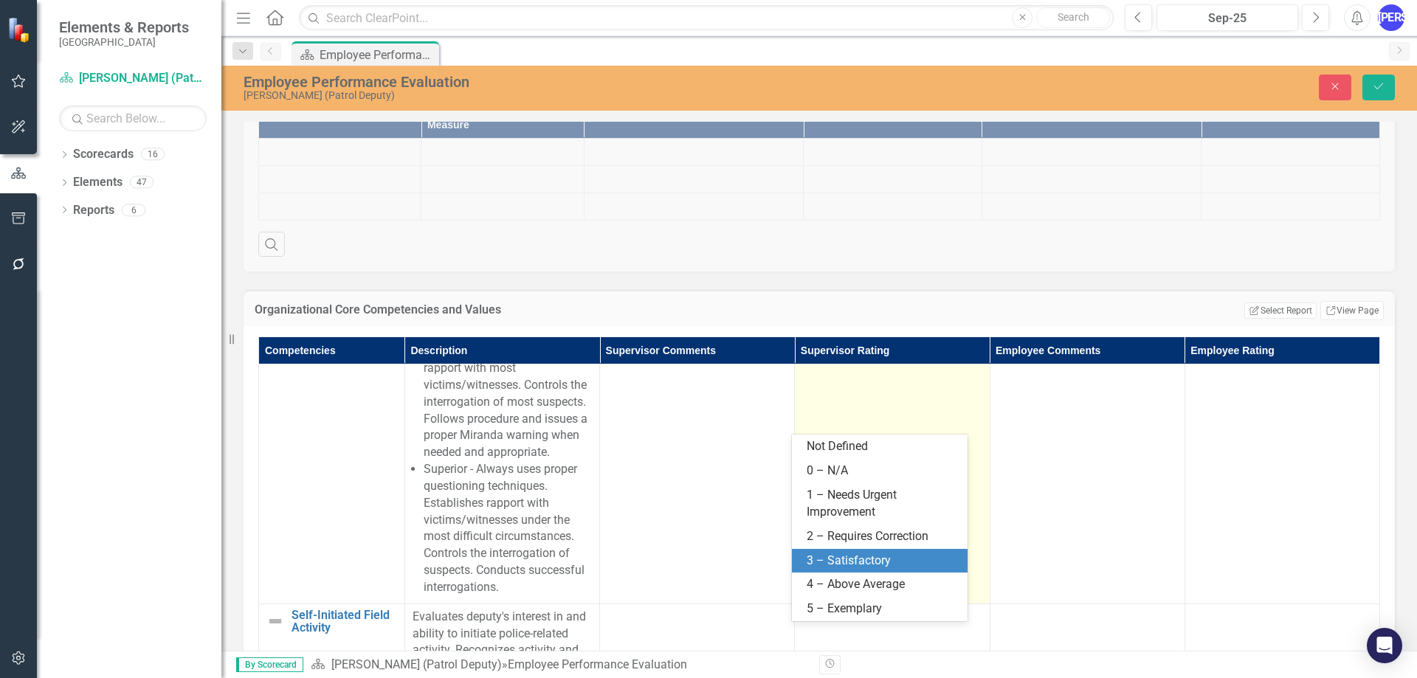
click at [872, 557] on div "3 – Satisfactory" at bounding box center [883, 561] width 152 height 17
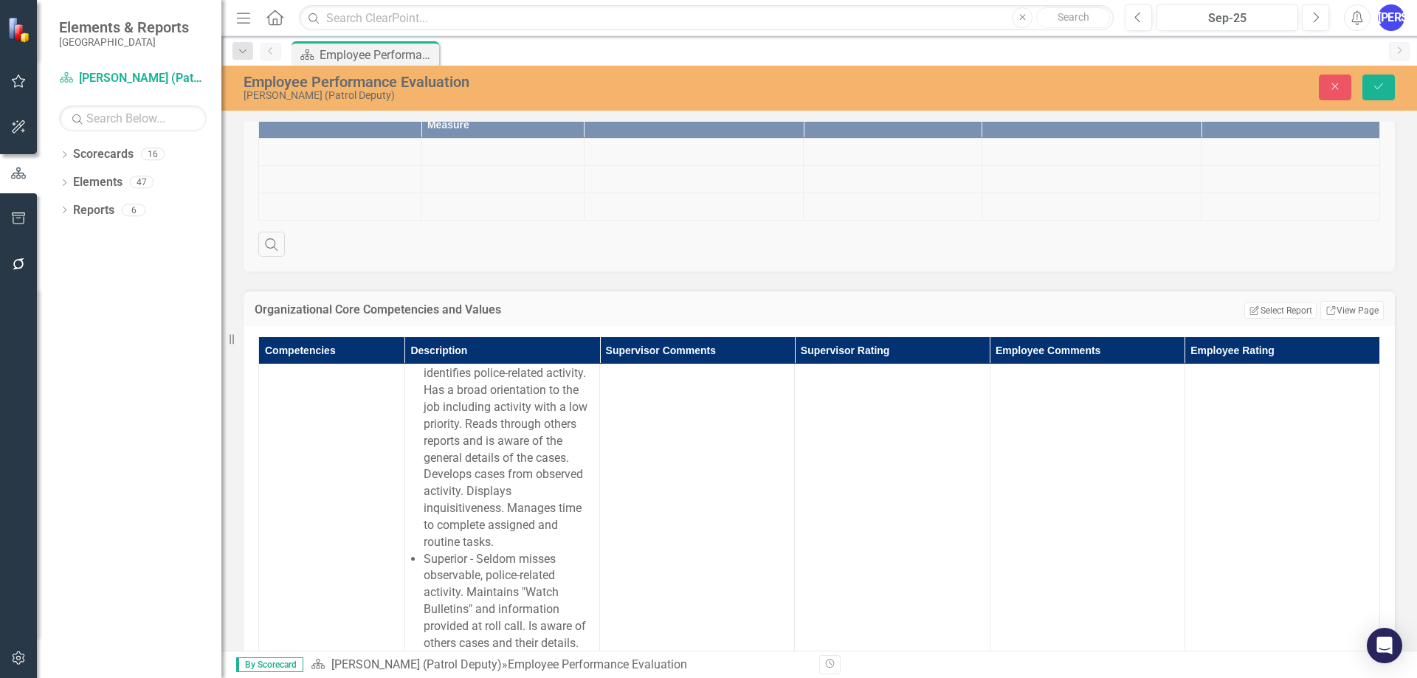
scroll to position [8855, 0]
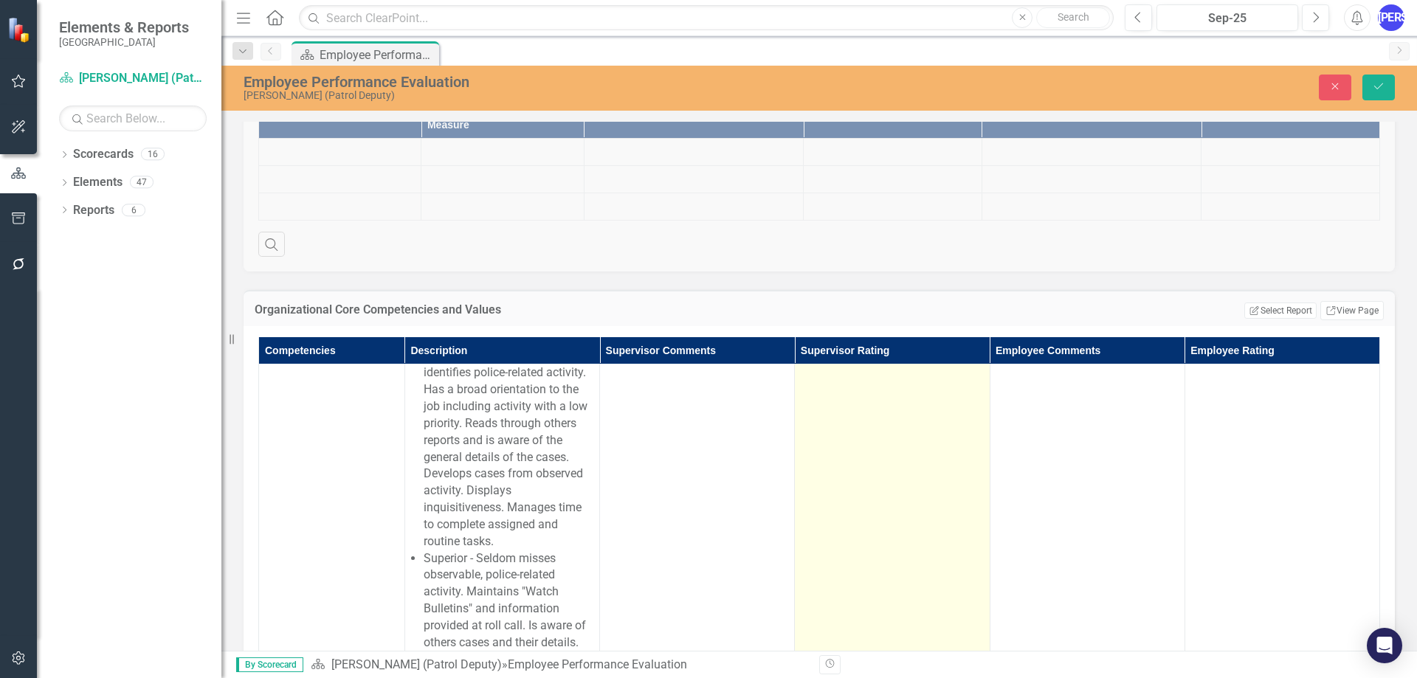
click at [832, 522] on td at bounding box center [892, 448] width 195 height 723
click at [835, 114] on div "Not Defined" at bounding box center [883, 105] width 143 height 17
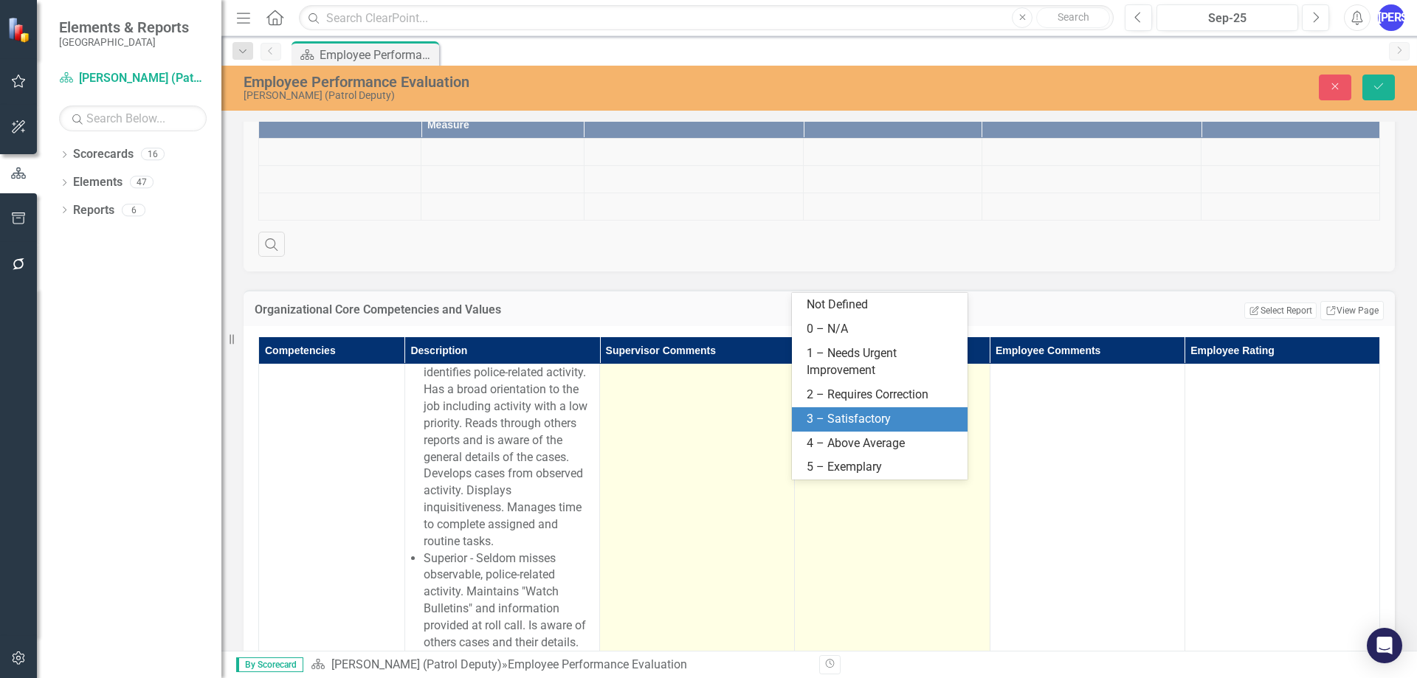
click at [853, 421] on div "3 – Satisfactory" at bounding box center [883, 419] width 152 height 17
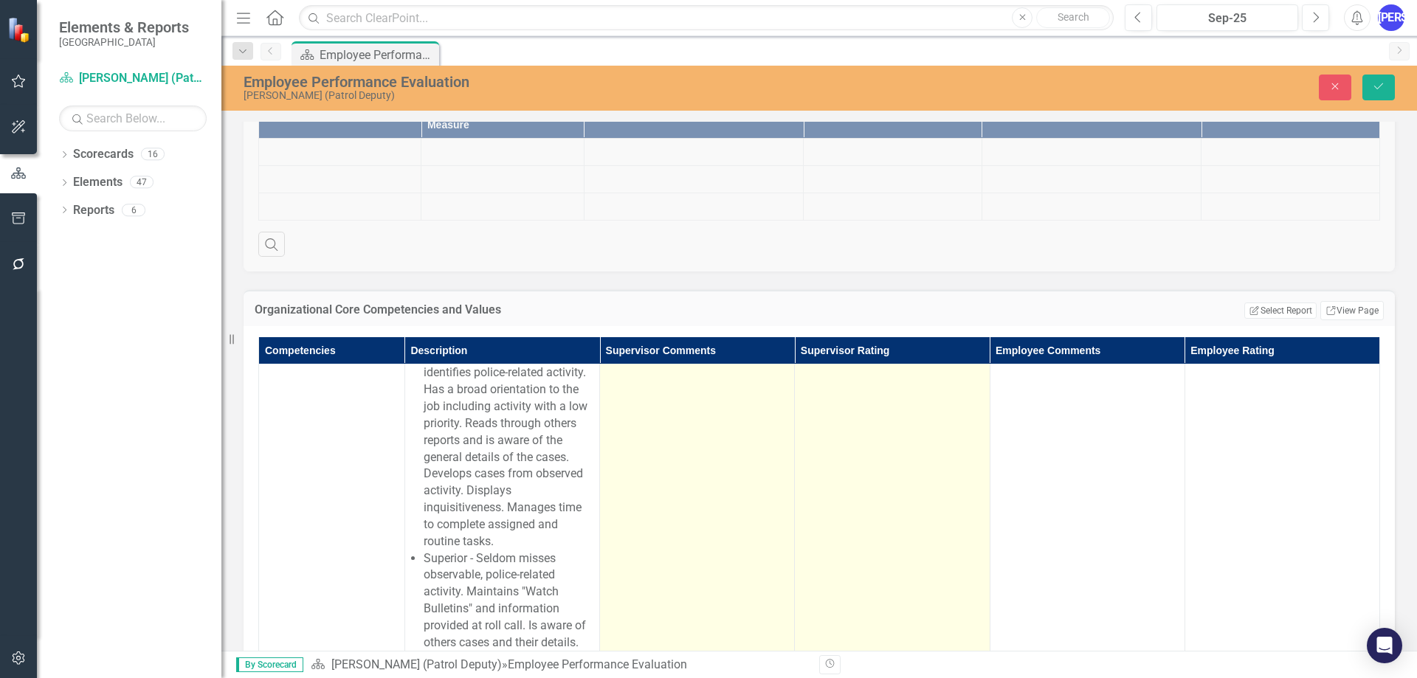
click at [676, 110] on div at bounding box center [696, 101] width 179 height 18
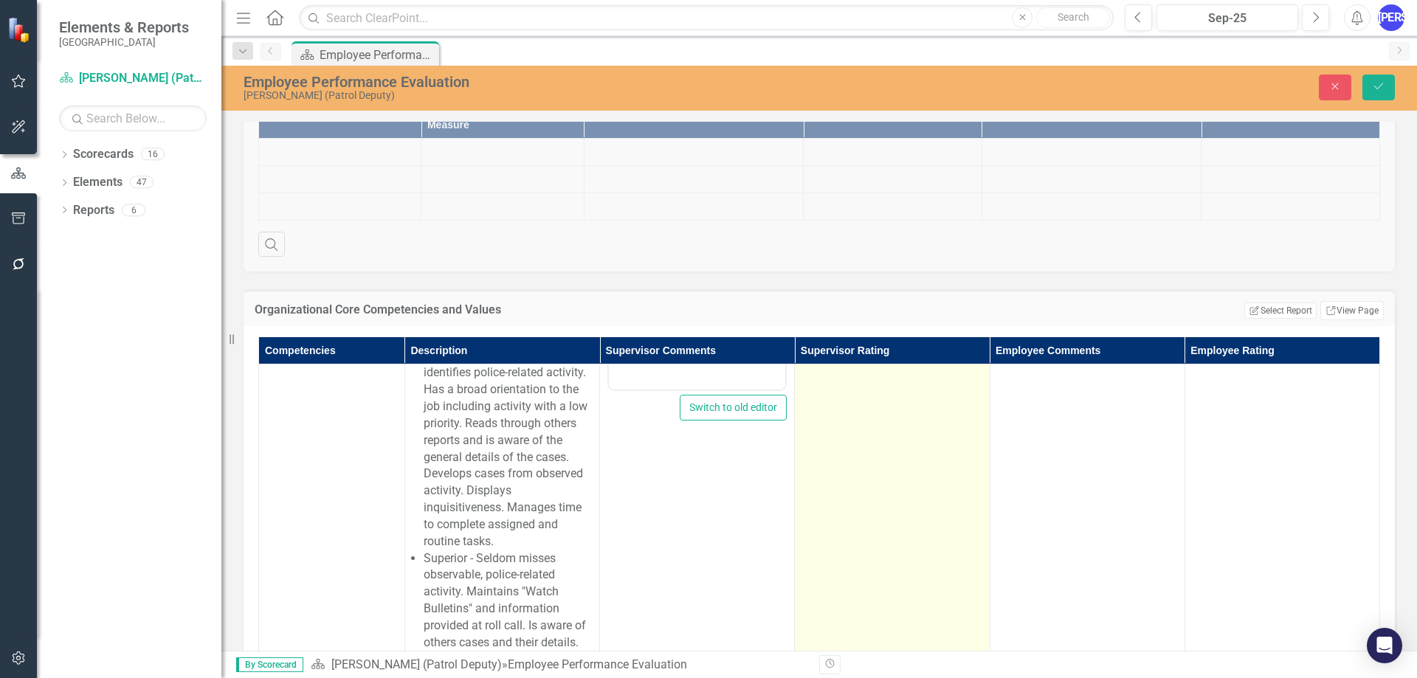
scroll to position [0, 0]
click at [684, 163] on body "Rich Text Area. Press ALT-0 for help." at bounding box center [697, 241] width 176 height 221
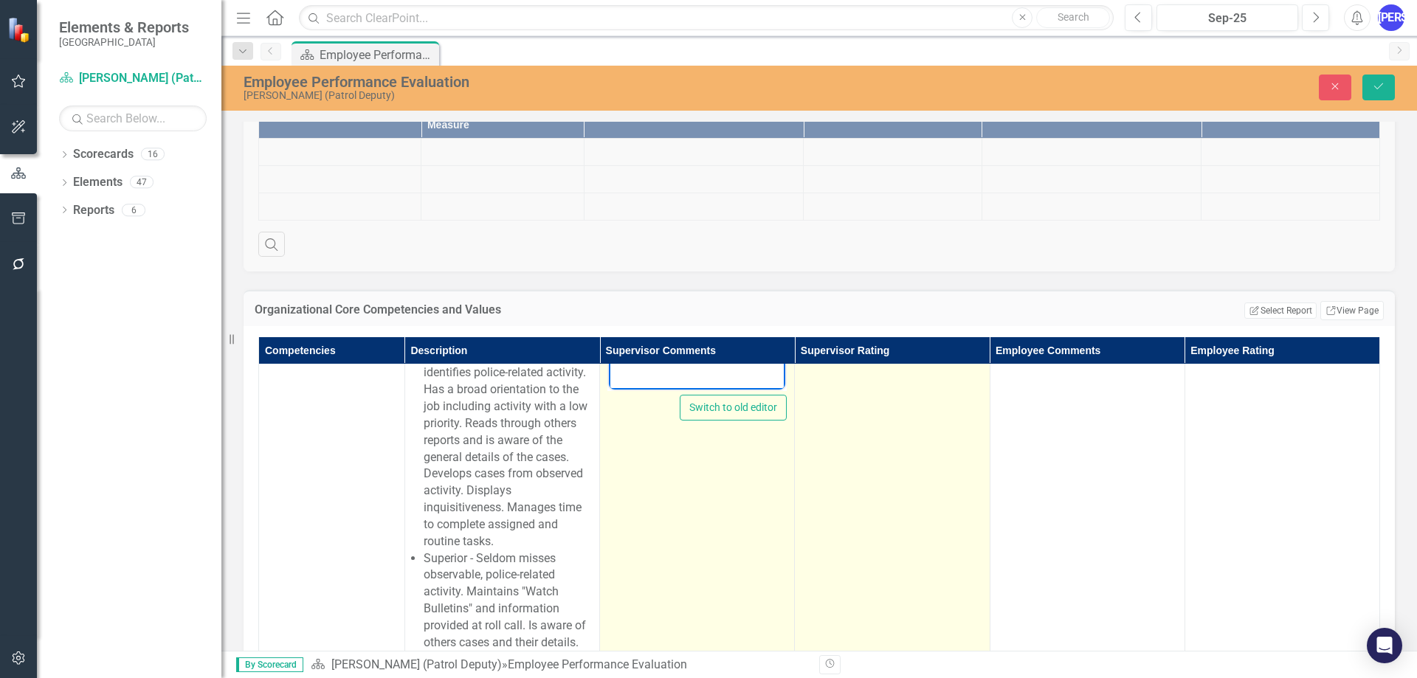
click at [690, 150] on p "Rich Text Area. Press ALT-0 for help." at bounding box center [696, 144] width 169 height 18
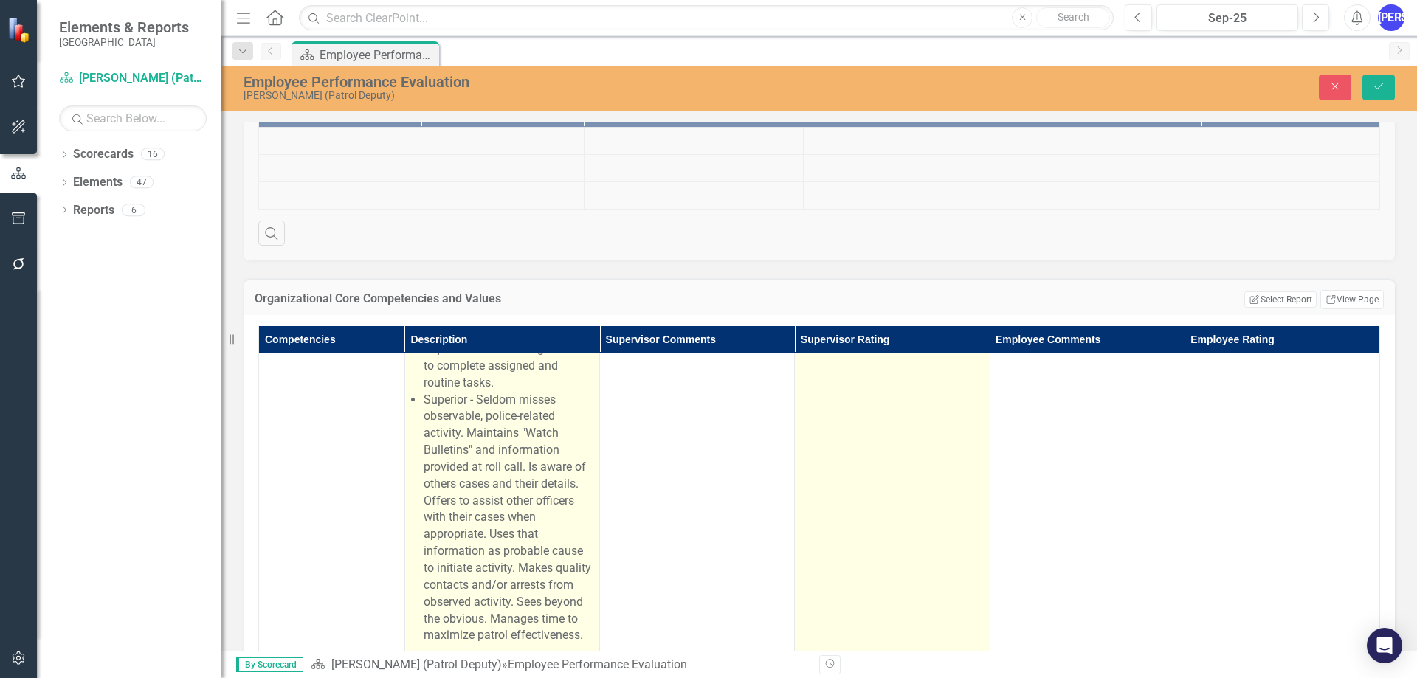
scroll to position [8928, 0]
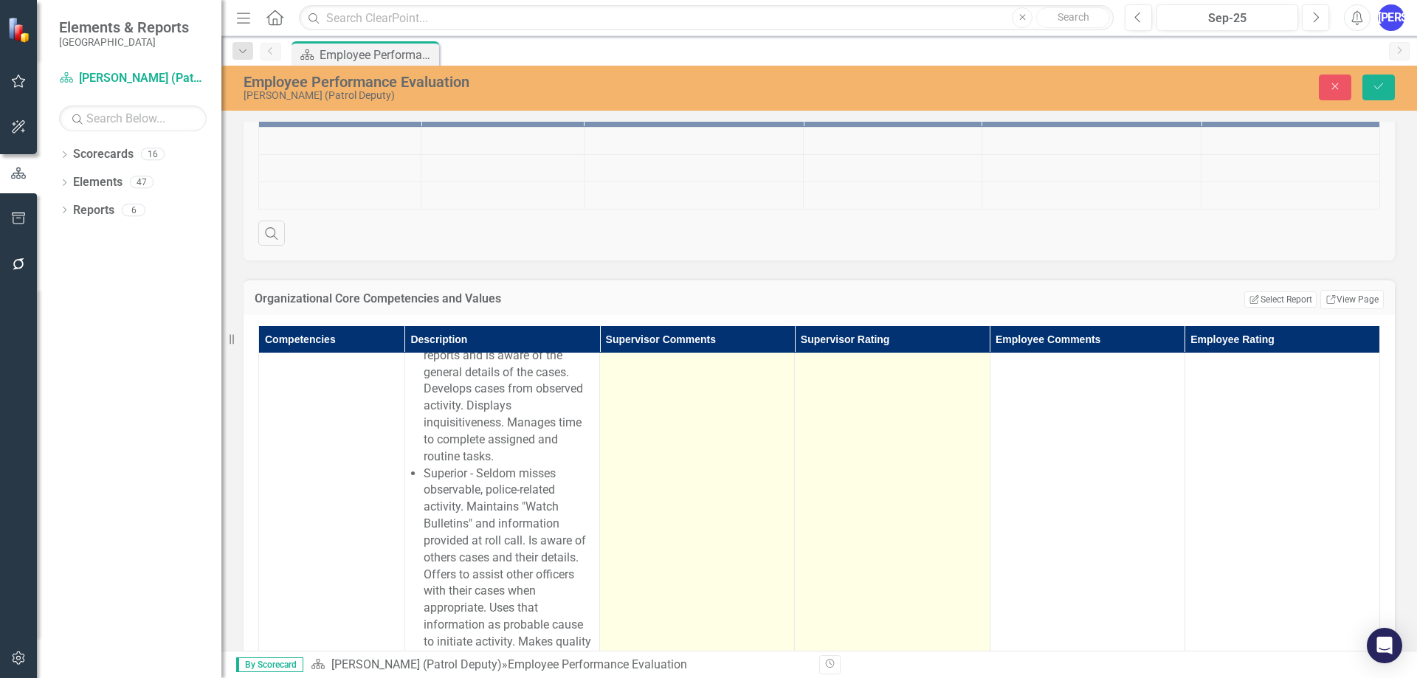
drag, startPoint x: 660, startPoint y: 77, endPoint x: 613, endPoint y: 75, distance: 46.5
click at [613, 75] on p "Deputy [PERSON_NAME] consistently leads the agency in contacts. Although the ag…" at bounding box center [696, 129] width 169 height 159
drag, startPoint x: 682, startPoint y: 92, endPoint x: 694, endPoint y: 89, distance: 12.2
click at [683, 92] on p "Deputy [PERSON_NAME] consistently is one of the leading DEputies in this agency…" at bounding box center [696, 138] width 169 height 177
click at [729, 77] on p "Deputy [PERSON_NAME] consistently is one of the leading DEputies in this agency…" at bounding box center [696, 138] width 169 height 177
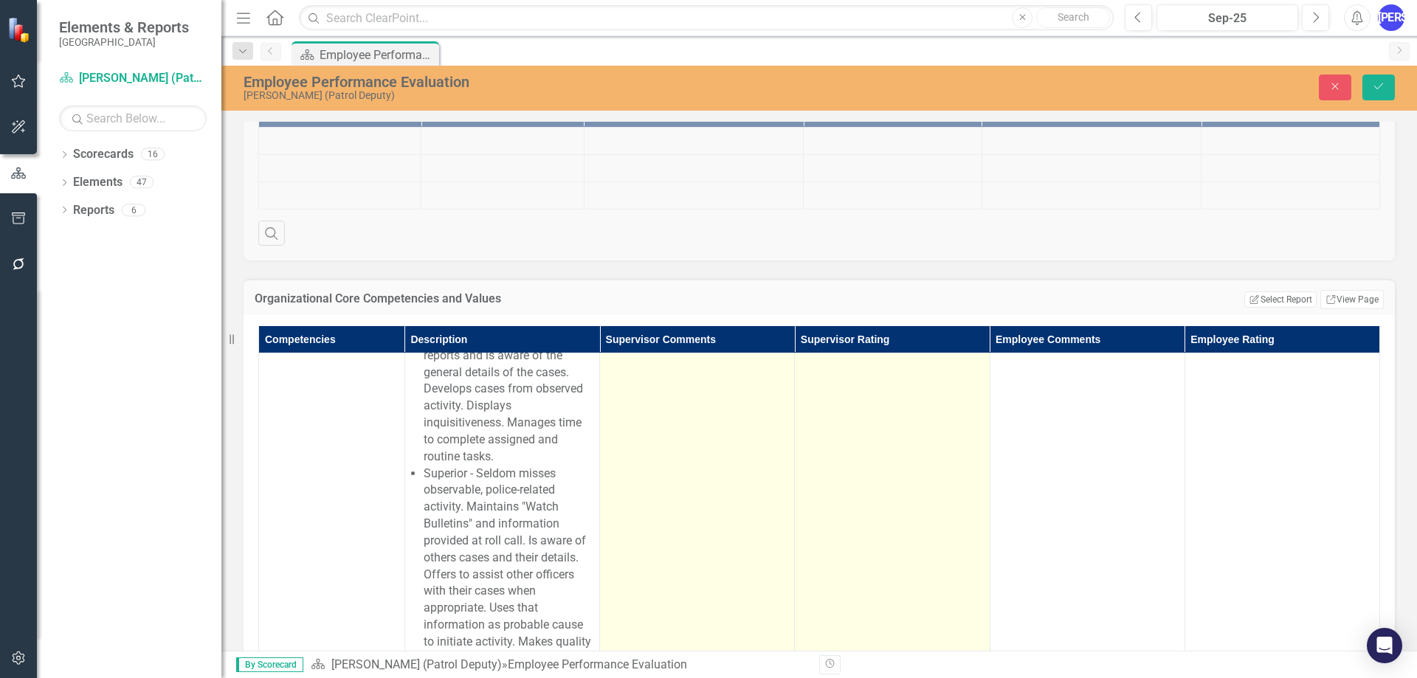
click at [737, 117] on p "Deputy [PERSON_NAME] consistently is one of the leading Deputies in this agency…" at bounding box center [696, 138] width 169 height 177
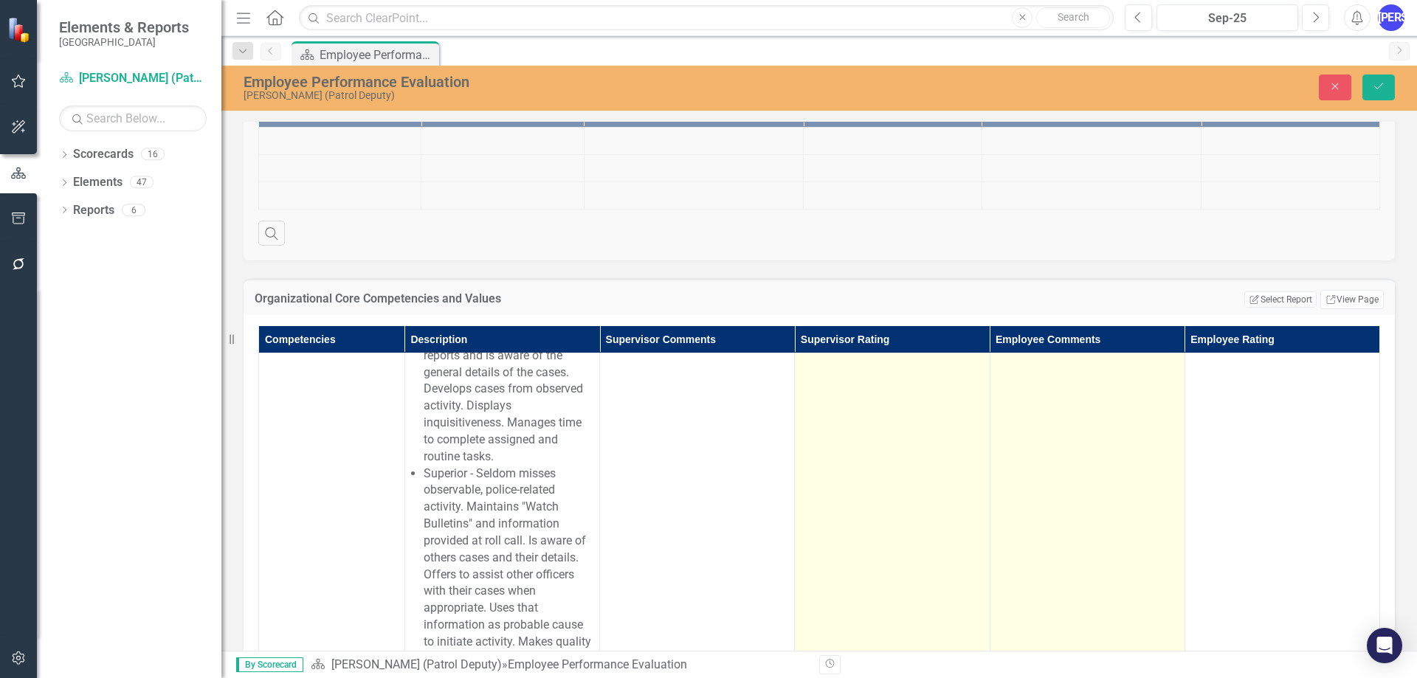
click at [1069, 511] on td at bounding box center [1087, 363] width 195 height 723
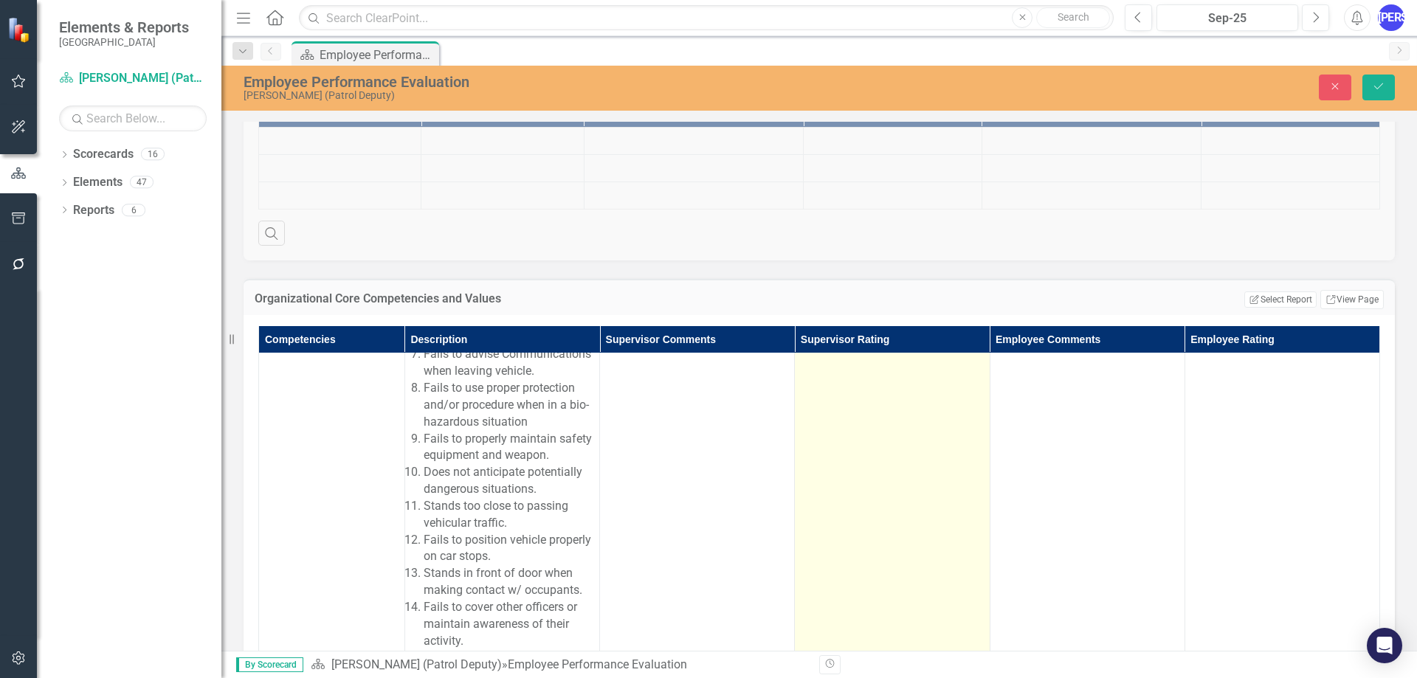
scroll to position [9666, 0]
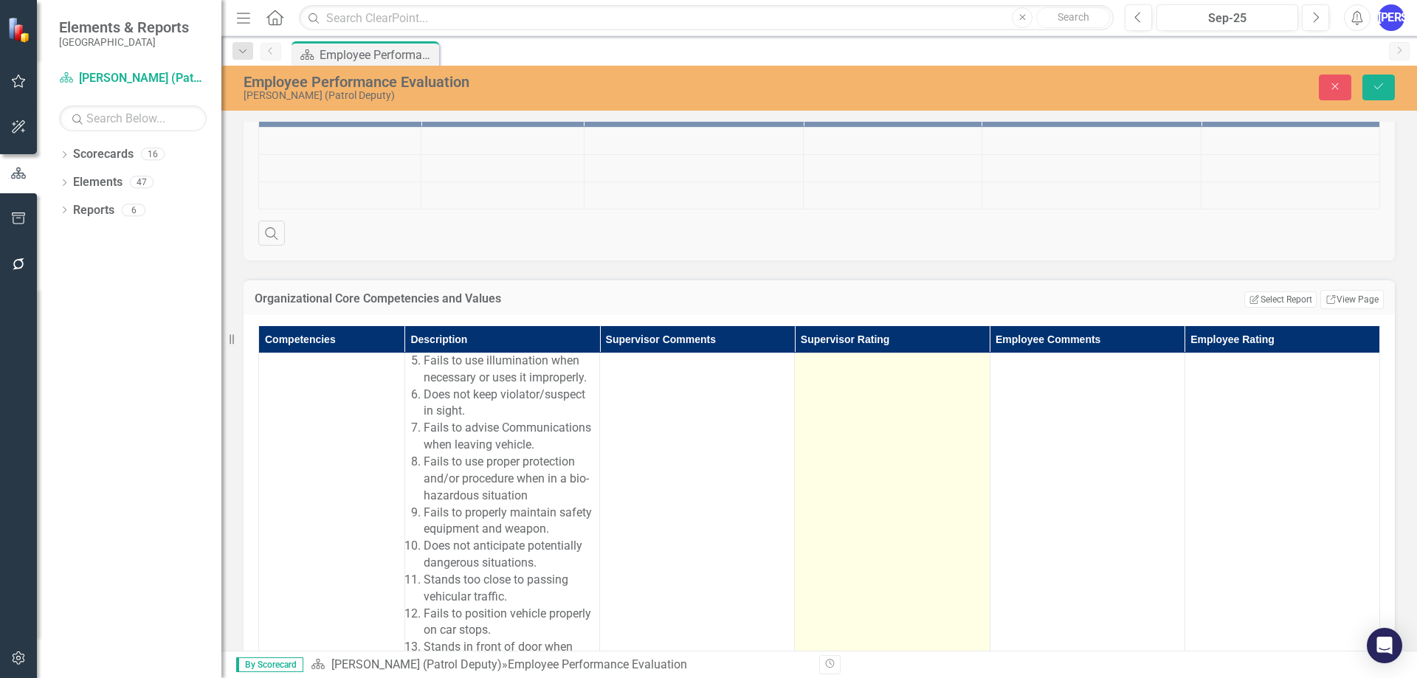
click at [890, 451] on td at bounding box center [892, 588] width 195 height 1201
click at [868, 15] on div "Not Defined" at bounding box center [883, 6] width 143 height 17
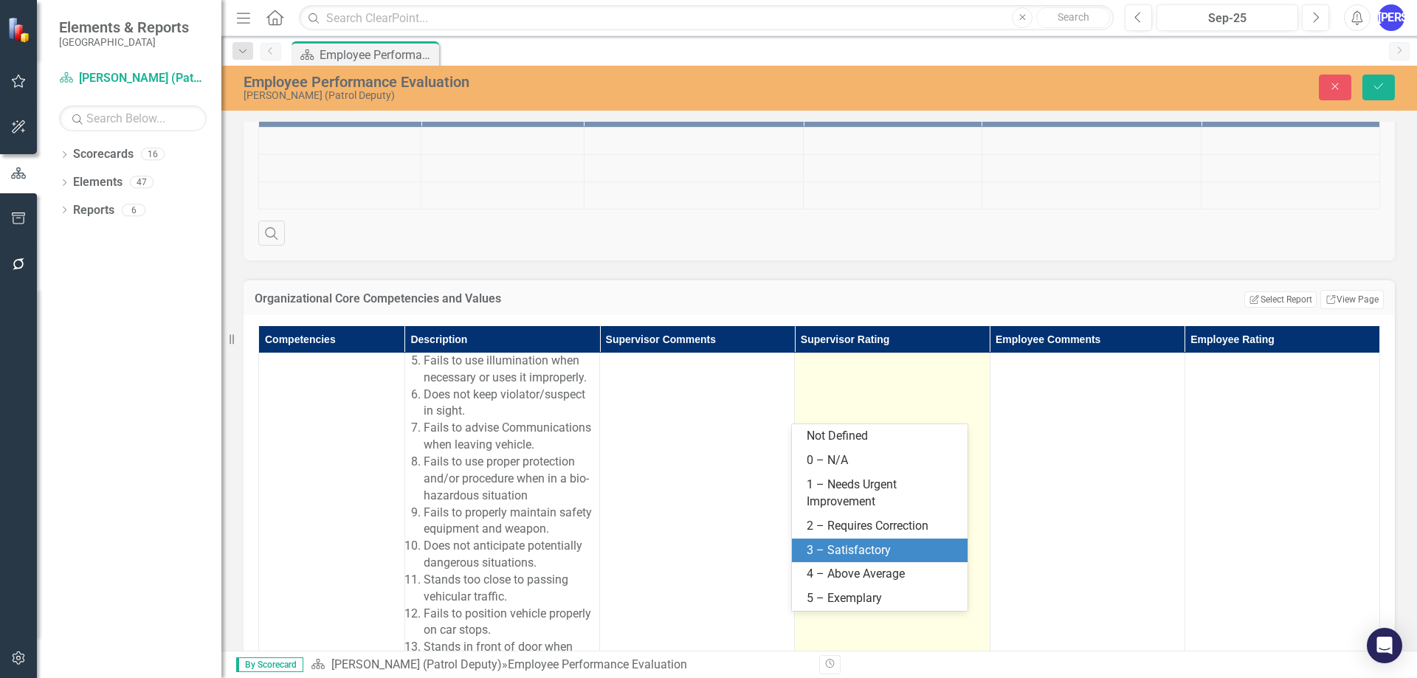
click at [860, 540] on div "3 – Satisfactory" at bounding box center [880, 551] width 176 height 24
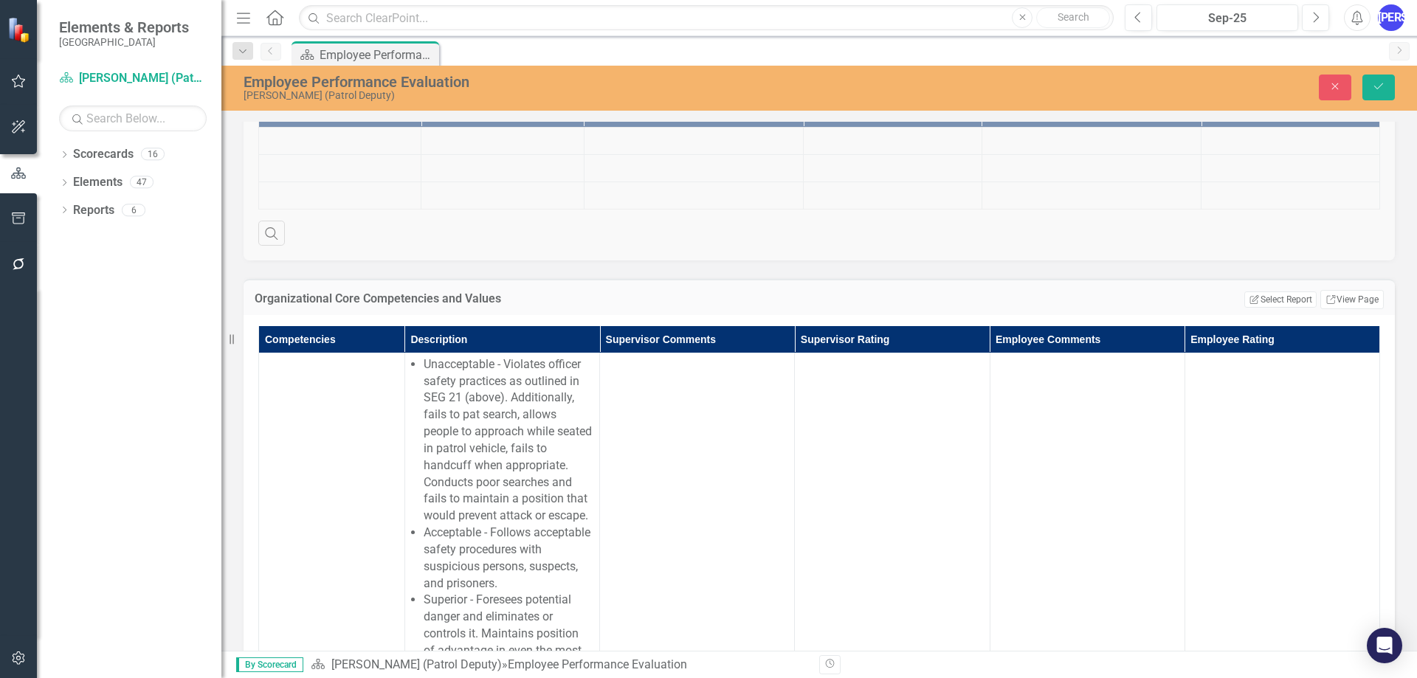
scroll to position [10773, 0]
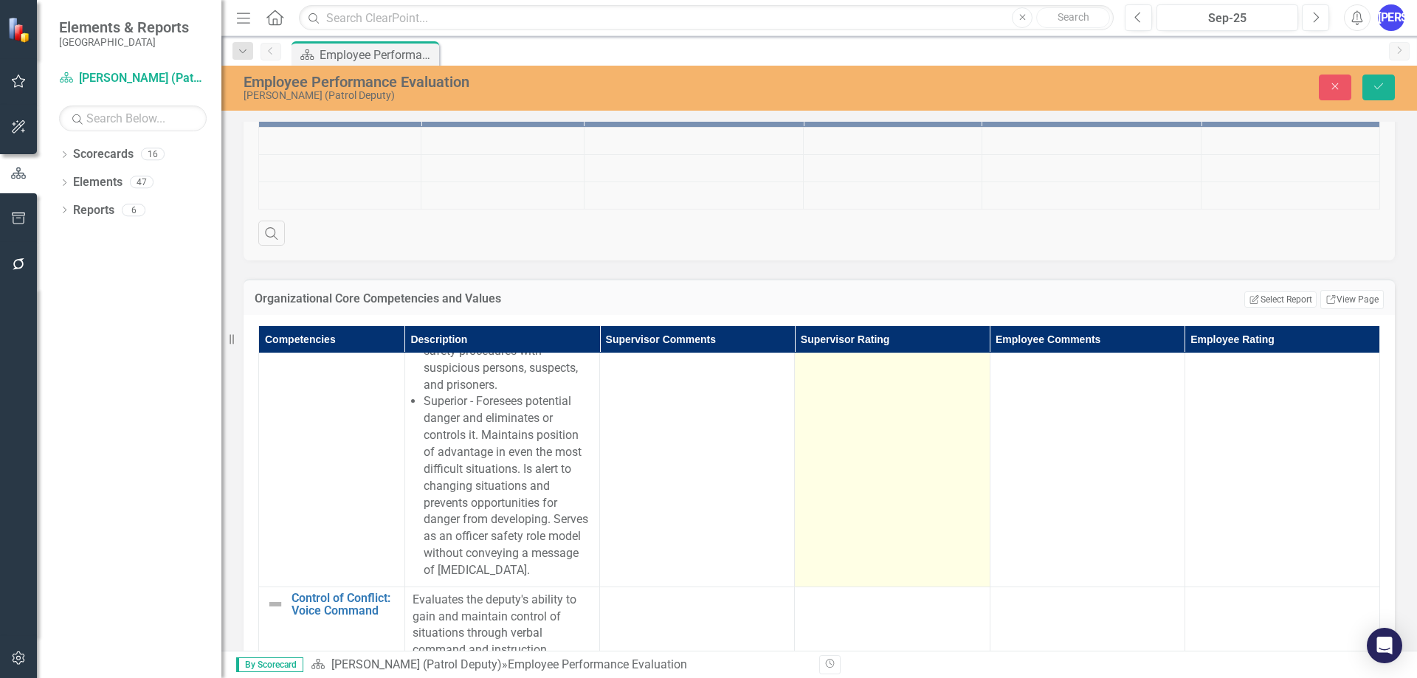
click at [838, 567] on td at bounding box center [892, 335] width 195 height 504
click at [842, 109] on div "Not Defined" at bounding box center [883, 100] width 143 height 17
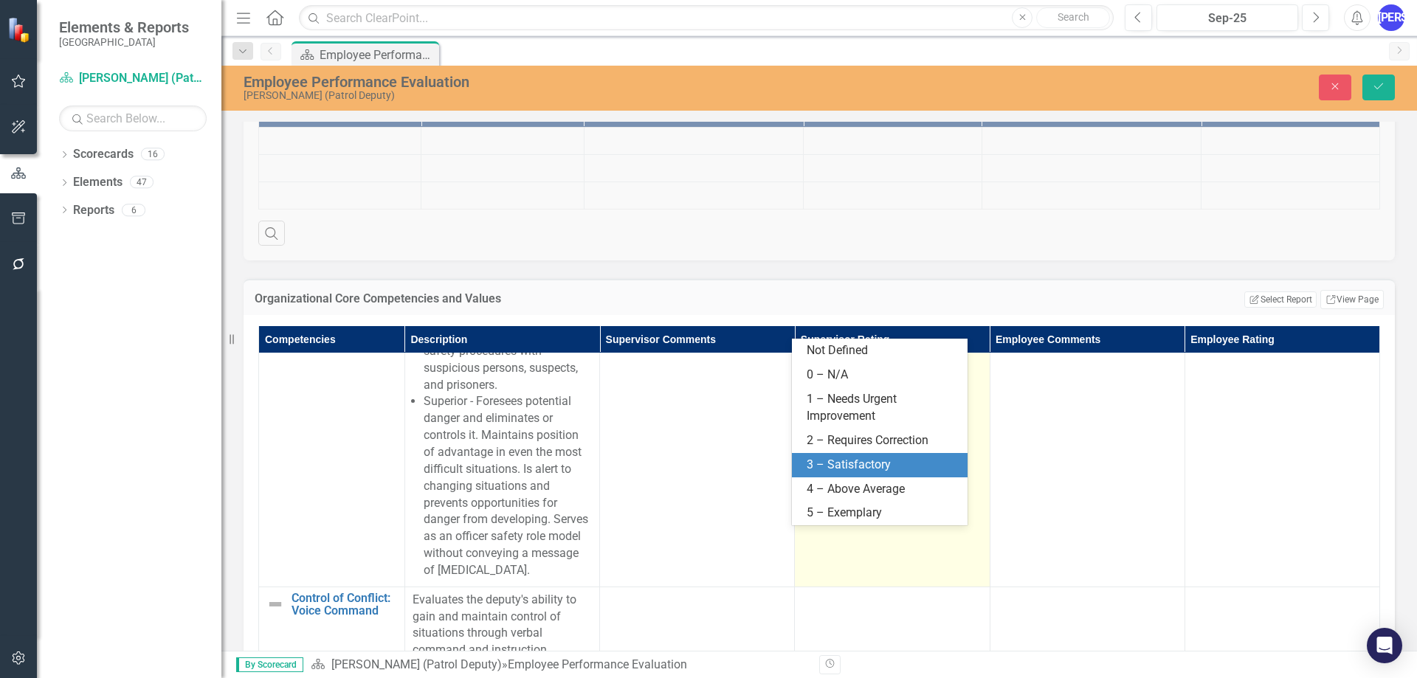
click at [870, 455] on div "3 – Satisfactory" at bounding box center [880, 465] width 176 height 24
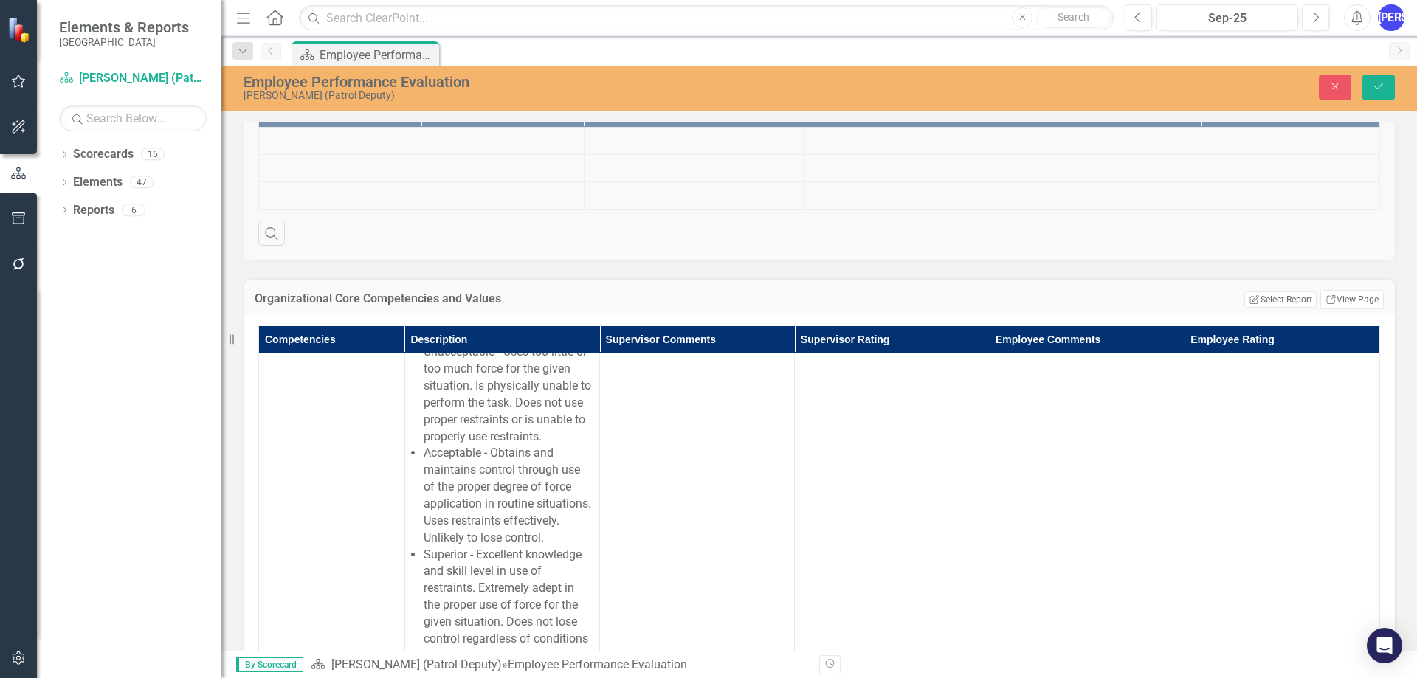
scroll to position [11437, 0]
click at [883, 359] on td at bounding box center [892, 141] width 195 height 437
click at [884, 359] on td at bounding box center [892, 141] width 195 height 437
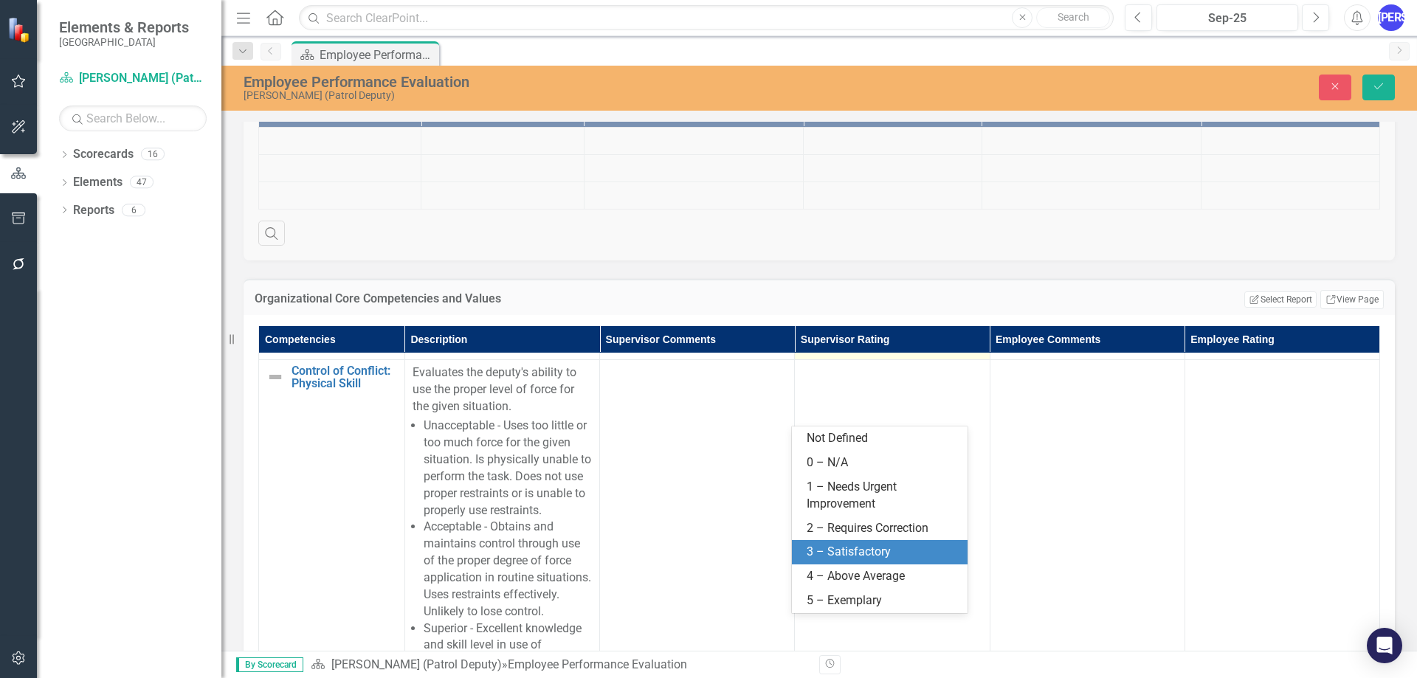
click at [889, 561] on div "3 – Satisfactory" at bounding box center [883, 552] width 152 height 17
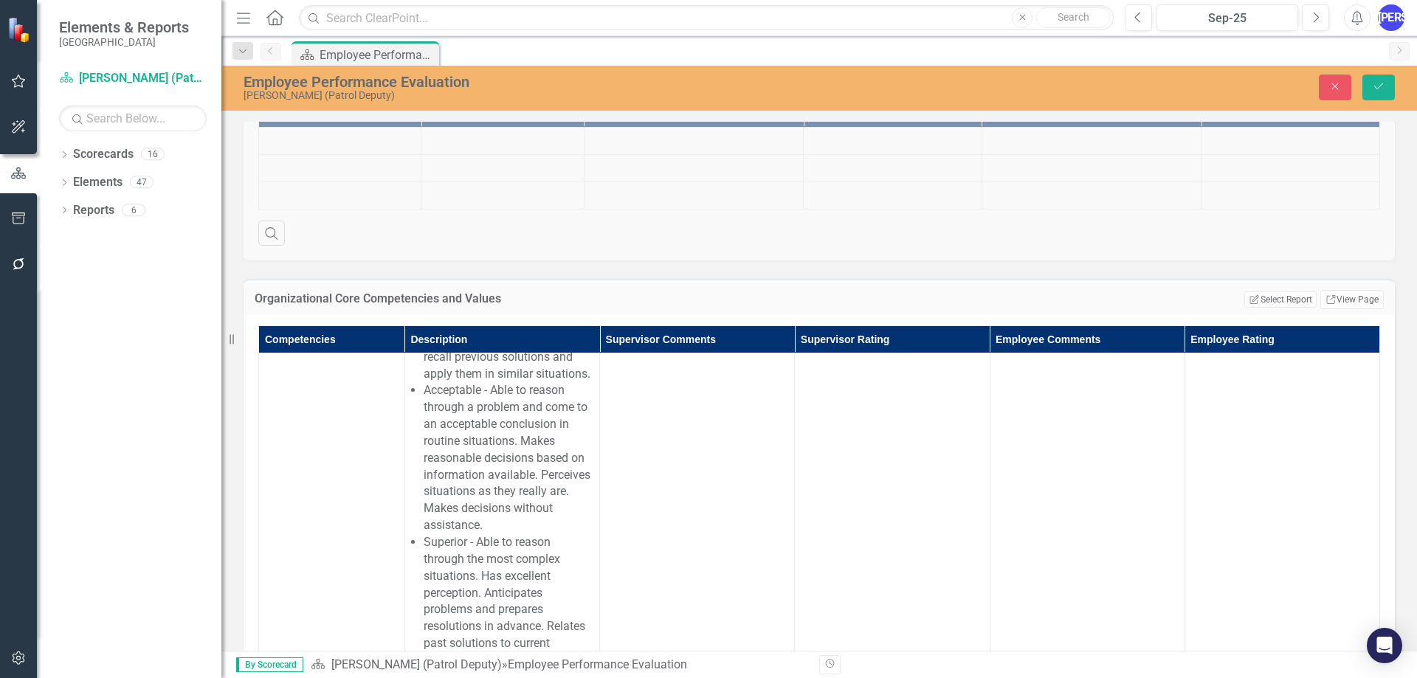
scroll to position [11880, 0]
click at [851, 303] on td at bounding box center [892, 110] width 195 height 387
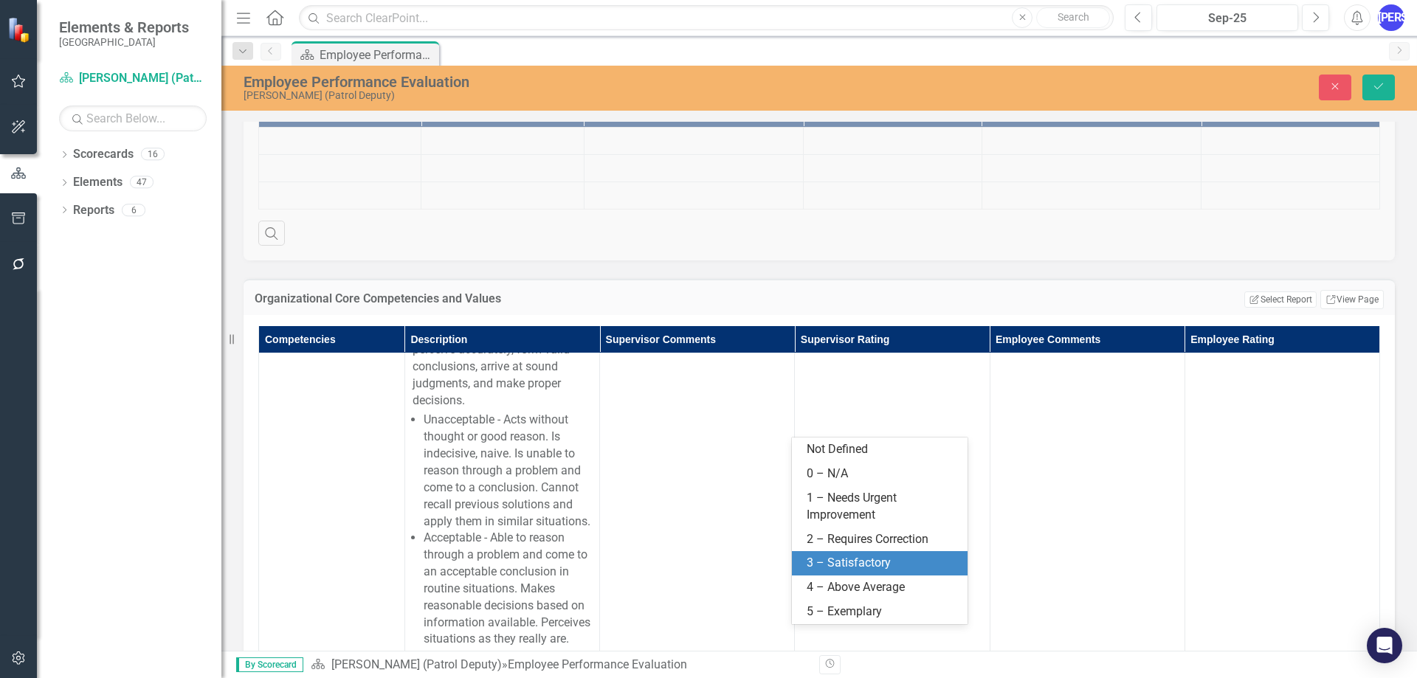
click at [852, 562] on div "3 – Satisfactory" at bounding box center [883, 563] width 152 height 17
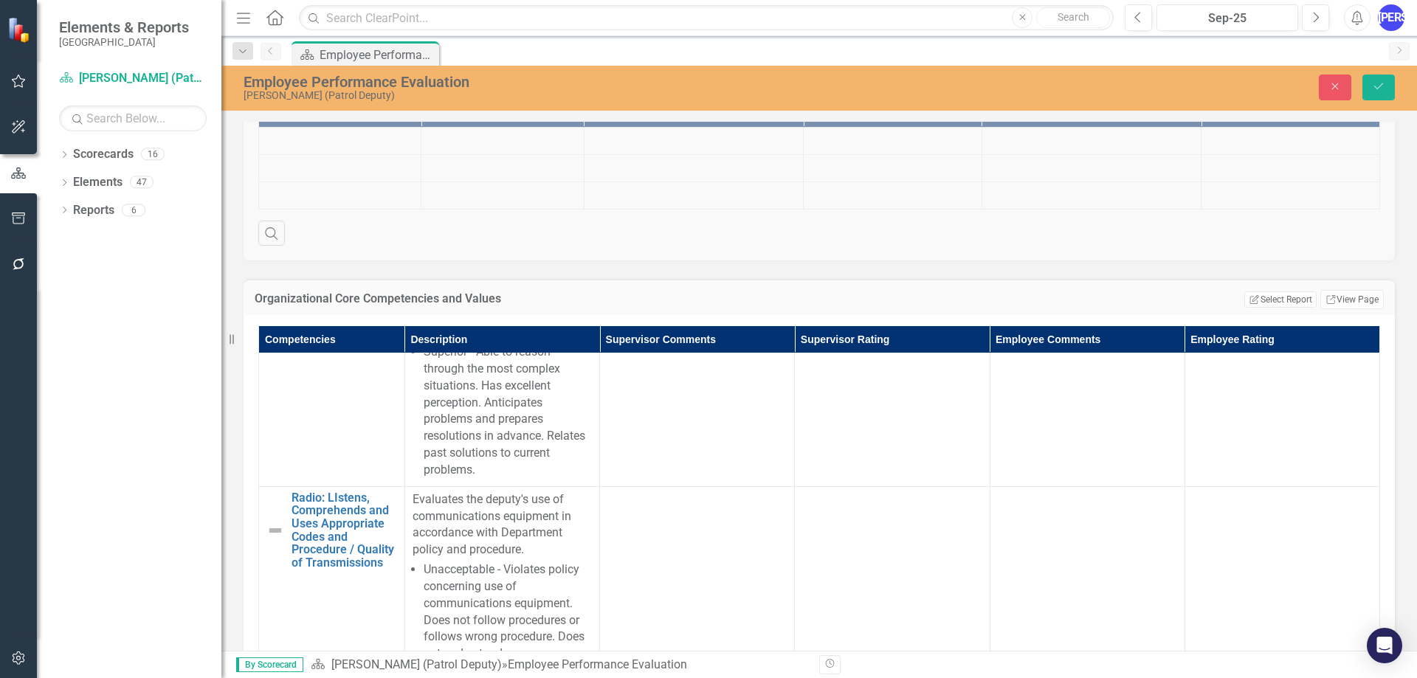
scroll to position [12249, 0]
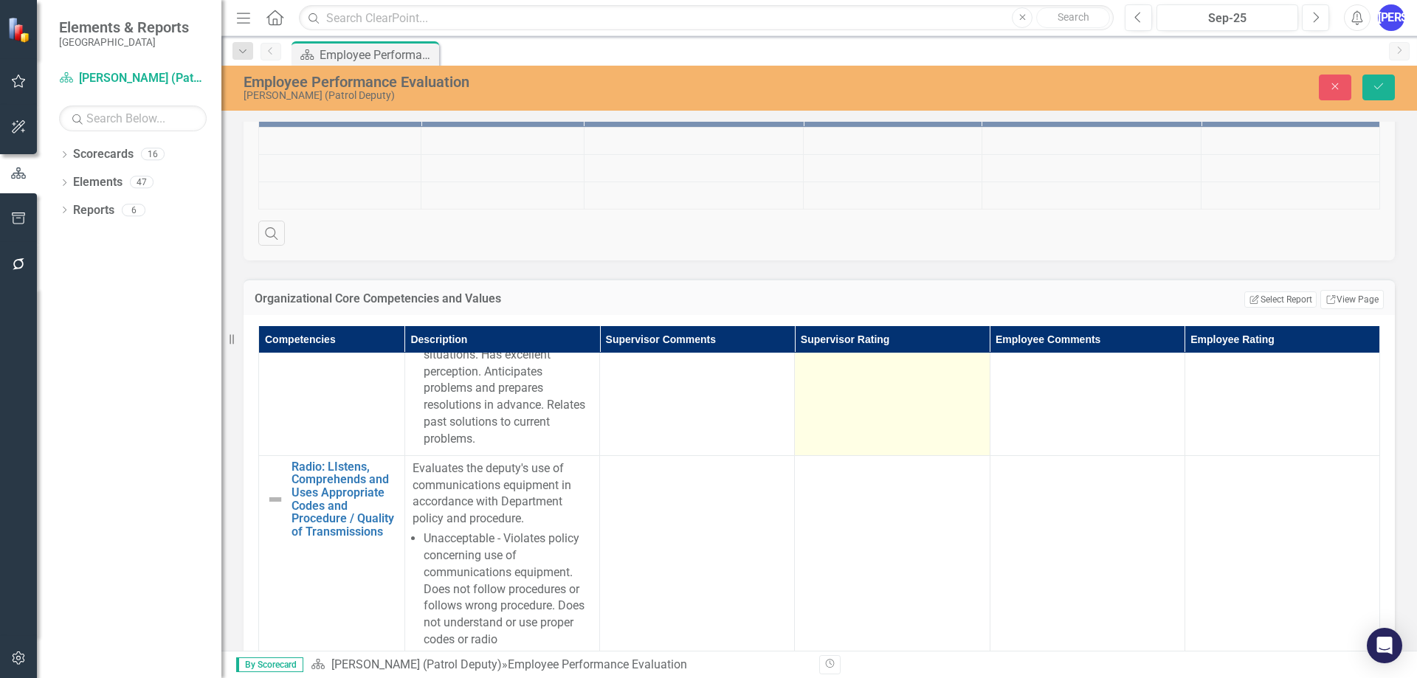
click at [858, 455] on td at bounding box center [892, 194] width 195 height 521
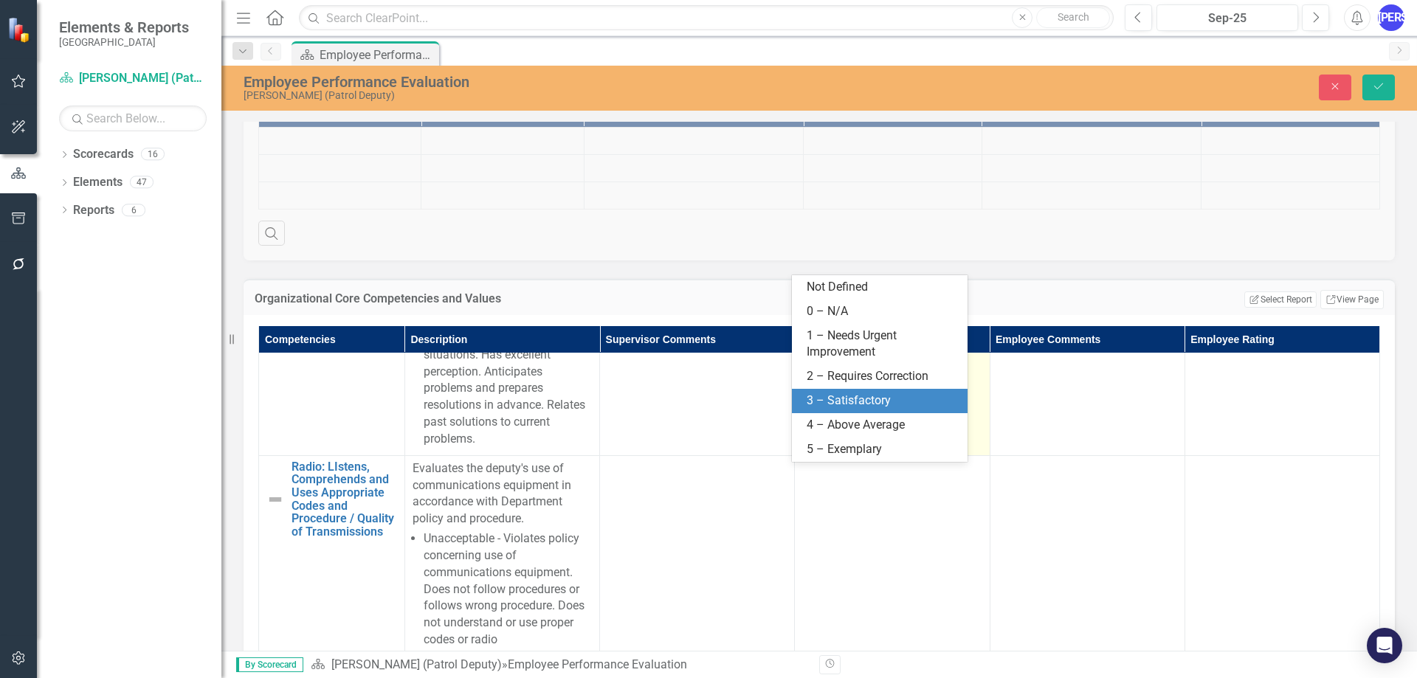
click at [863, 401] on div "3 – Satisfactory" at bounding box center [883, 401] width 152 height 17
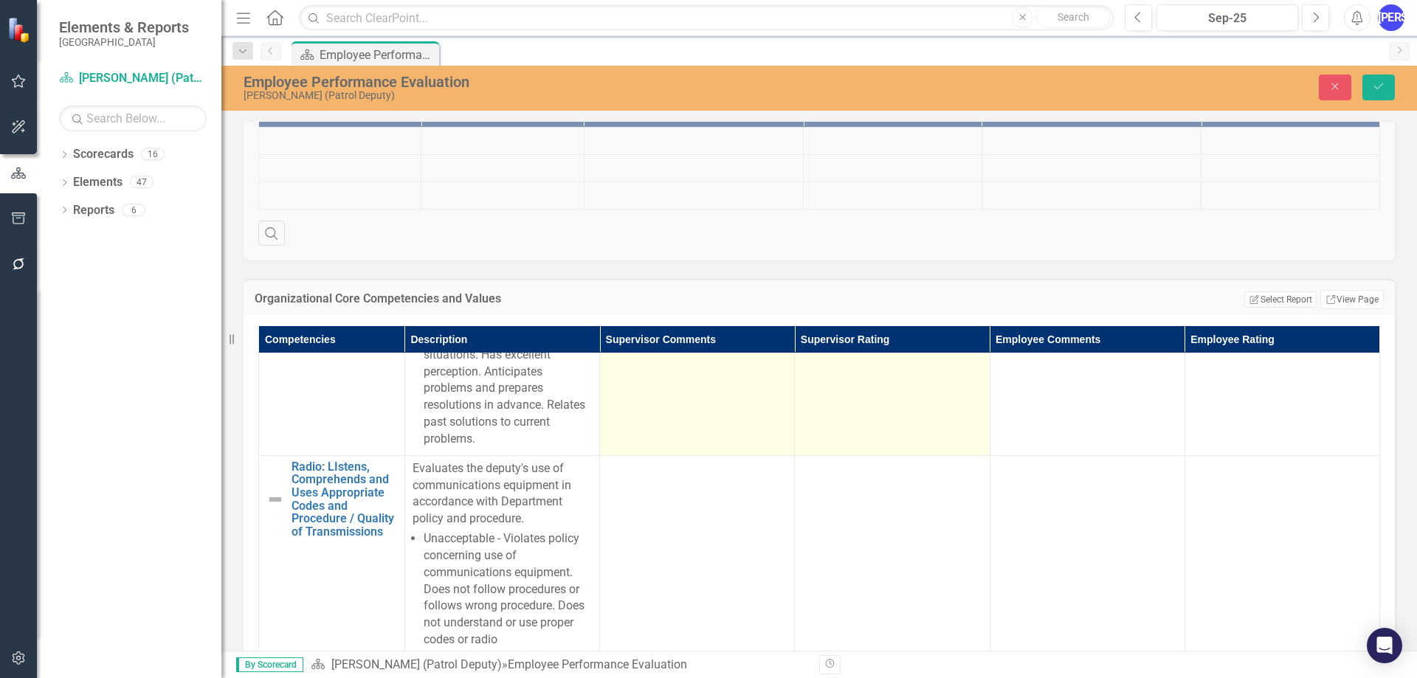
click at [707, 455] on td at bounding box center [697, 194] width 195 height 521
click at [706, 455] on td at bounding box center [697, 194] width 195 height 521
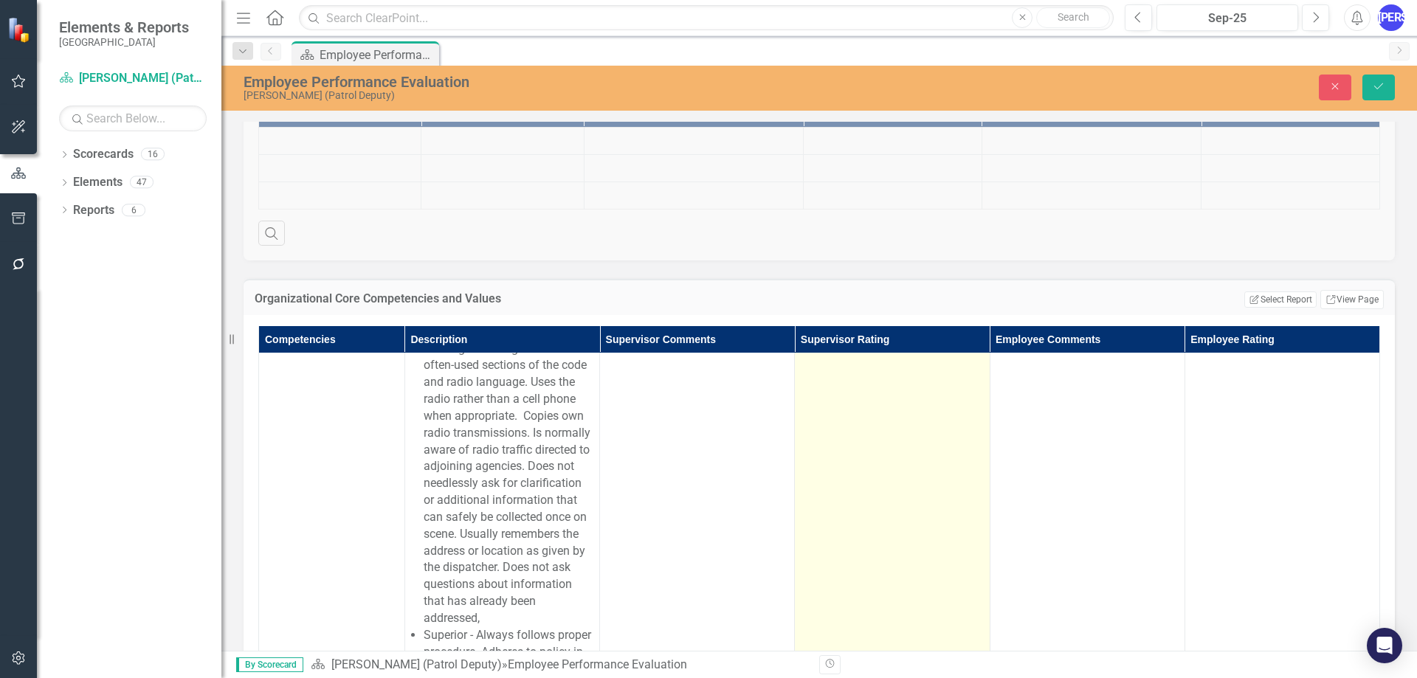
scroll to position [12839, 0]
click at [844, 500] on td at bounding box center [892, 386] width 195 height 1043
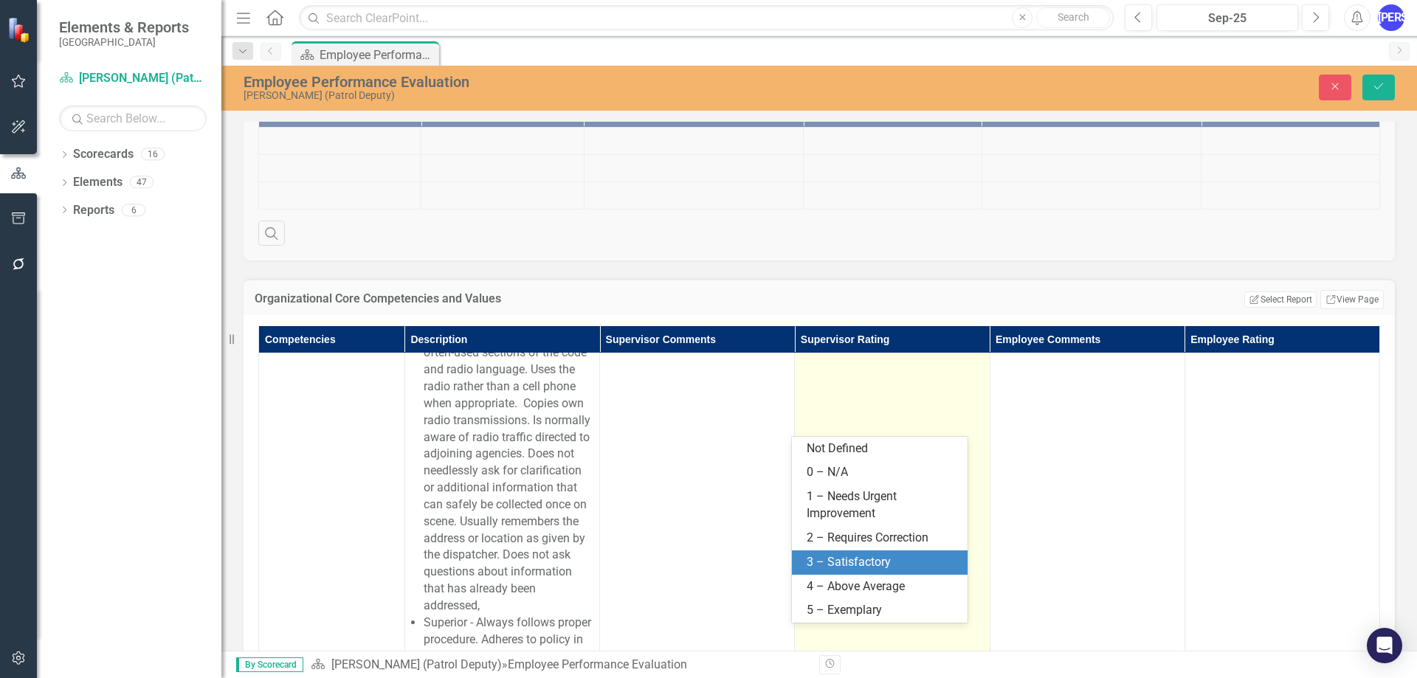
click at [882, 557] on div "3 – Satisfactory" at bounding box center [883, 562] width 152 height 17
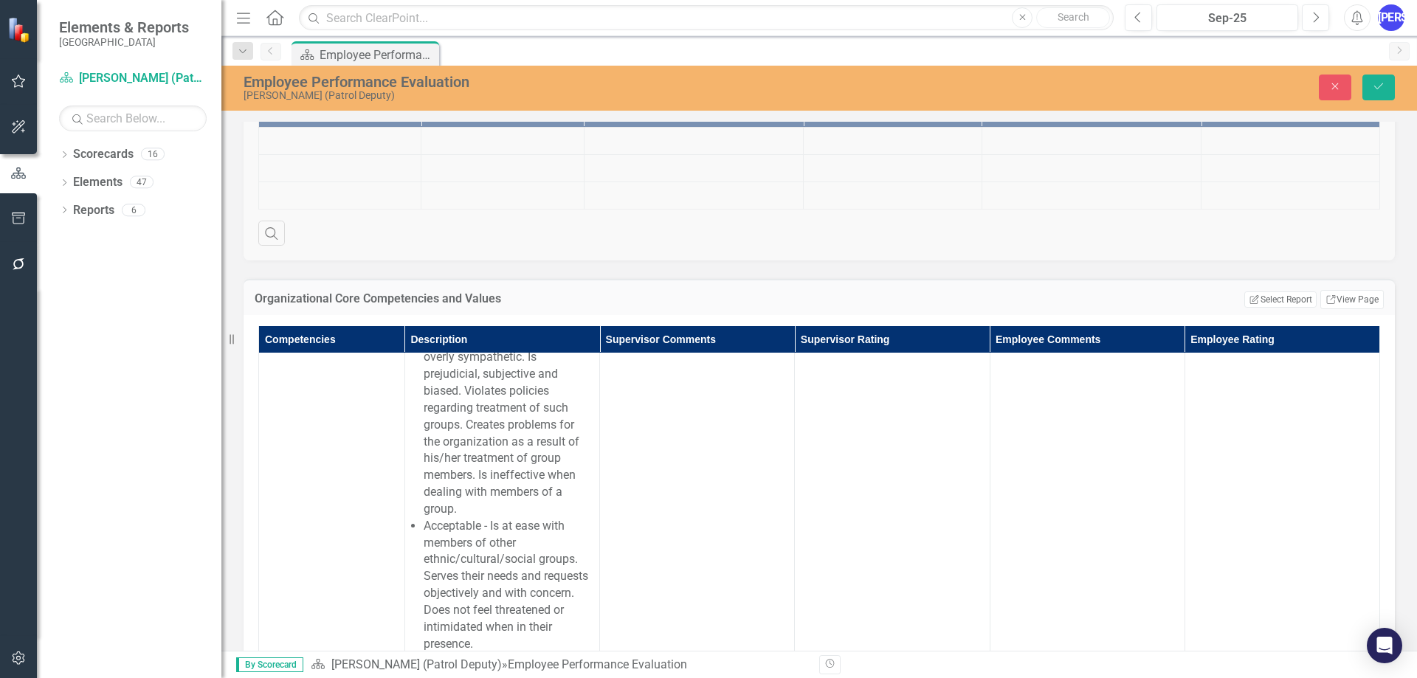
scroll to position [13946, 0]
click at [849, 239] on td at bounding box center [892, 20] width 195 height 437
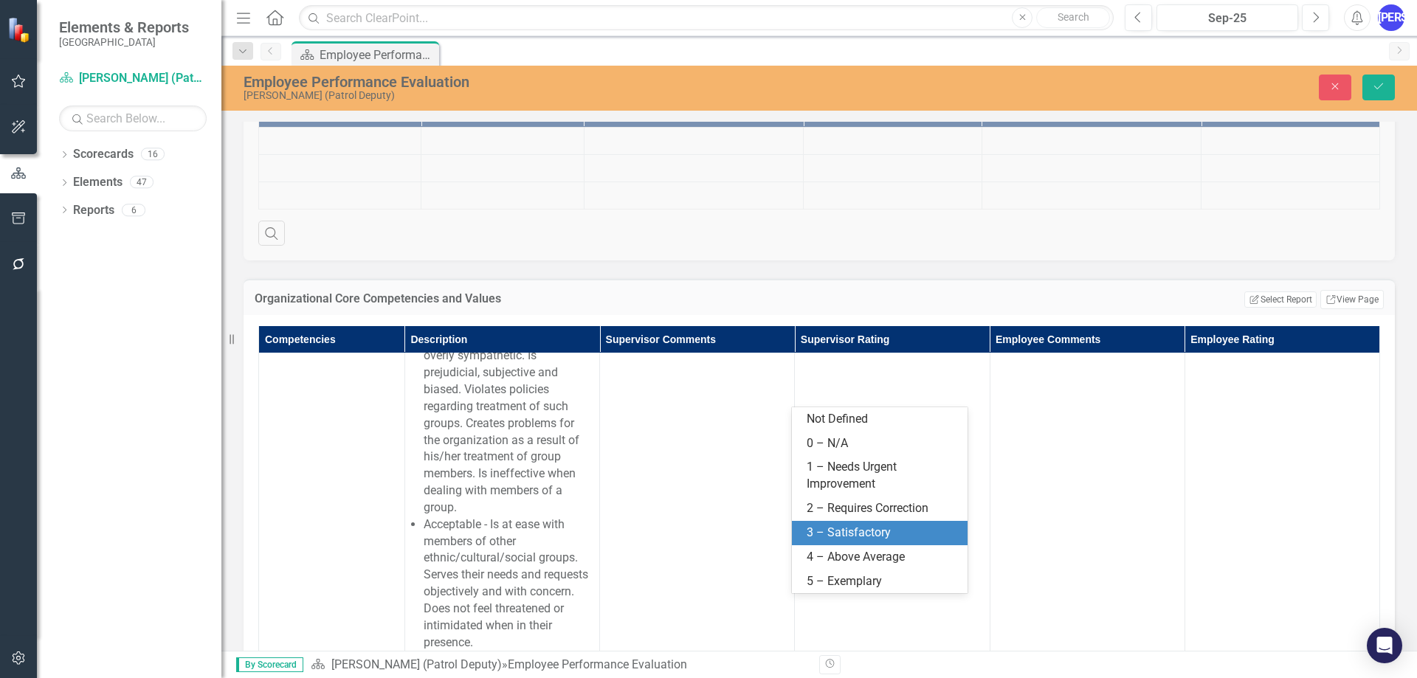
click at [849, 526] on div "3 – Satisfactory" at bounding box center [883, 533] width 152 height 17
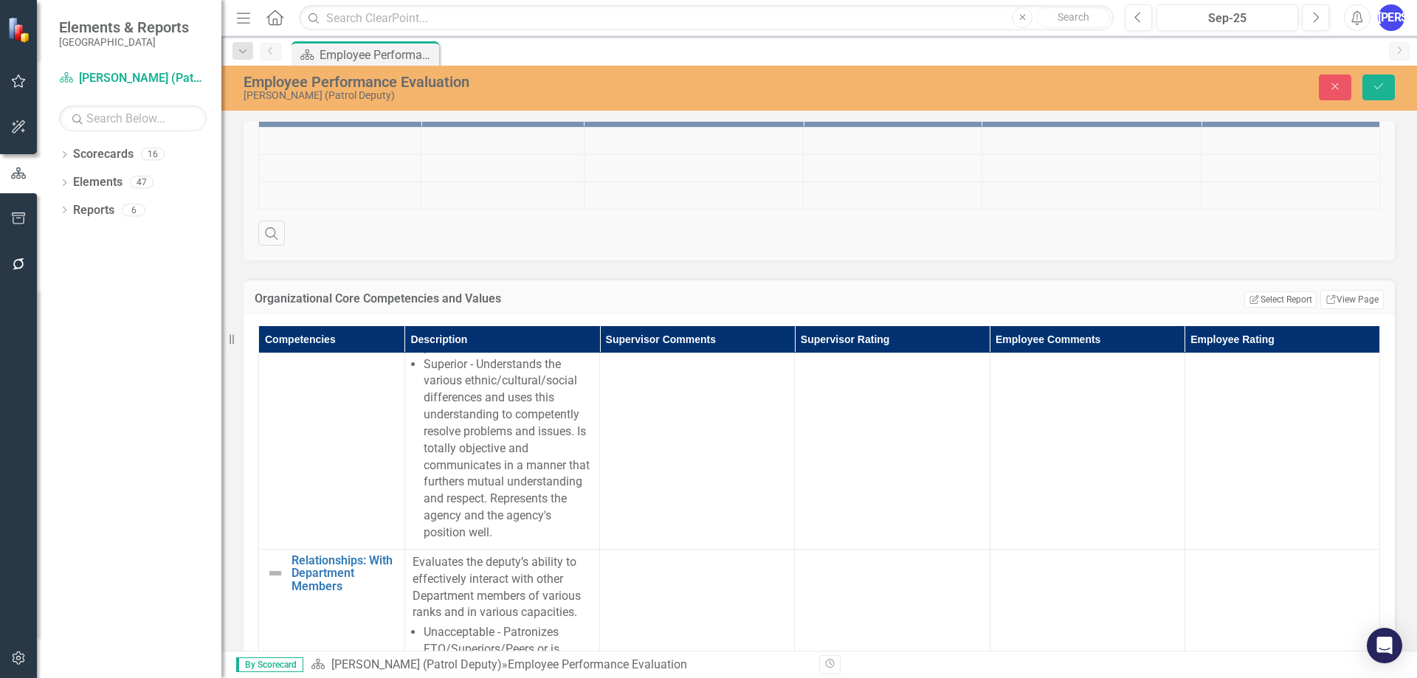
scroll to position [14389, 0]
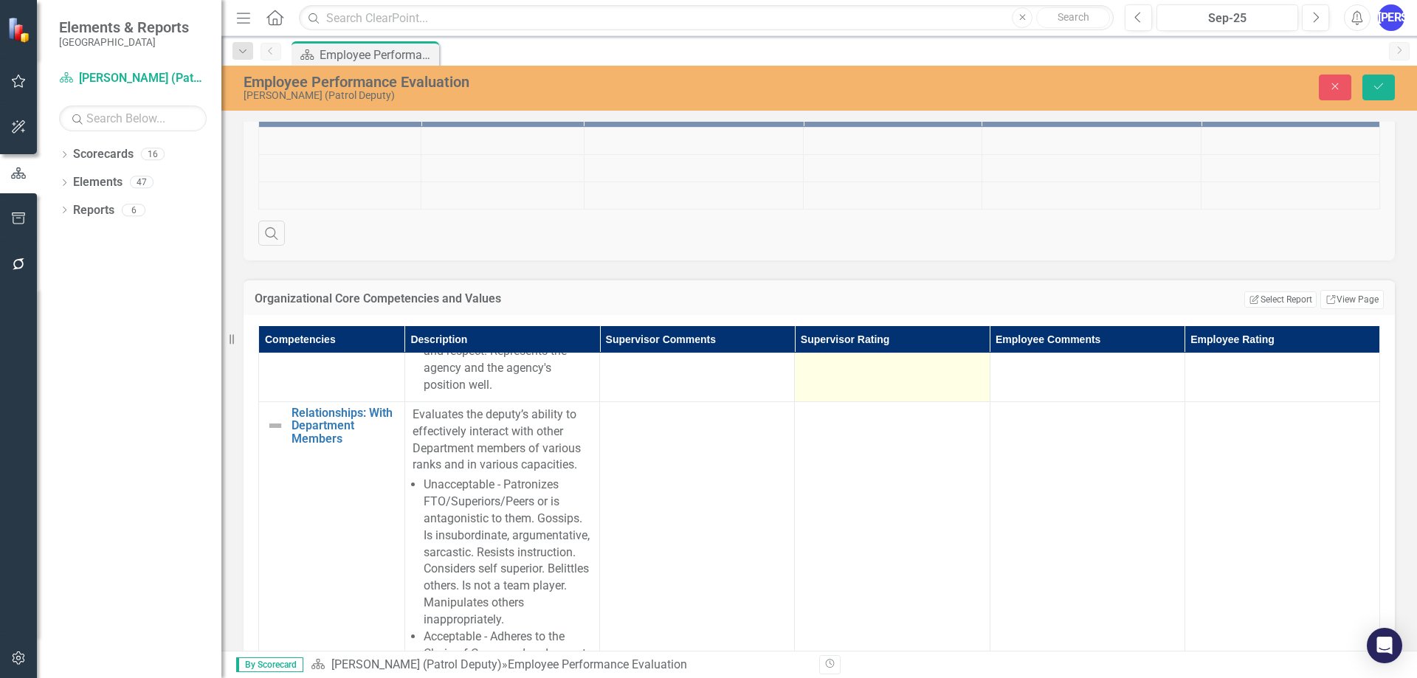
click at [843, 402] on td at bounding box center [892, 99] width 195 height 606
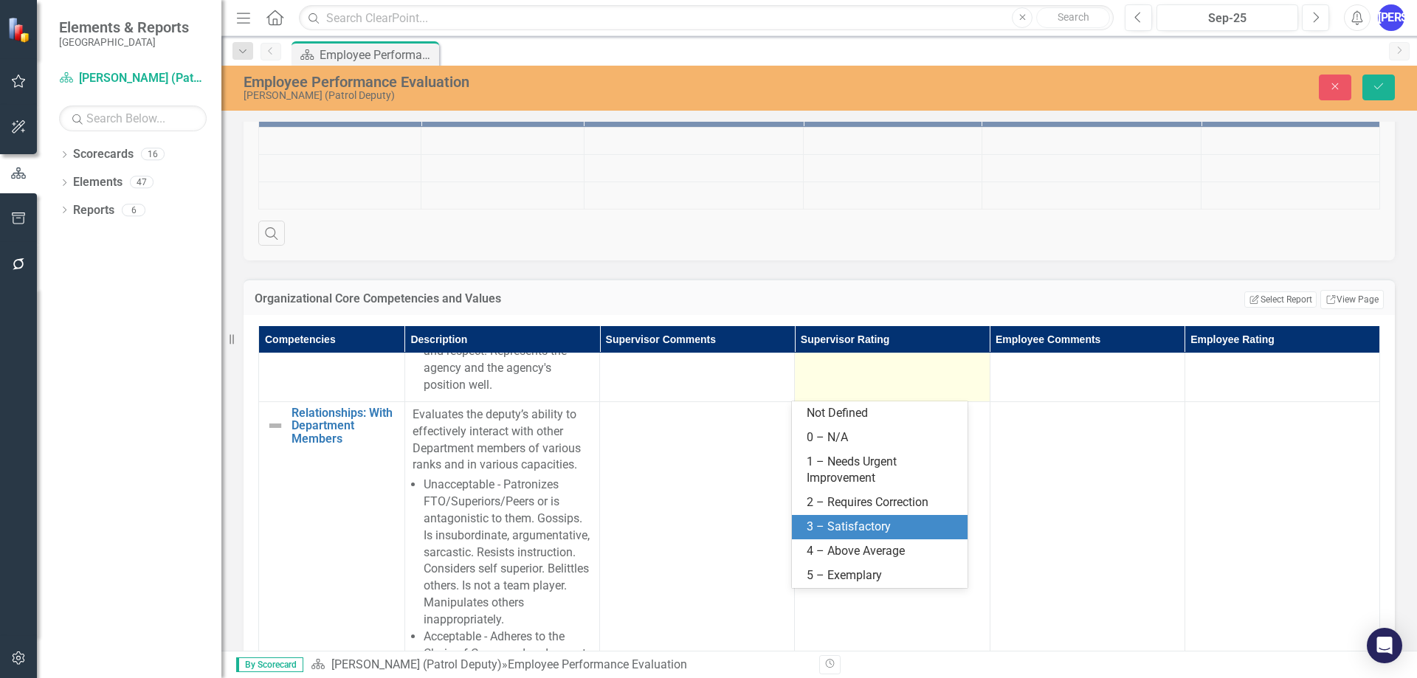
click at [854, 526] on div "3 – Satisfactory" at bounding box center [883, 527] width 152 height 17
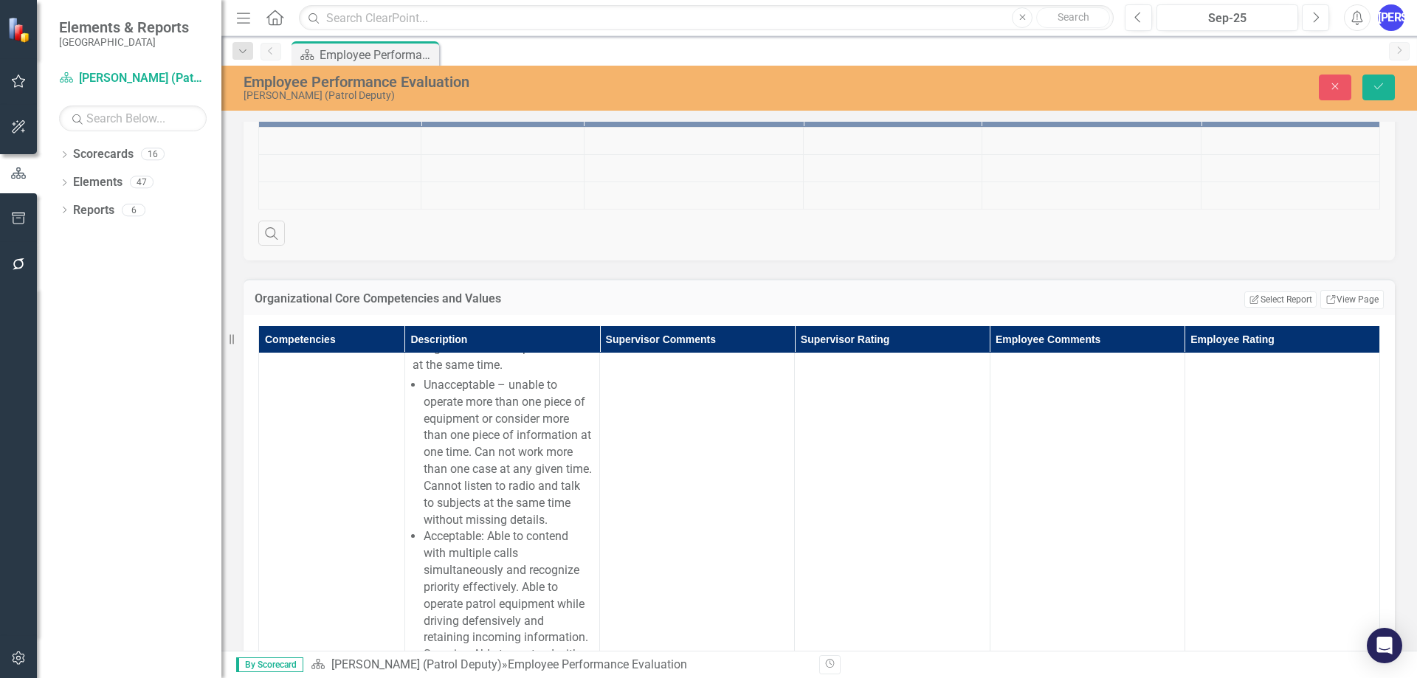
scroll to position [14979, 0]
click at [848, 299] on td at bounding box center [892, 55] width 195 height 488
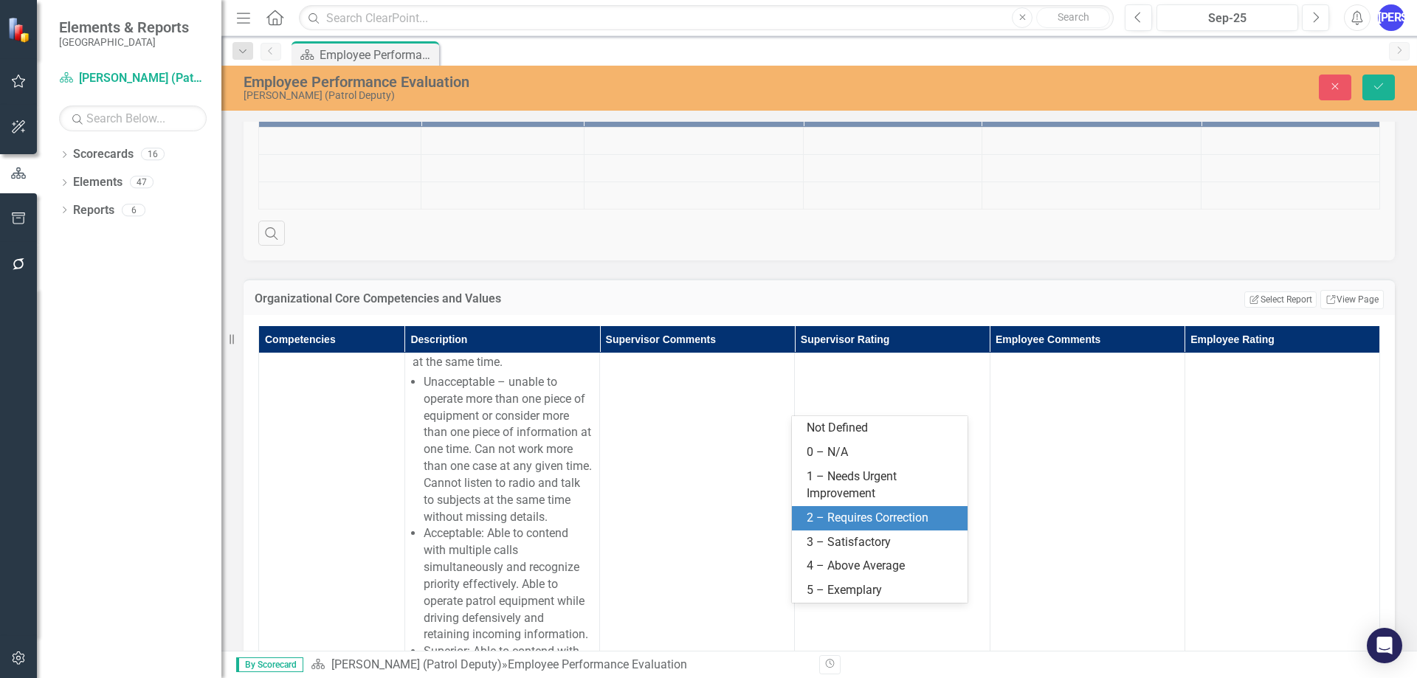
click at [847, 539] on div "3 – Satisfactory" at bounding box center [883, 542] width 152 height 17
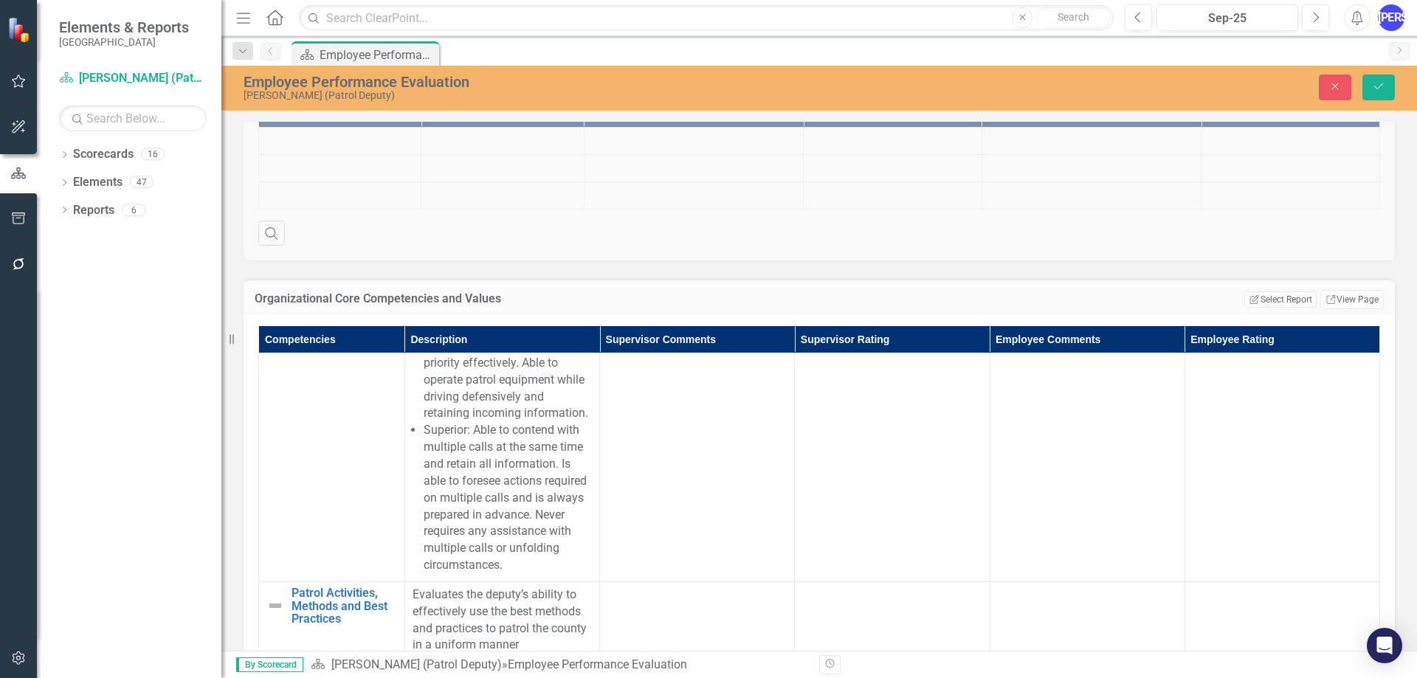
scroll to position [15422, 0]
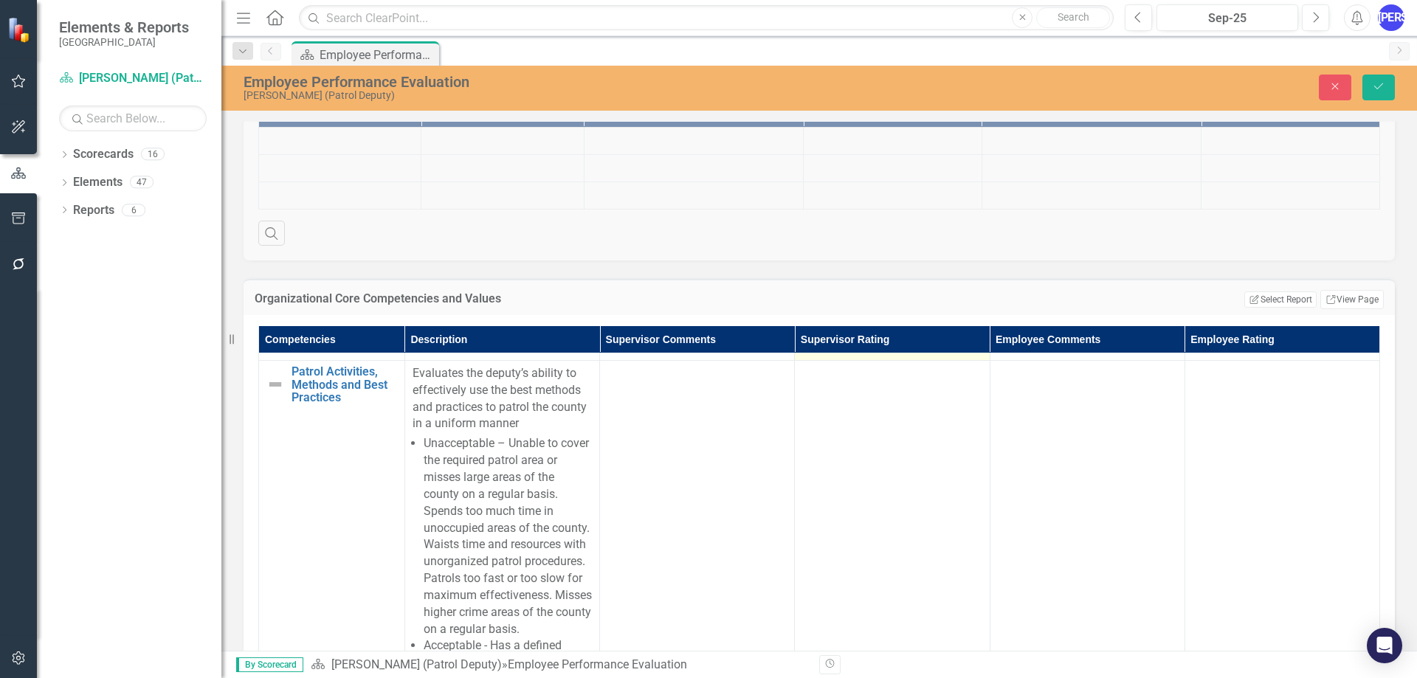
click at [848, 360] on td at bounding box center [892, 108] width 195 height 504
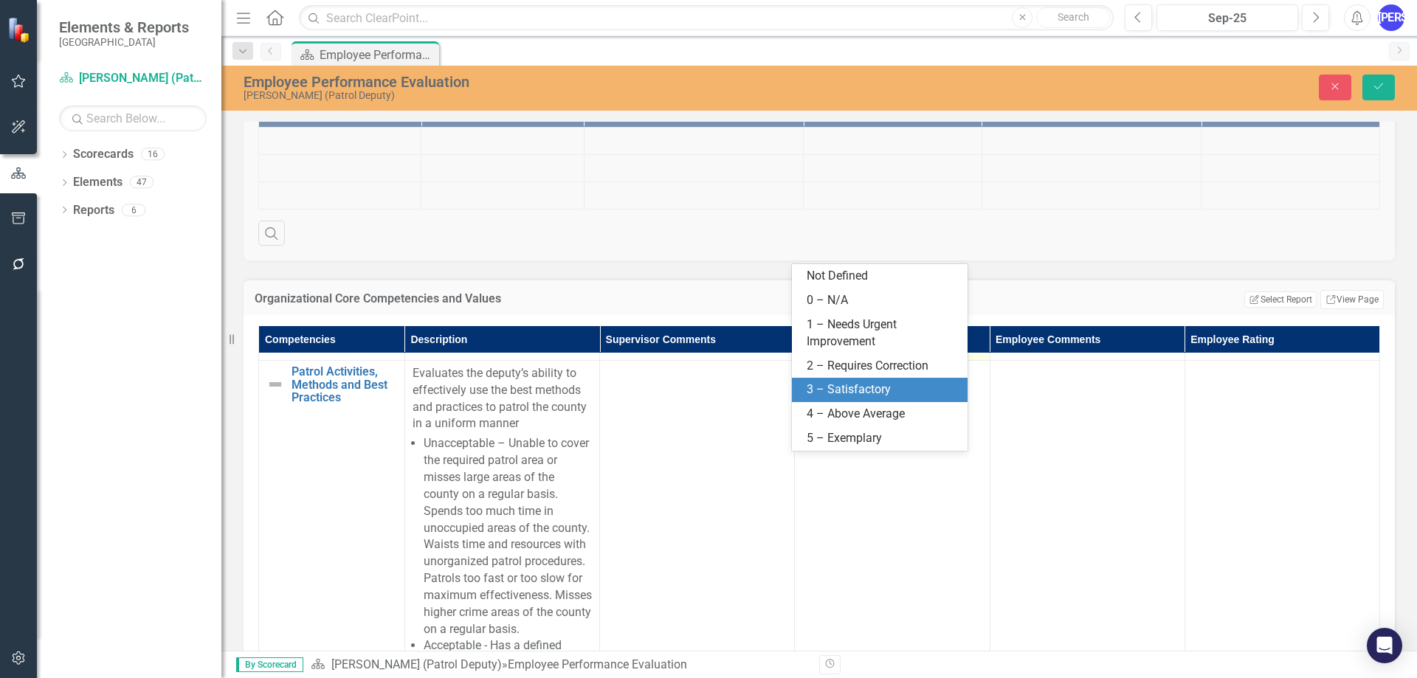
click at [856, 394] on div "3 – Satisfactory" at bounding box center [883, 389] width 152 height 17
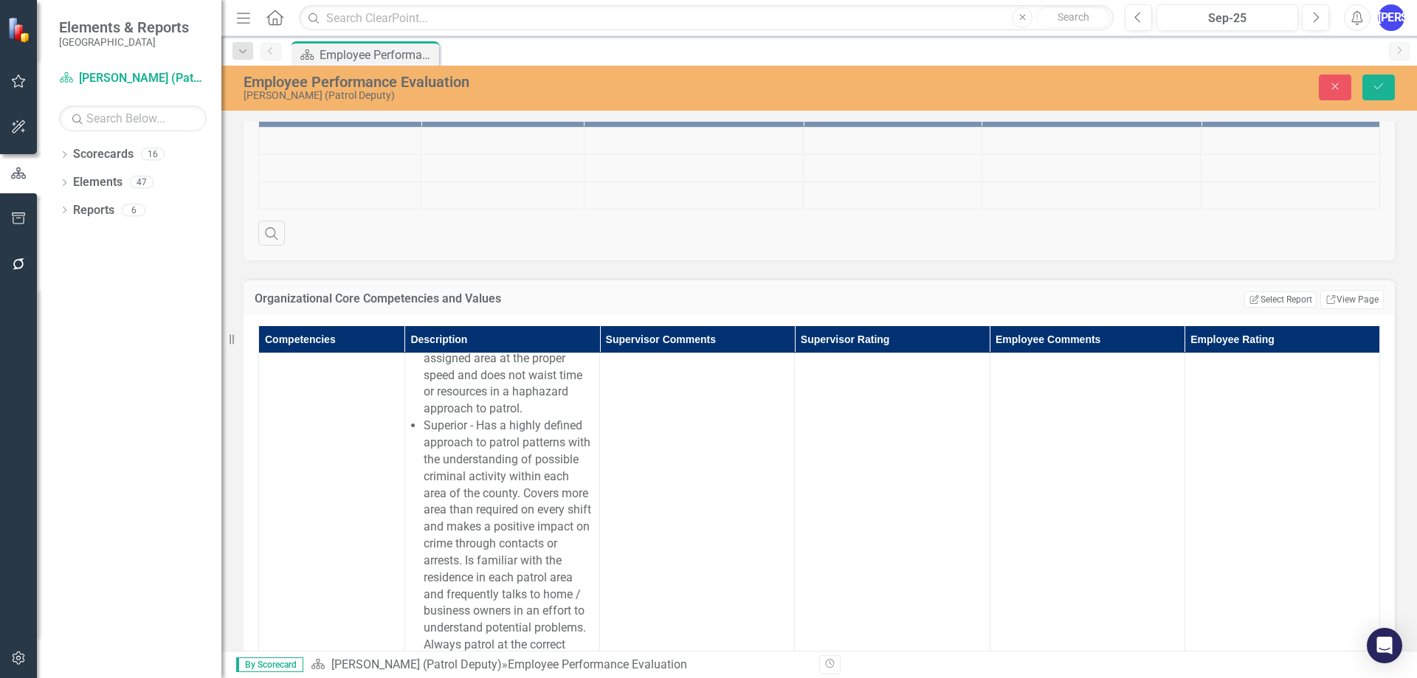
scroll to position [15865, 0]
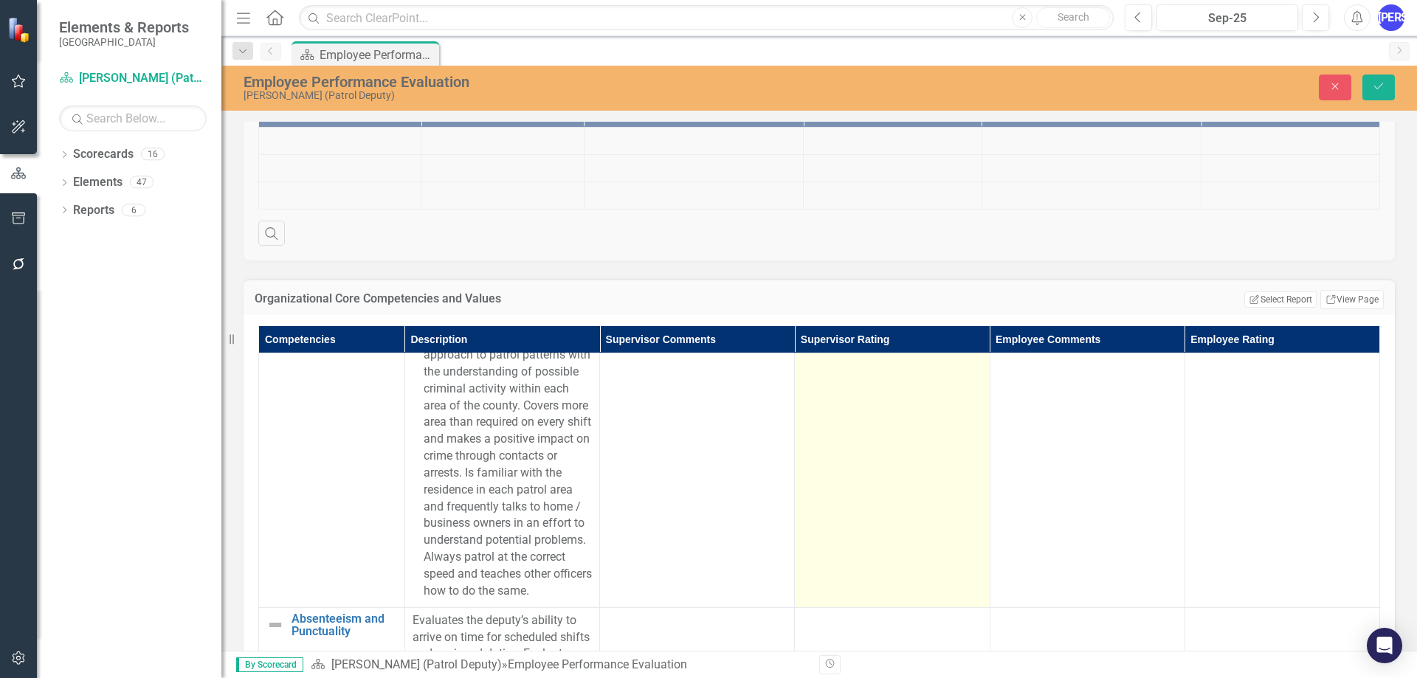
click at [861, 534] on td at bounding box center [892, 262] width 195 height 690
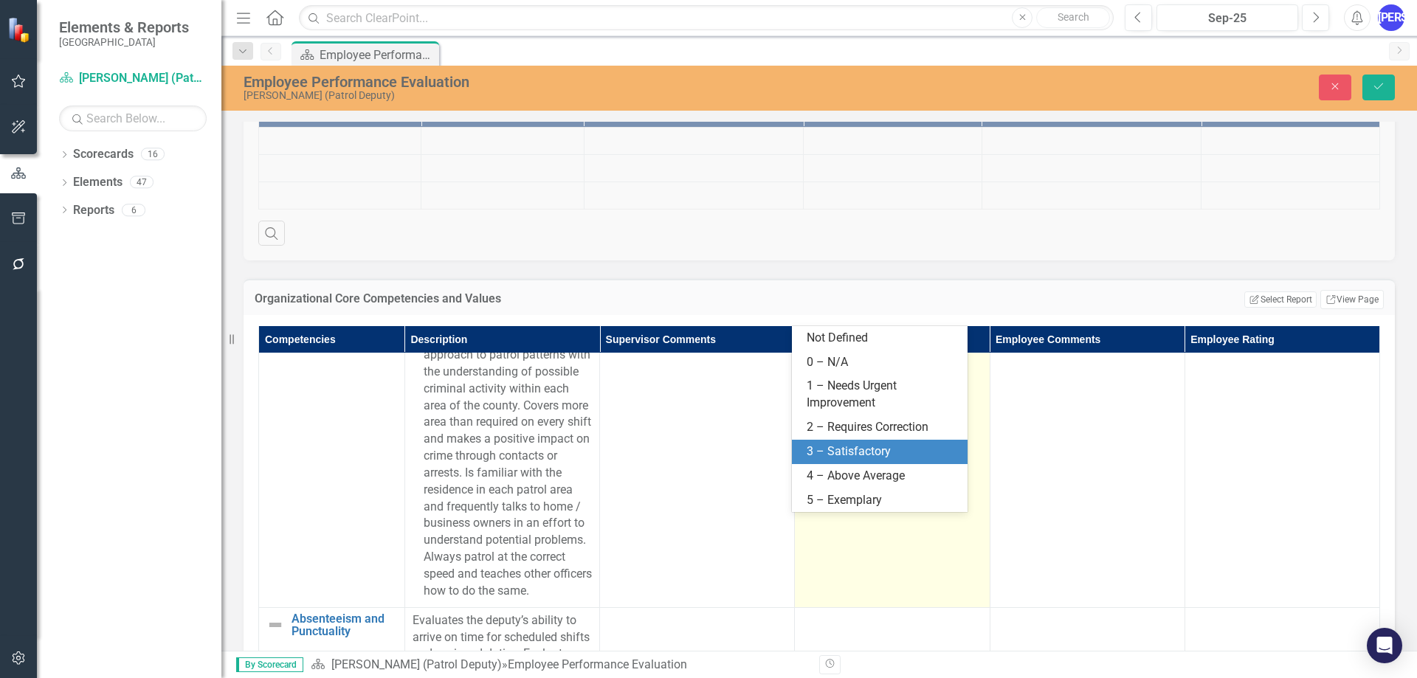
click at [857, 446] on div "3 – Satisfactory" at bounding box center [883, 451] width 152 height 17
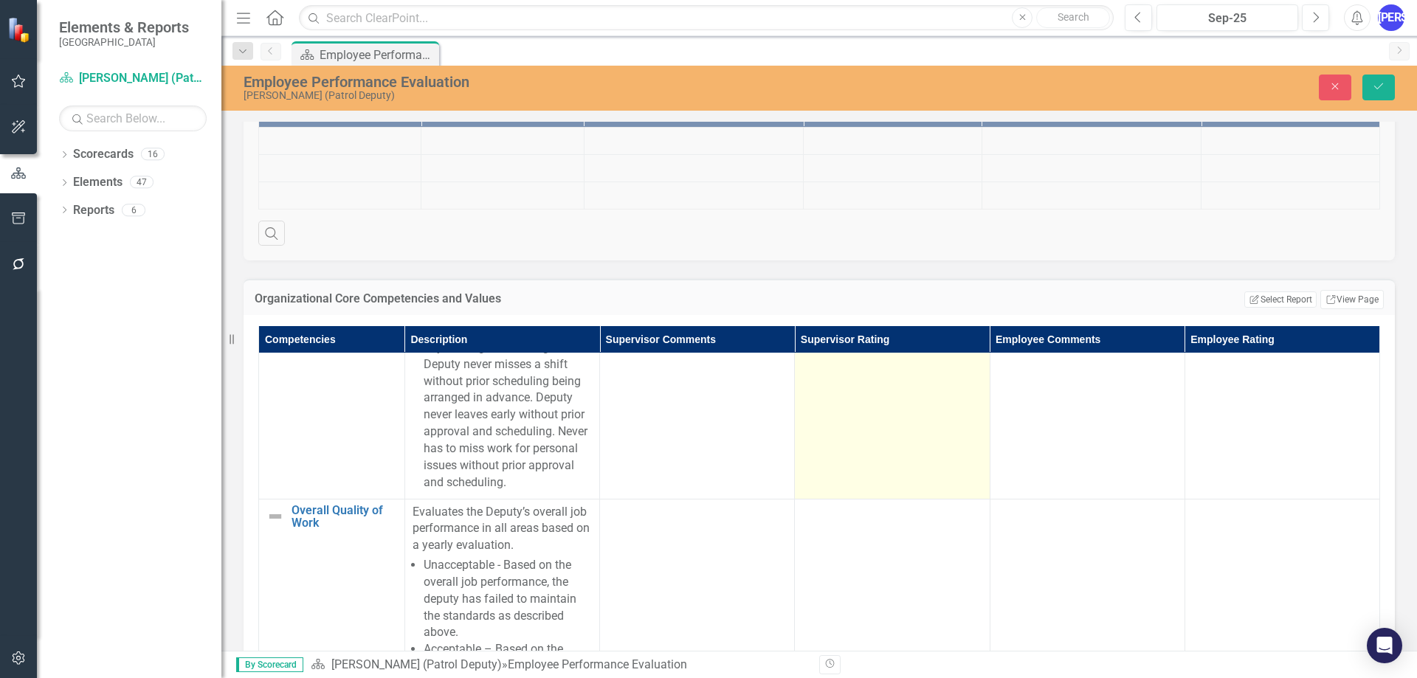
scroll to position [16676, 0]
click at [859, 474] on td at bounding box center [892, 213] width 195 height 572
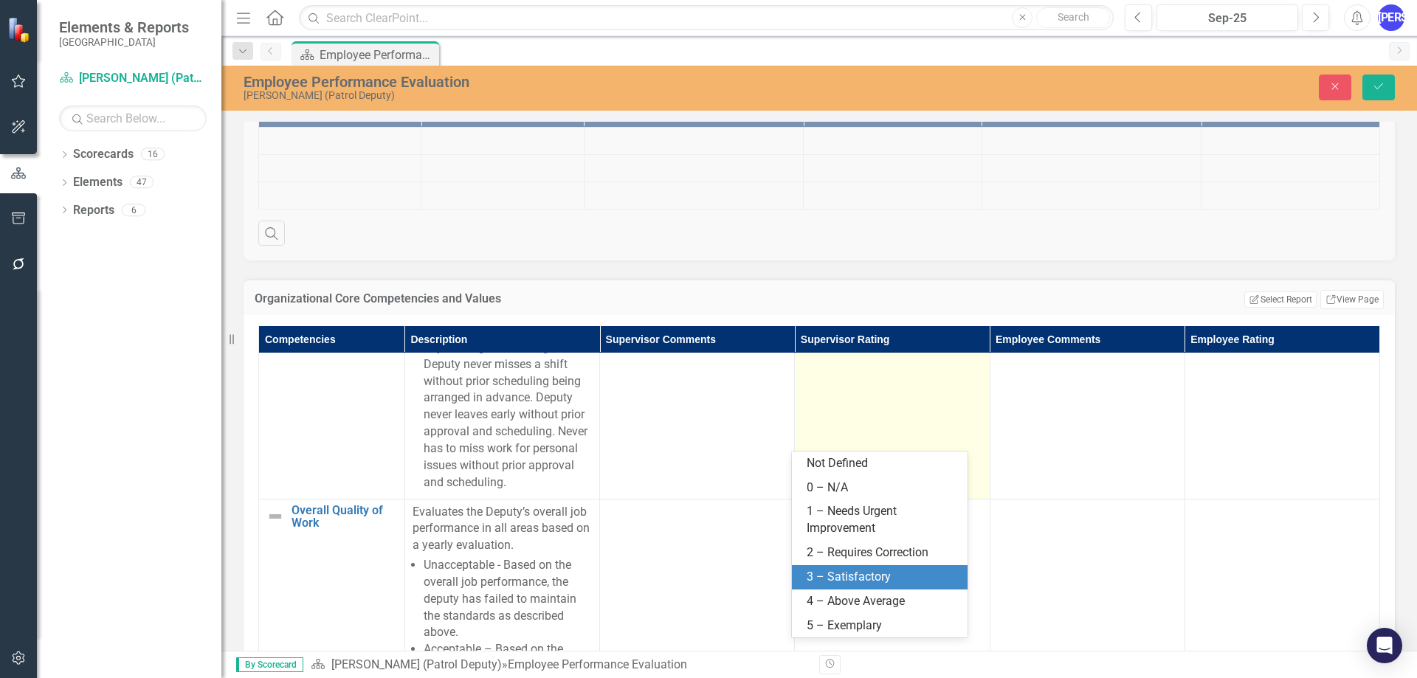
click at [848, 579] on div "3 – Satisfactory" at bounding box center [883, 577] width 152 height 17
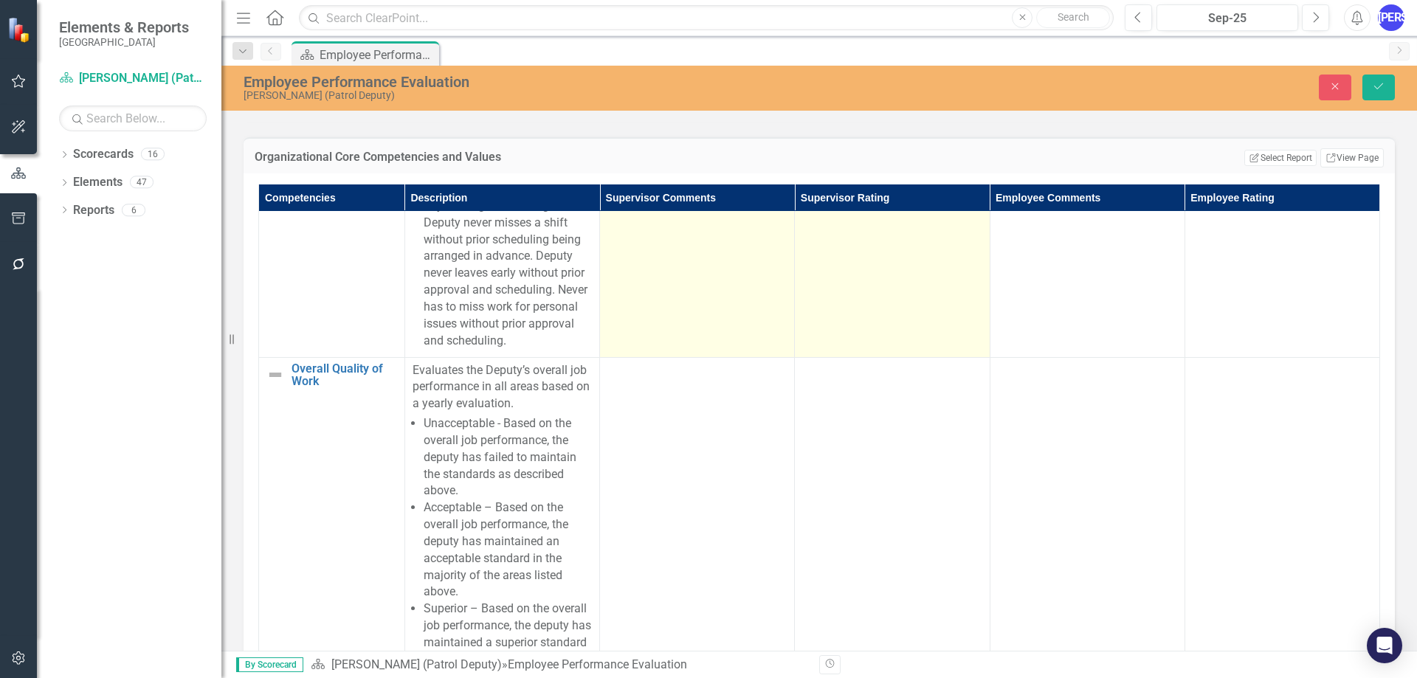
scroll to position [601, 0]
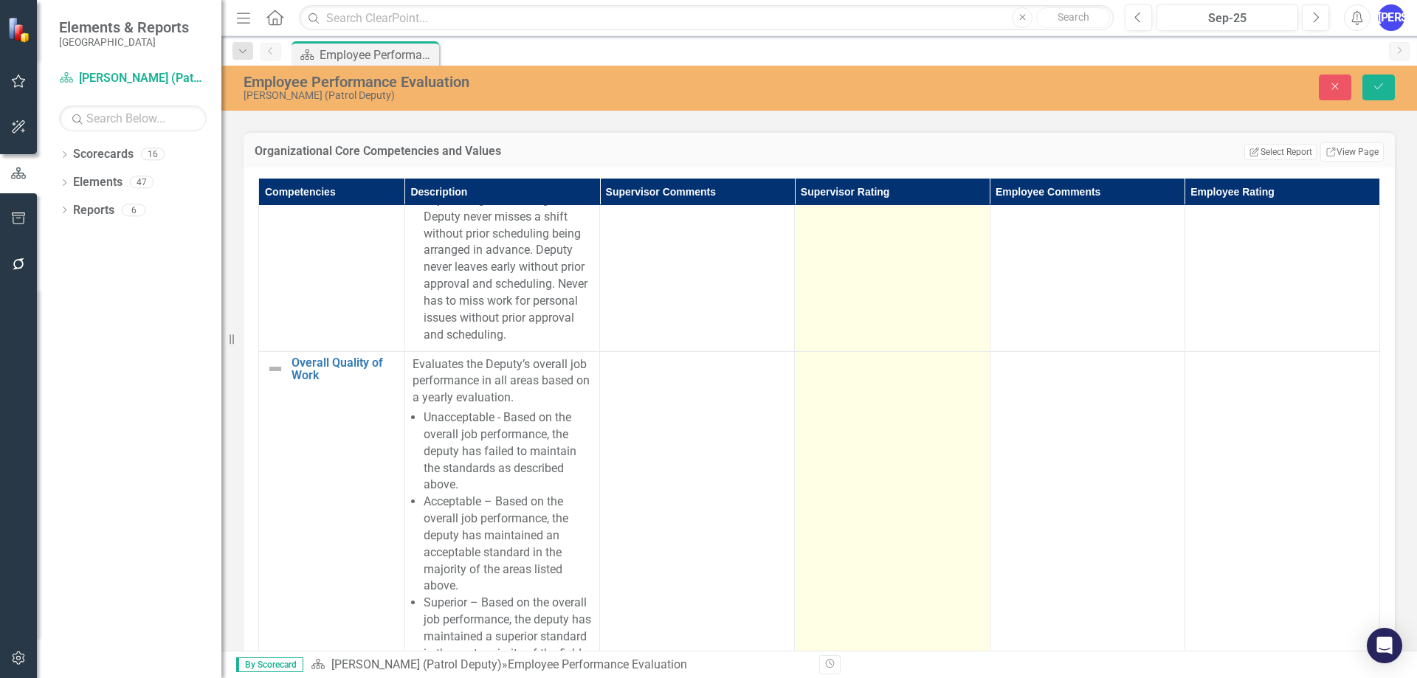
click at [846, 414] on td at bounding box center [892, 519] width 195 height 336
click at [849, 373] on div "Not Defined" at bounding box center [883, 369] width 143 height 17
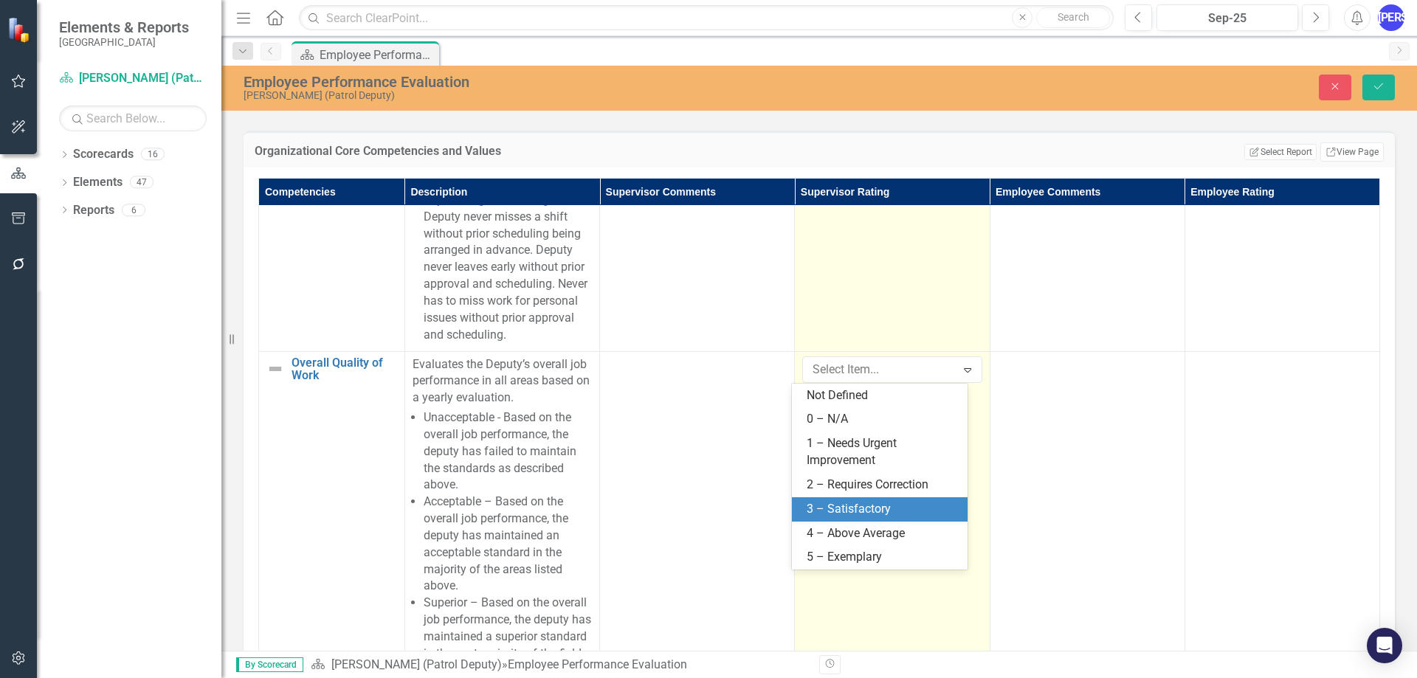
click at [843, 501] on div "3 – Satisfactory" at bounding box center [883, 509] width 152 height 17
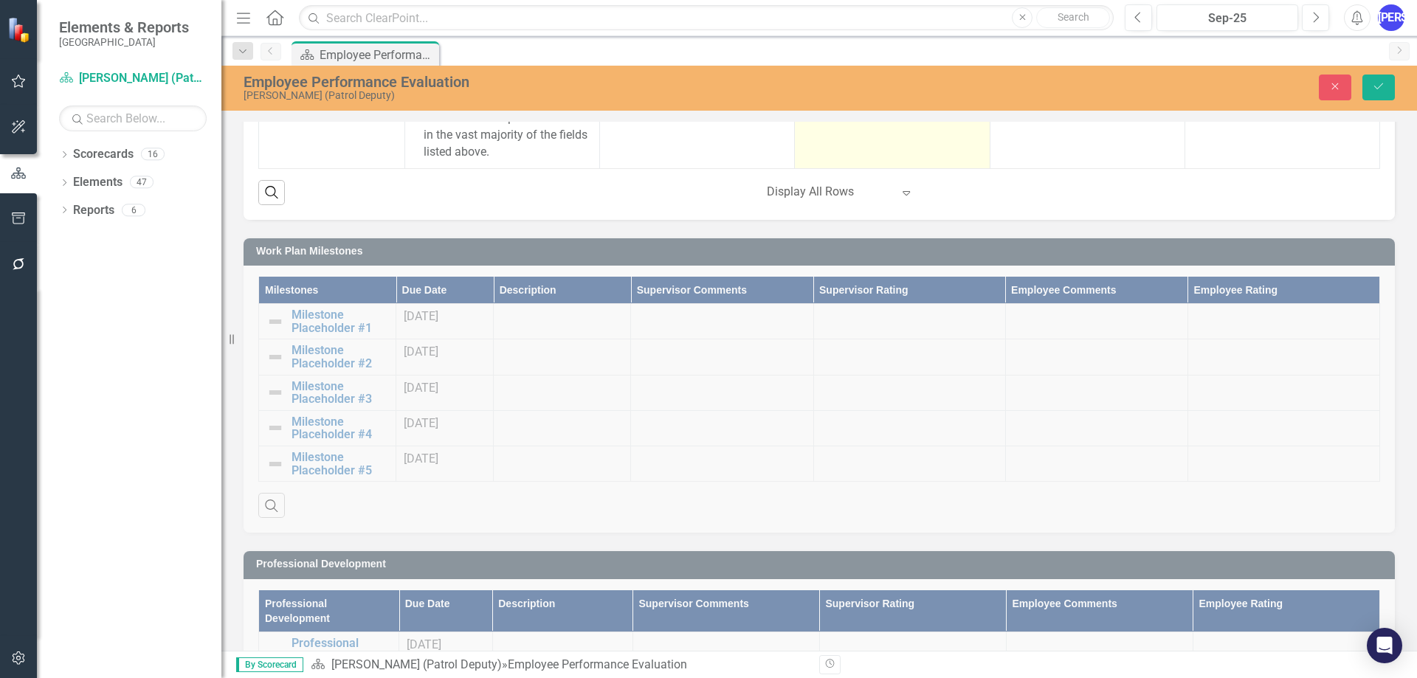
scroll to position [1265, 0]
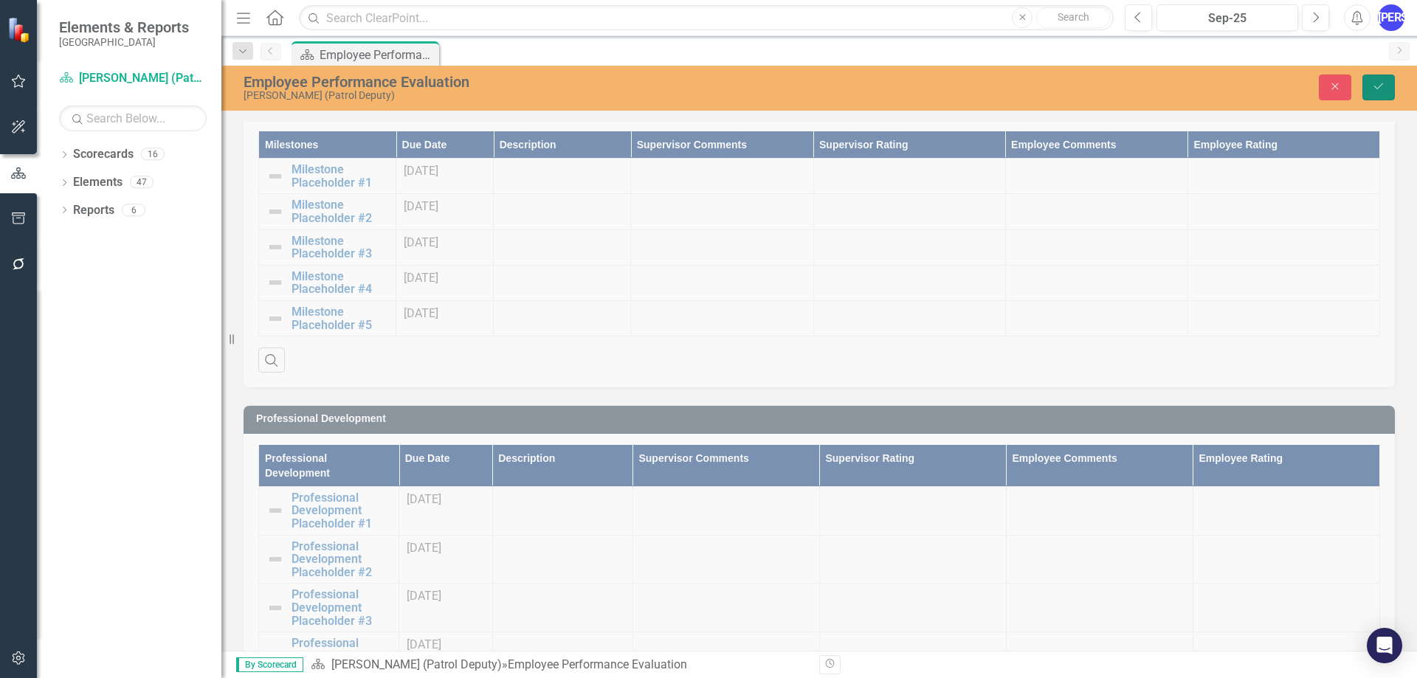
click at [1382, 92] on button "Save" at bounding box center [1378, 88] width 32 height 26
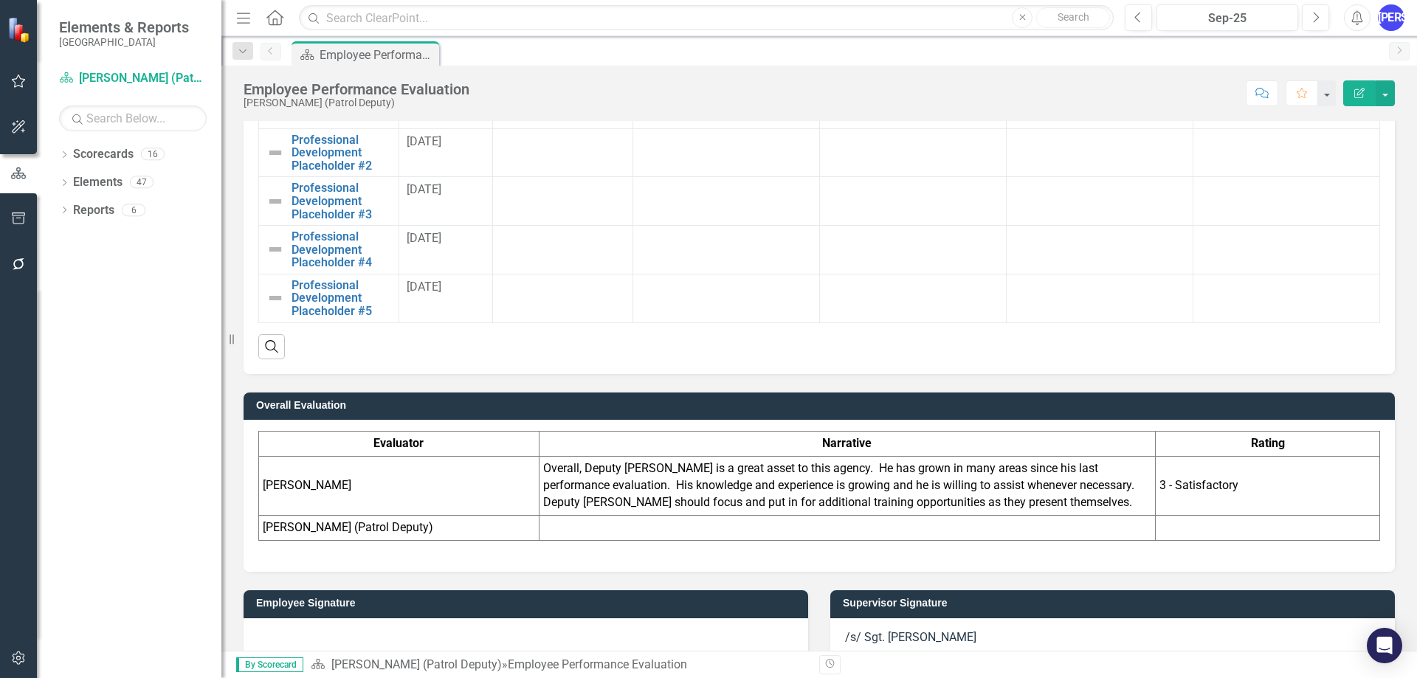
scroll to position [1688, 0]
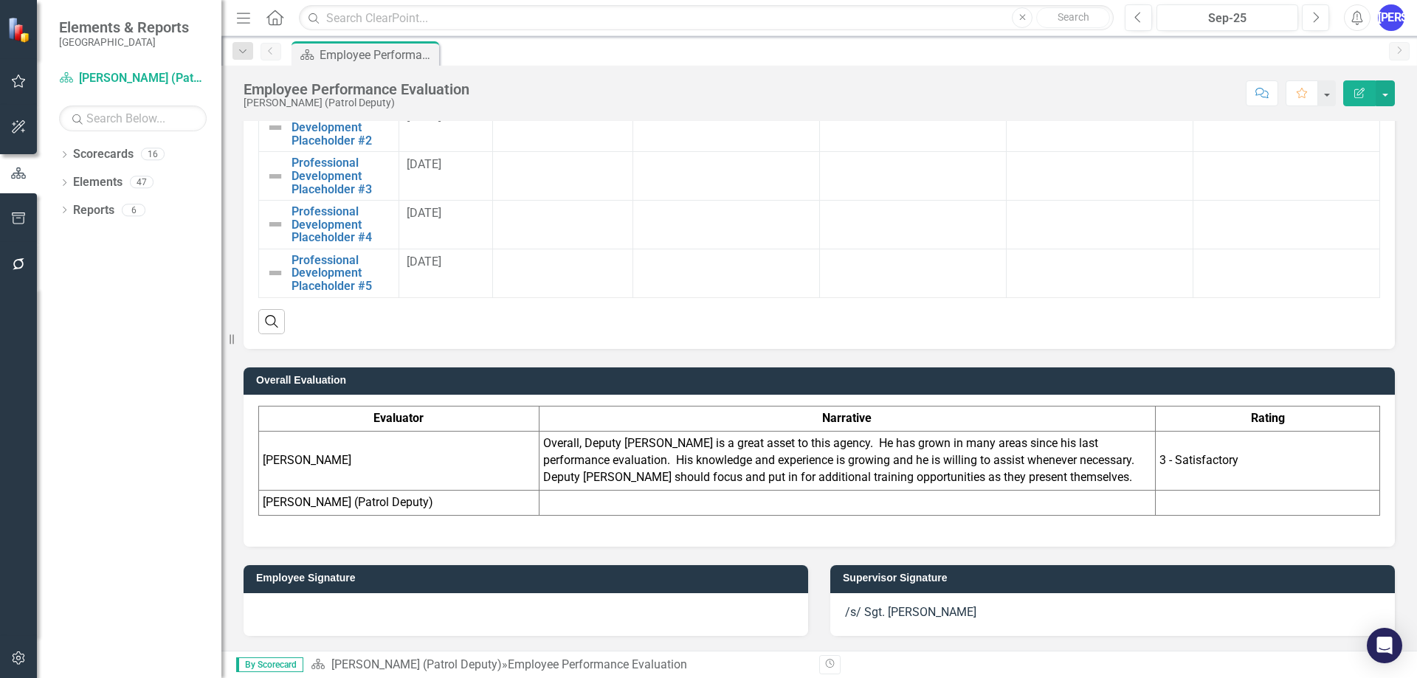
click at [646, 464] on td "Overall, Deputy [PERSON_NAME] is a great asset to this agency. He has grown in …" at bounding box center [847, 461] width 616 height 59
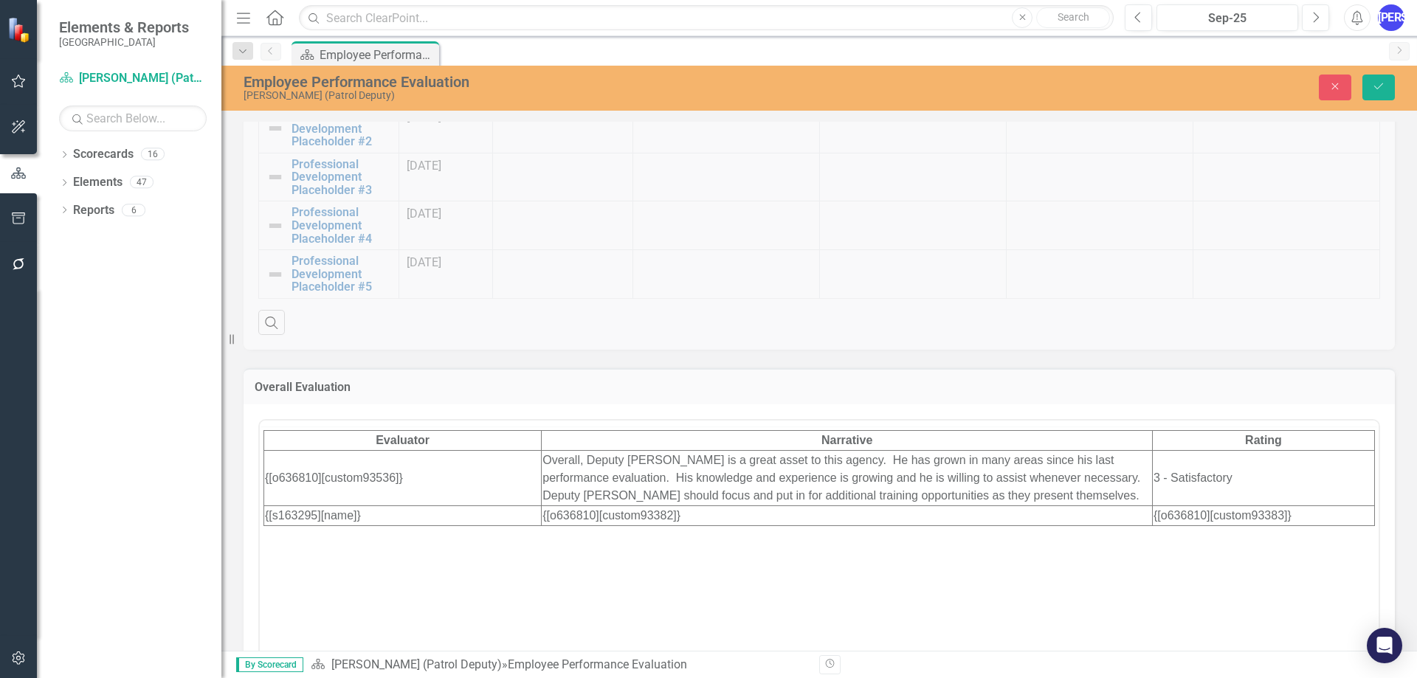
scroll to position [0, 0]
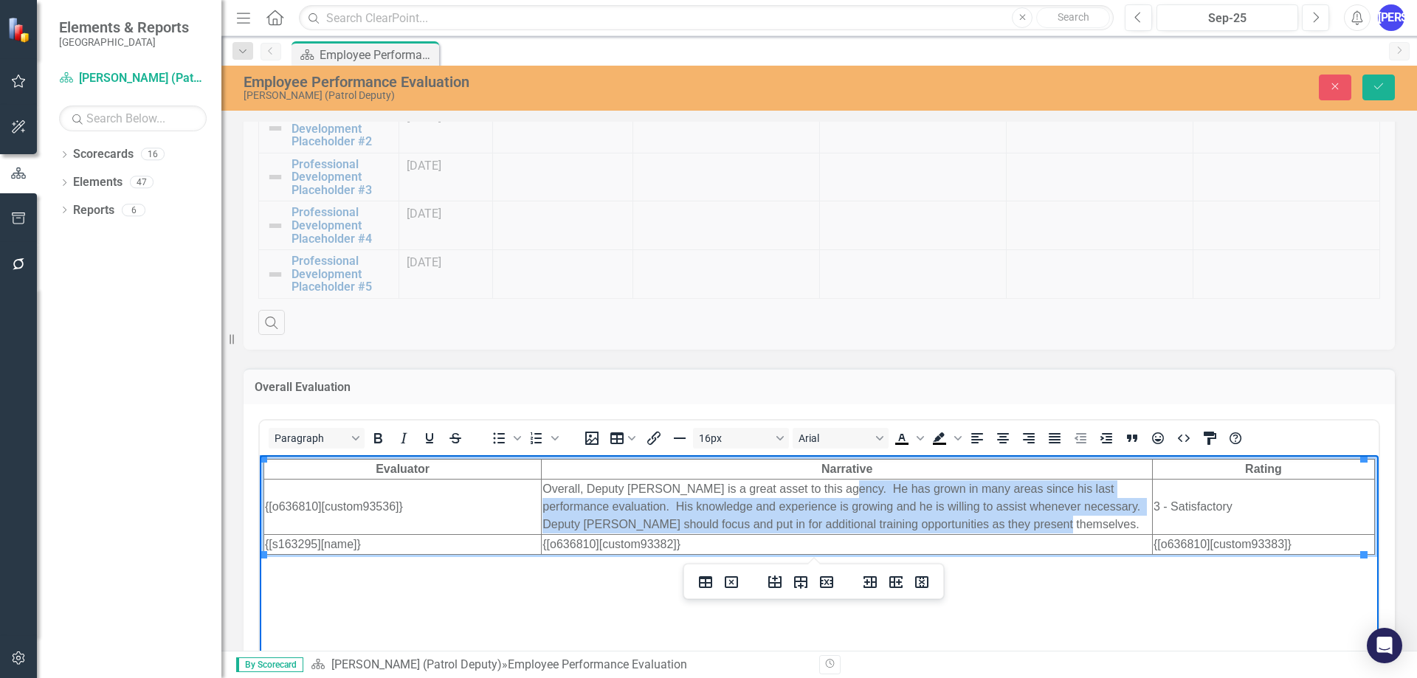
drag, startPoint x: 1058, startPoint y: 524, endPoint x: 832, endPoint y: 491, distance: 228.8
click at [832, 491] on td "Overall, Deputy [PERSON_NAME] is a great asset to this agency. He has grown in …" at bounding box center [847, 506] width 611 height 55
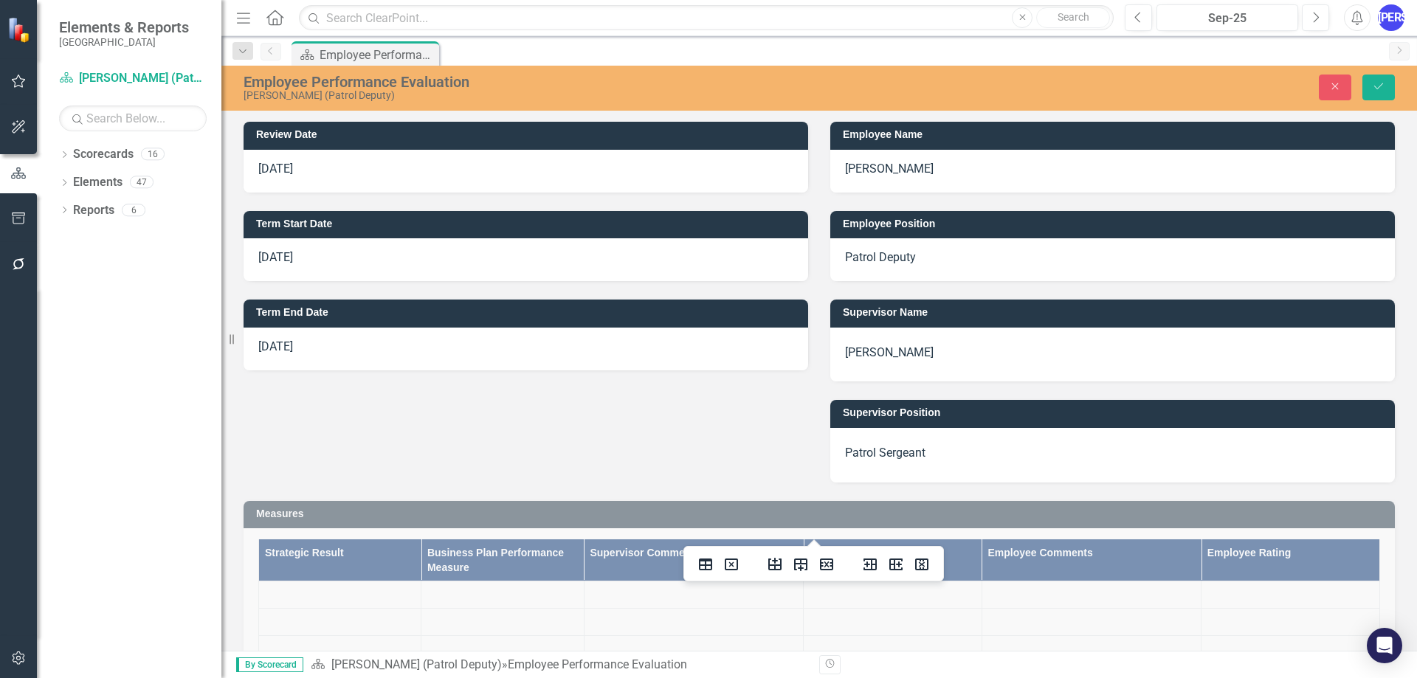
scroll to position [17168, 0]
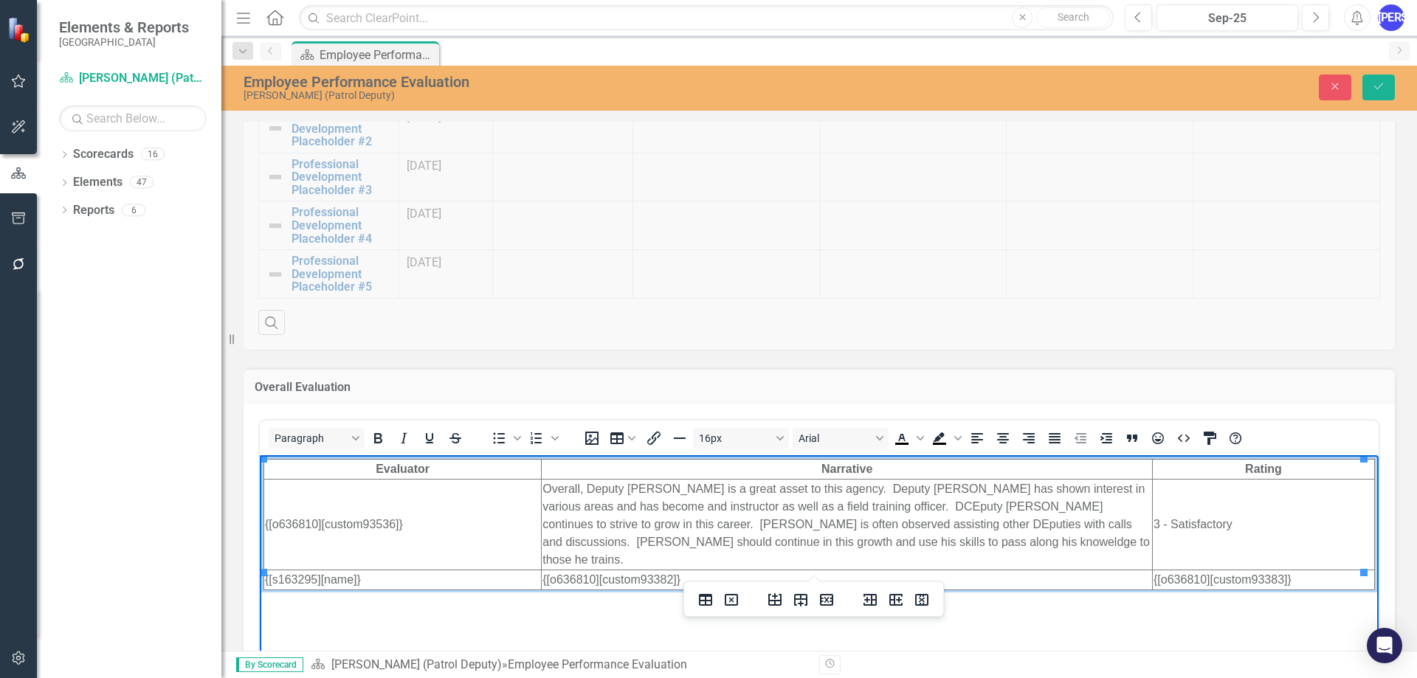
click at [604, 531] on td "Overall, Deputy Parker is a great asset to this agency. Deputy Parker has shown…" at bounding box center [847, 524] width 611 height 91
click at [845, 506] on td "Overall, Deputy Parker is a great asset to this agency. Deputy Parker has shown…" at bounding box center [847, 524] width 611 height 91
click at [873, 508] on td "Overall, Deputy Parker is a great asset to this agency. Deputy Parker has shown…" at bounding box center [847, 524] width 611 height 91
click at [897, 531] on td "Overall, Deputy Parker is a great asset to this agency. Deputy Parker has shown…" at bounding box center [847, 524] width 611 height 91
drag, startPoint x: 871, startPoint y: 508, endPoint x: 883, endPoint y: 508, distance: 12.5
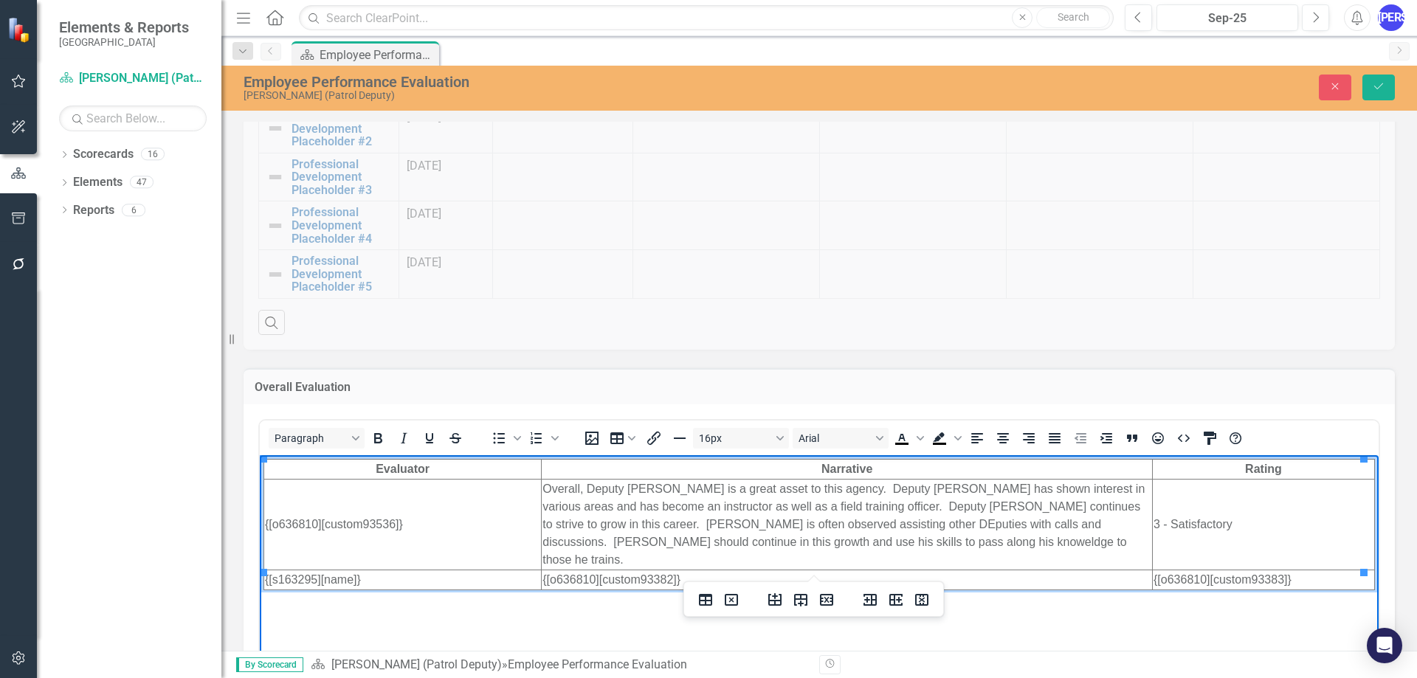
click at [872, 508] on td "Overall, Deputy Parker is a great asset to this agency. Deputy Parker has shown…" at bounding box center [847, 524] width 611 height 91
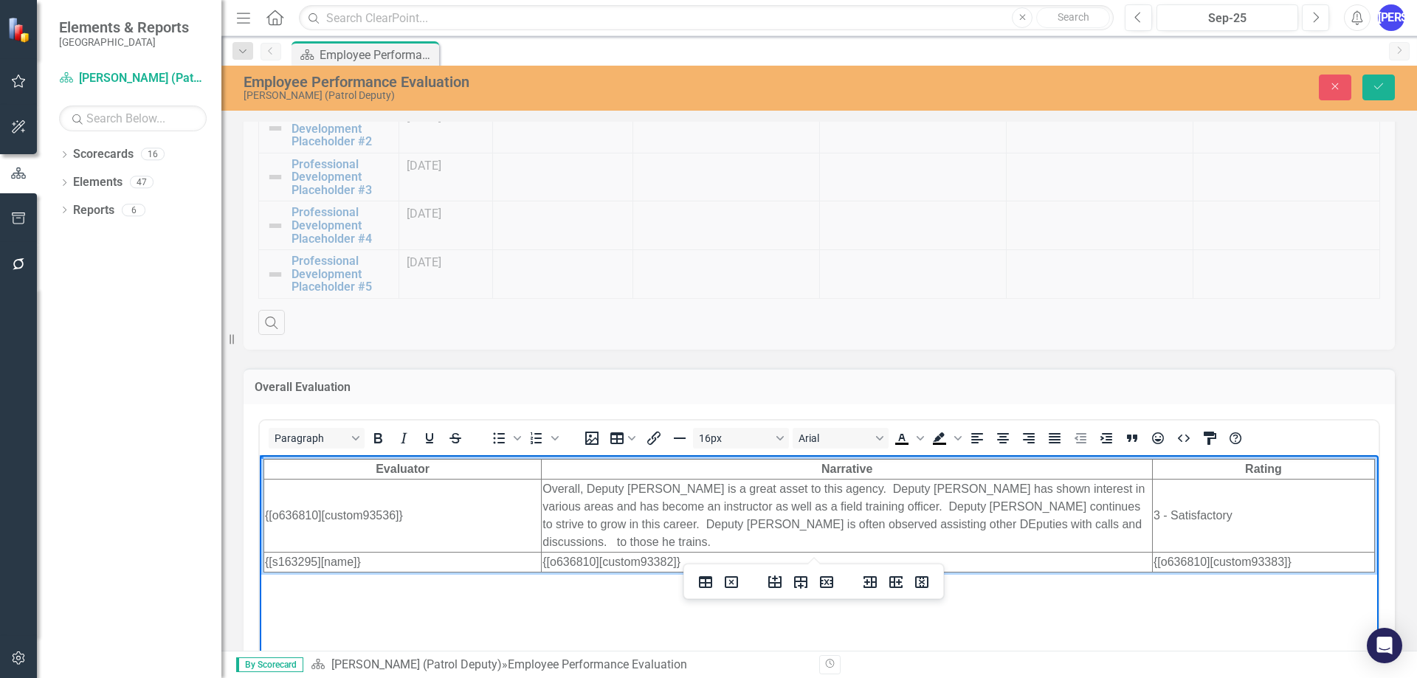
scroll to position [1761, 0]
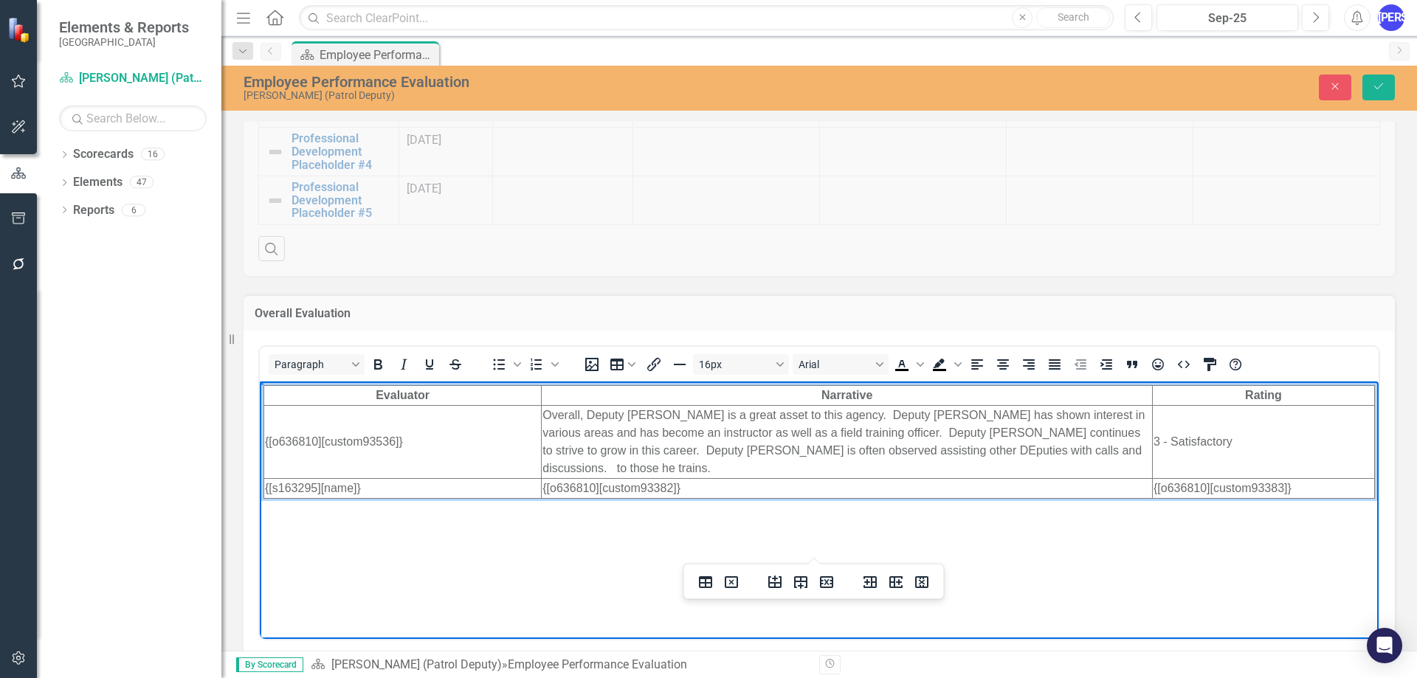
click at [953, 436] on td "Overall, Deputy Parker is a great asset to this agency. Deputy Parker has shown…" at bounding box center [847, 441] width 611 height 73
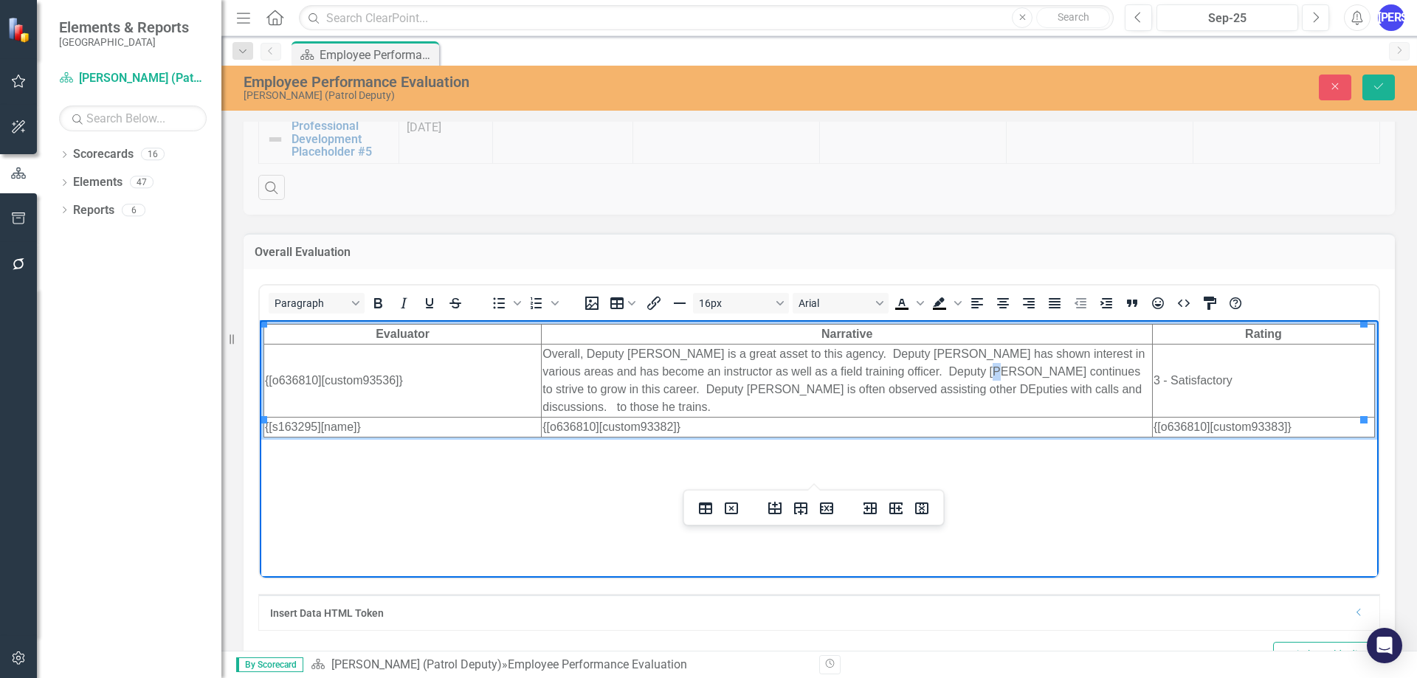
scroll to position [1835, 0]
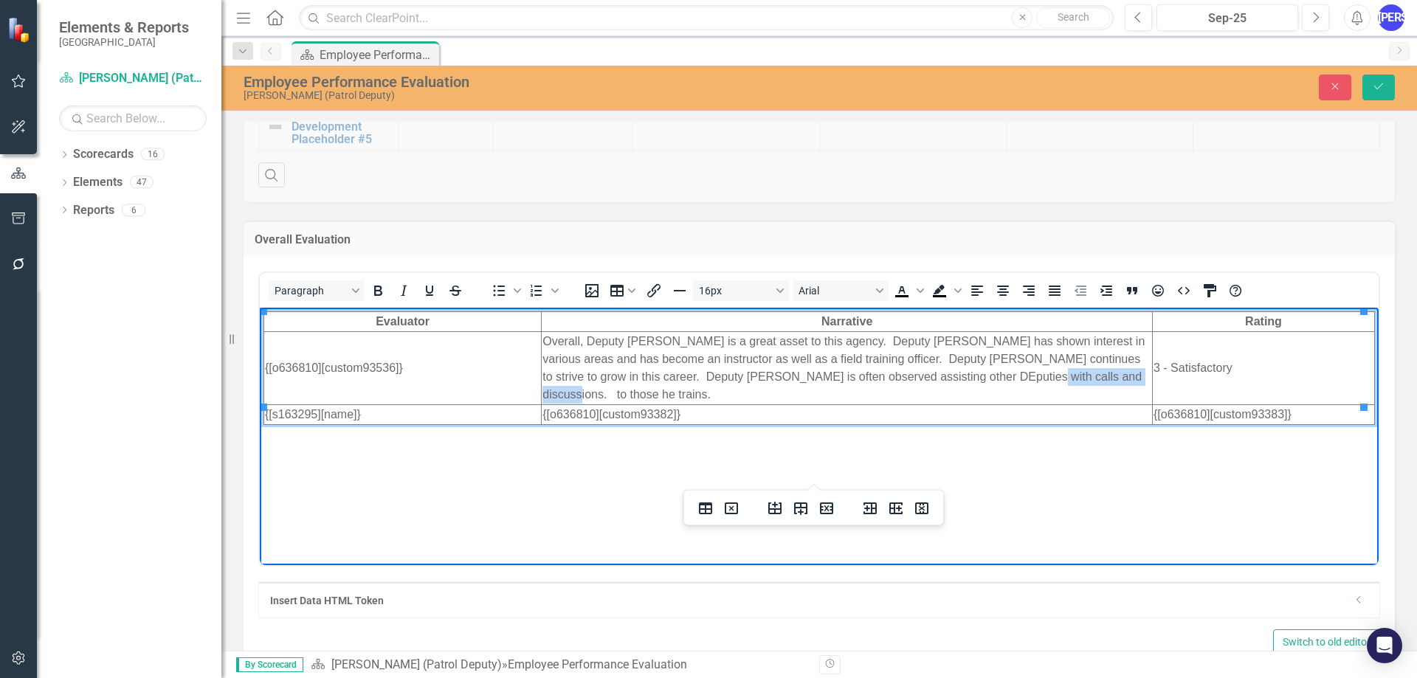
drag, startPoint x: 1089, startPoint y: 377, endPoint x: 979, endPoint y: 376, distance: 109.9
click at [979, 376] on td "Overall, Deputy Parker is a great asset to this agency. Deputy Parker has shown…" at bounding box center [847, 367] width 611 height 73
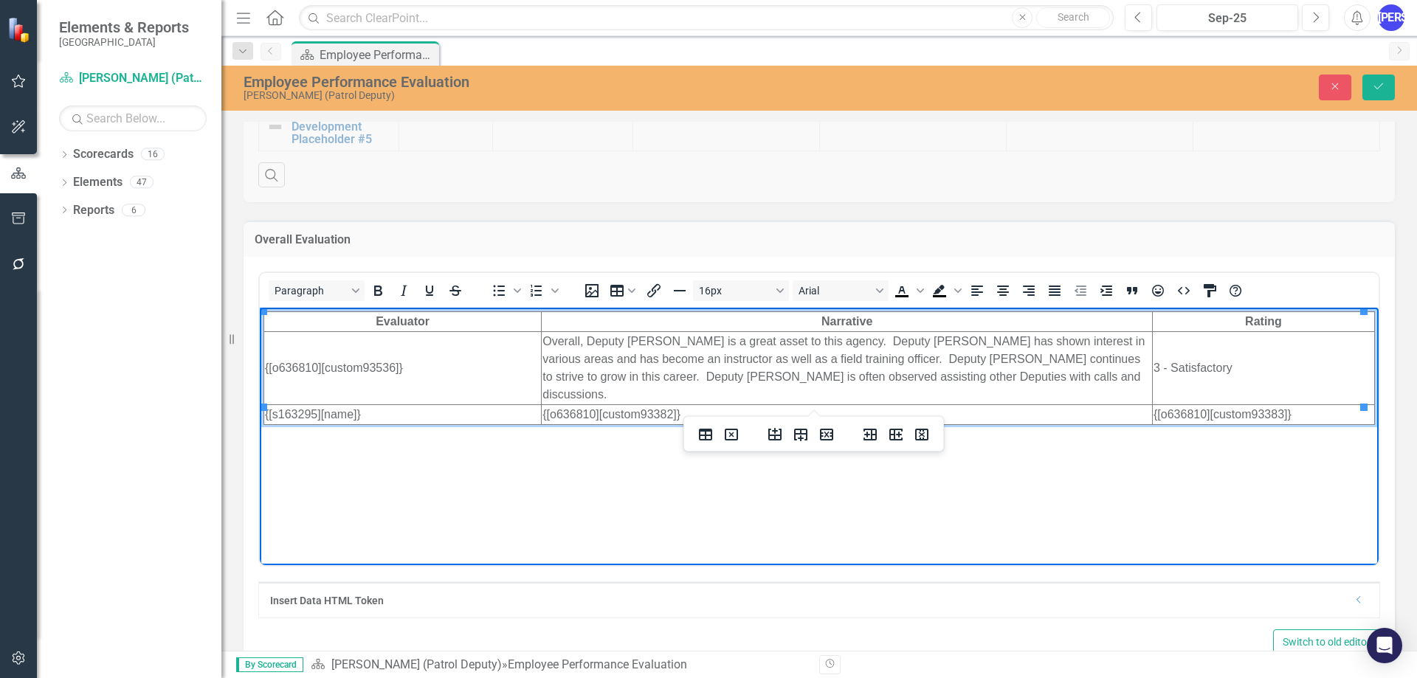
click at [987, 376] on td "Overall, Deputy Parker is a great asset to this agency. Deputy Parker has shown…" at bounding box center [847, 367] width 611 height 73
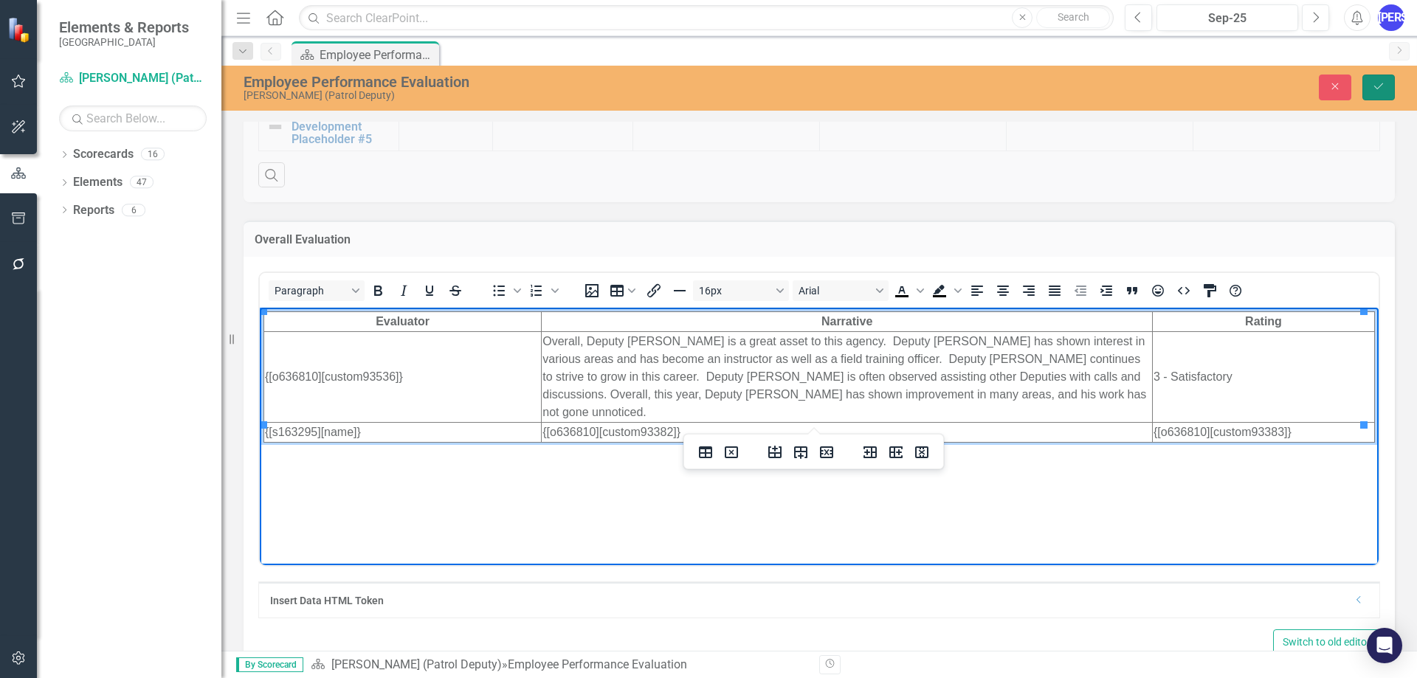
click at [1383, 80] on button "Save" at bounding box center [1378, 88] width 32 height 26
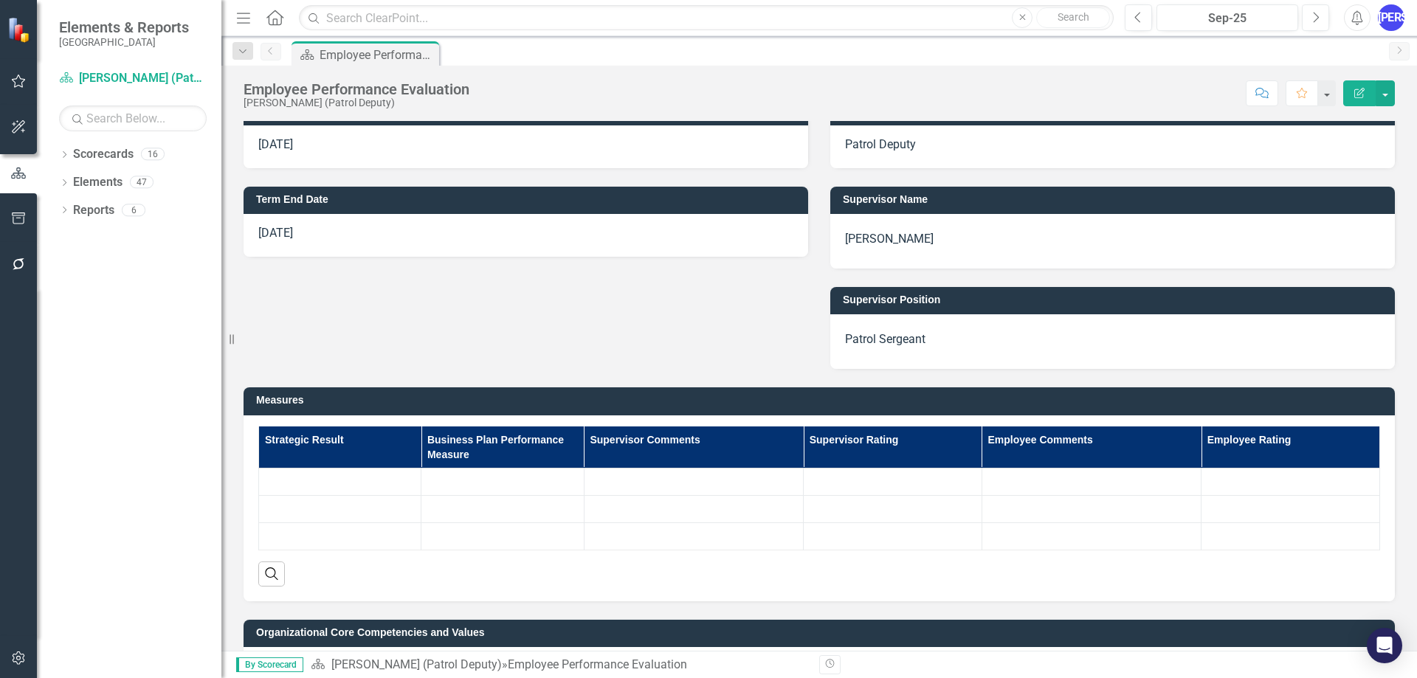
scroll to position [0, 0]
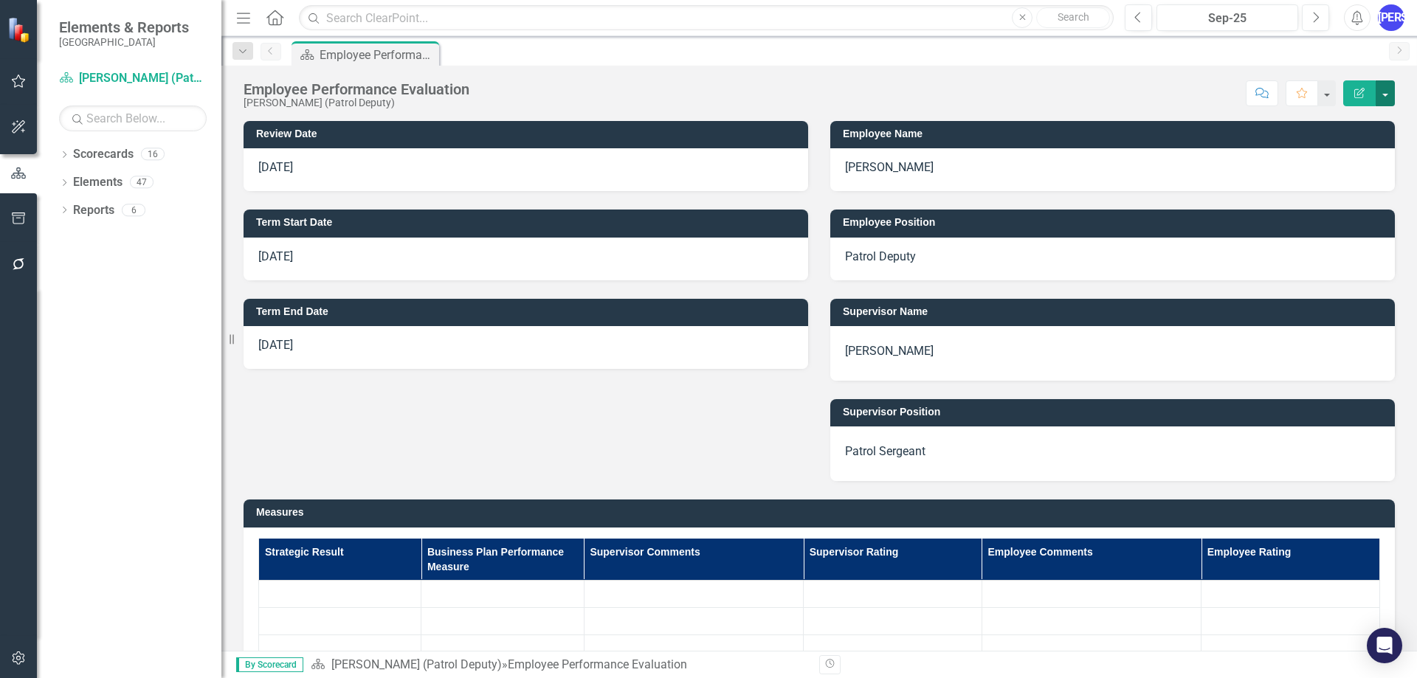
click at [1381, 86] on button "button" at bounding box center [1384, 93] width 19 height 26
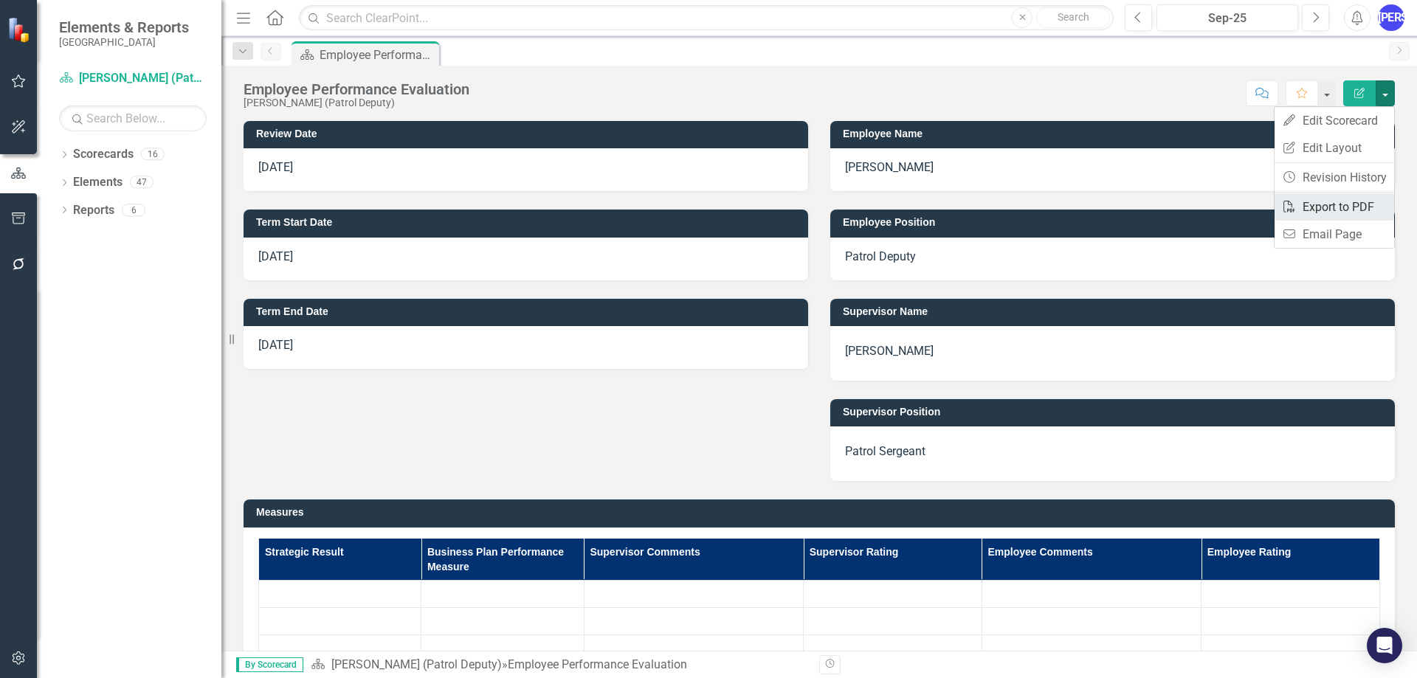
click at [1347, 205] on link "PDF Export to PDF" at bounding box center [1334, 206] width 120 height 27
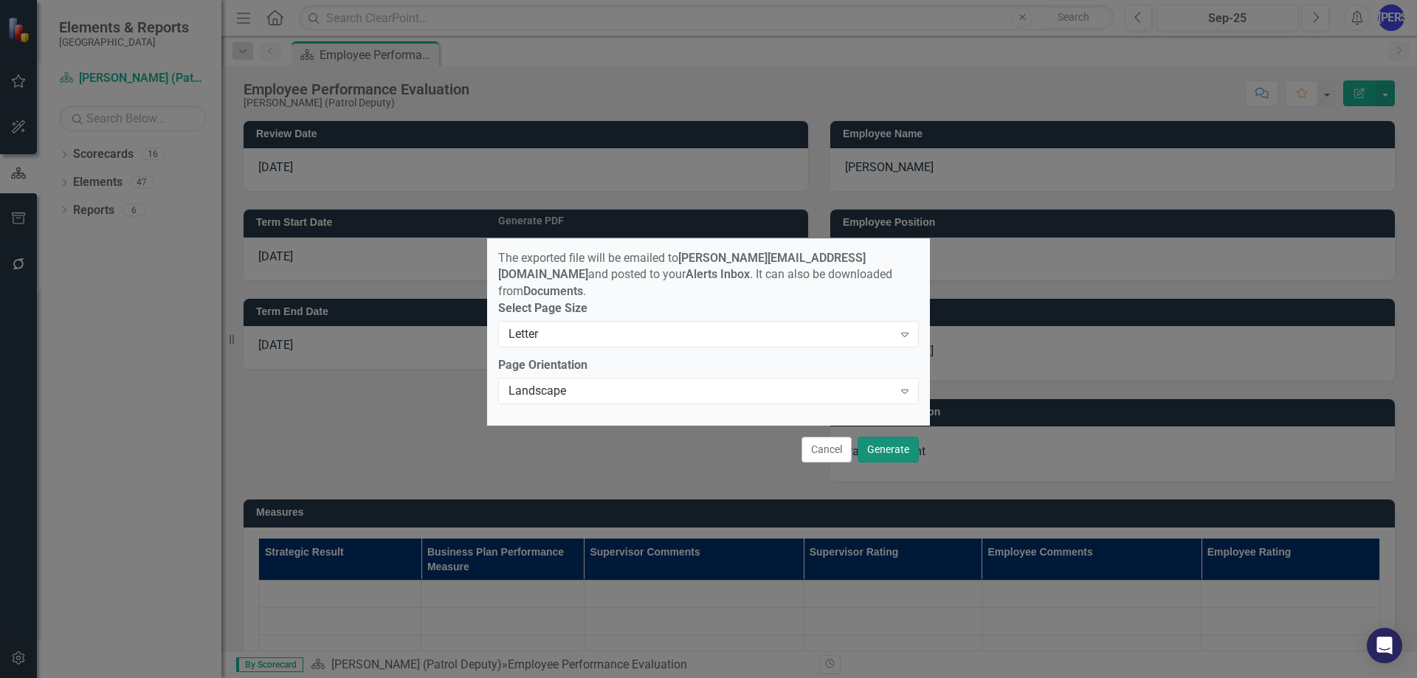
click at [871, 449] on button "Generate" at bounding box center [887, 450] width 61 height 26
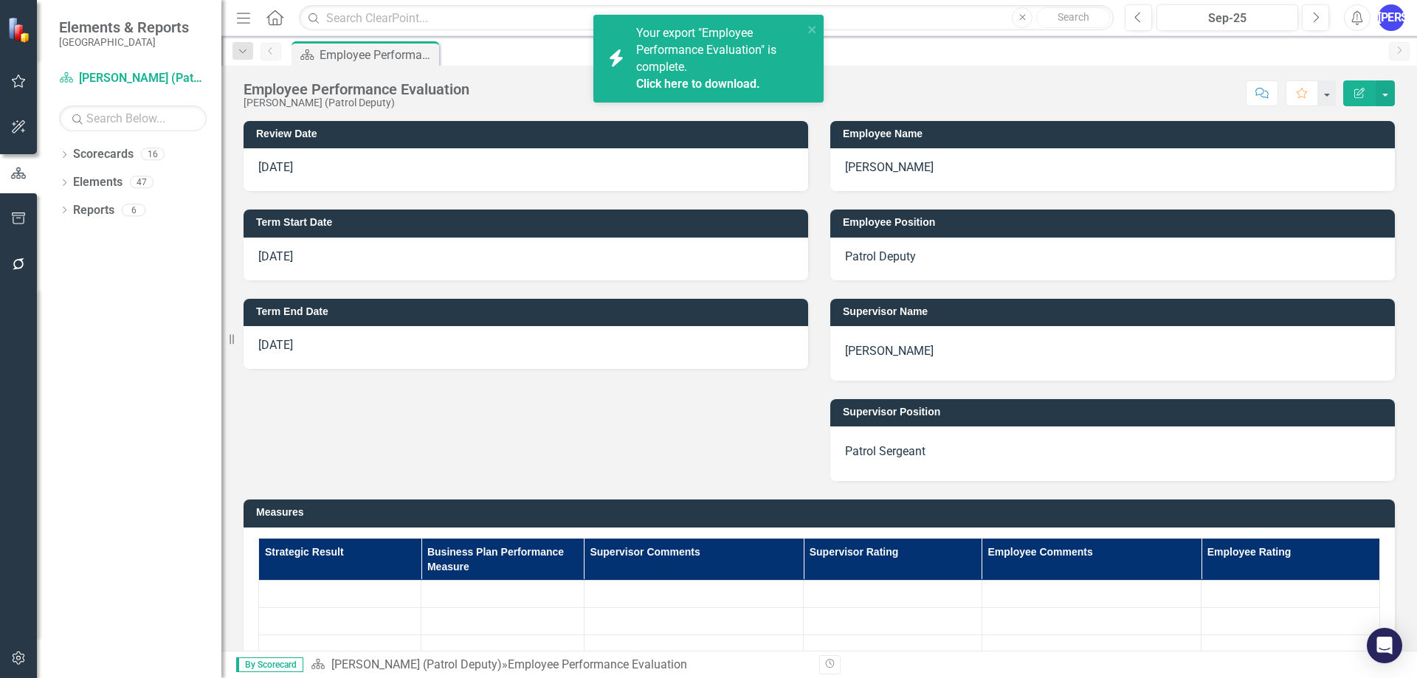
click at [648, 77] on link "Click here to download." at bounding box center [698, 84] width 124 height 14
